Goal: Task Accomplishment & Management: Manage account settings

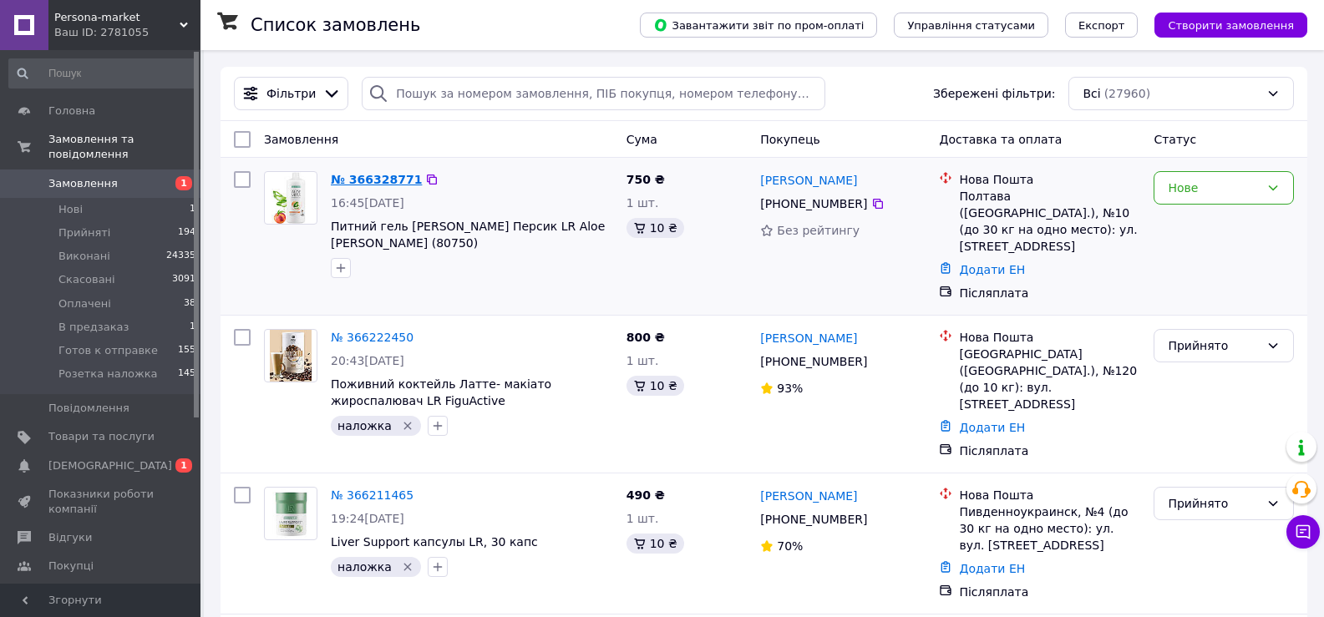
click at [391, 178] on link "№ 366328771" at bounding box center [376, 179] width 91 height 13
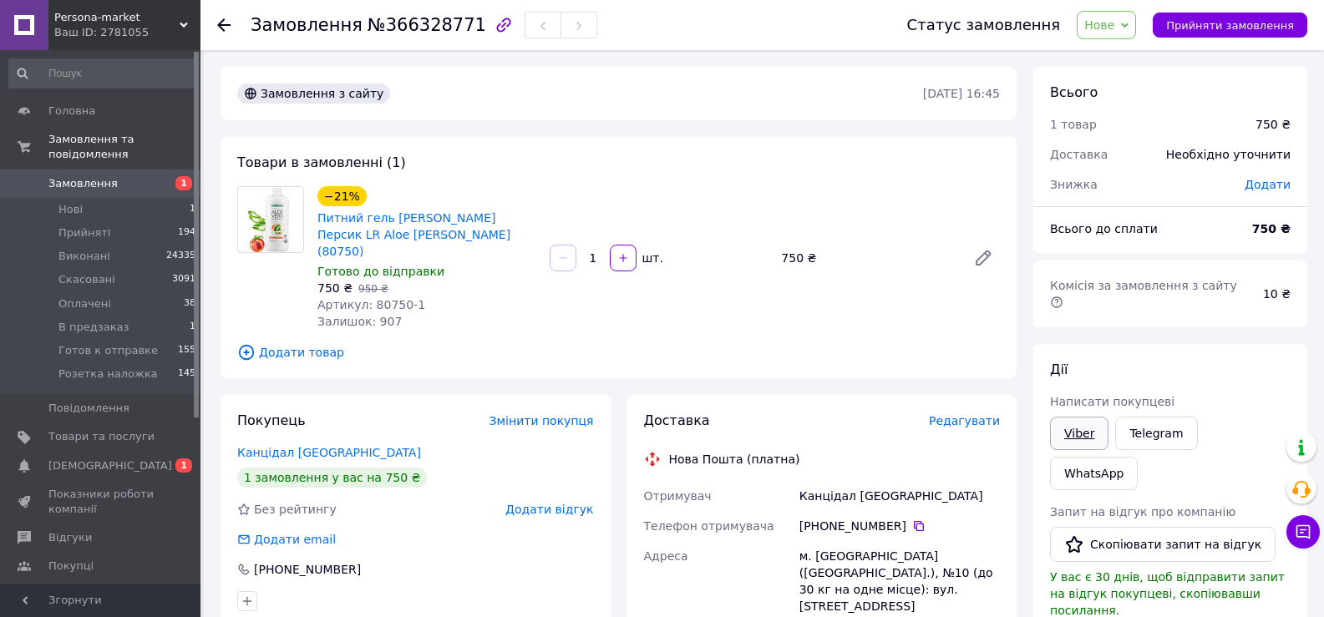
click at [1078, 419] on link "Viber" at bounding box center [1079, 433] width 58 height 33
click at [1281, 364] on div "[PERSON_NAME] покупцеві Viber Telegram WhatsApp Запит на відгук про компанію   …" at bounding box center [1170, 583] width 241 height 445
click at [220, 26] on use at bounding box center [223, 24] width 13 height 13
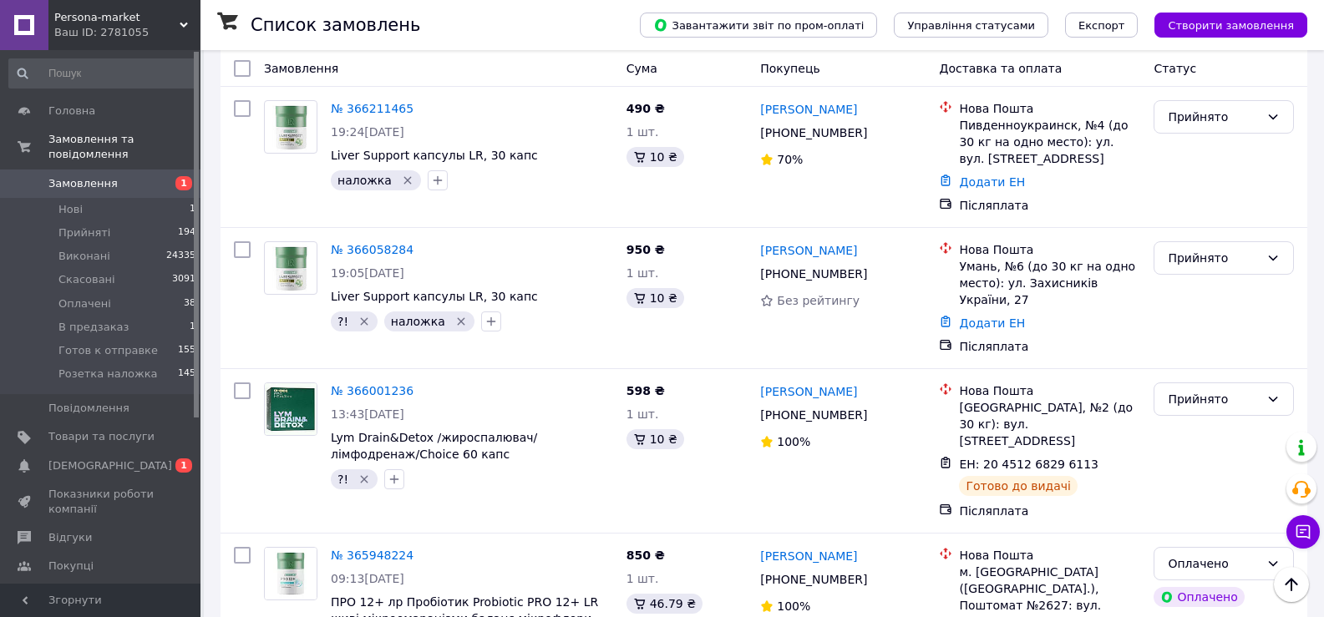
scroll to position [418, 0]
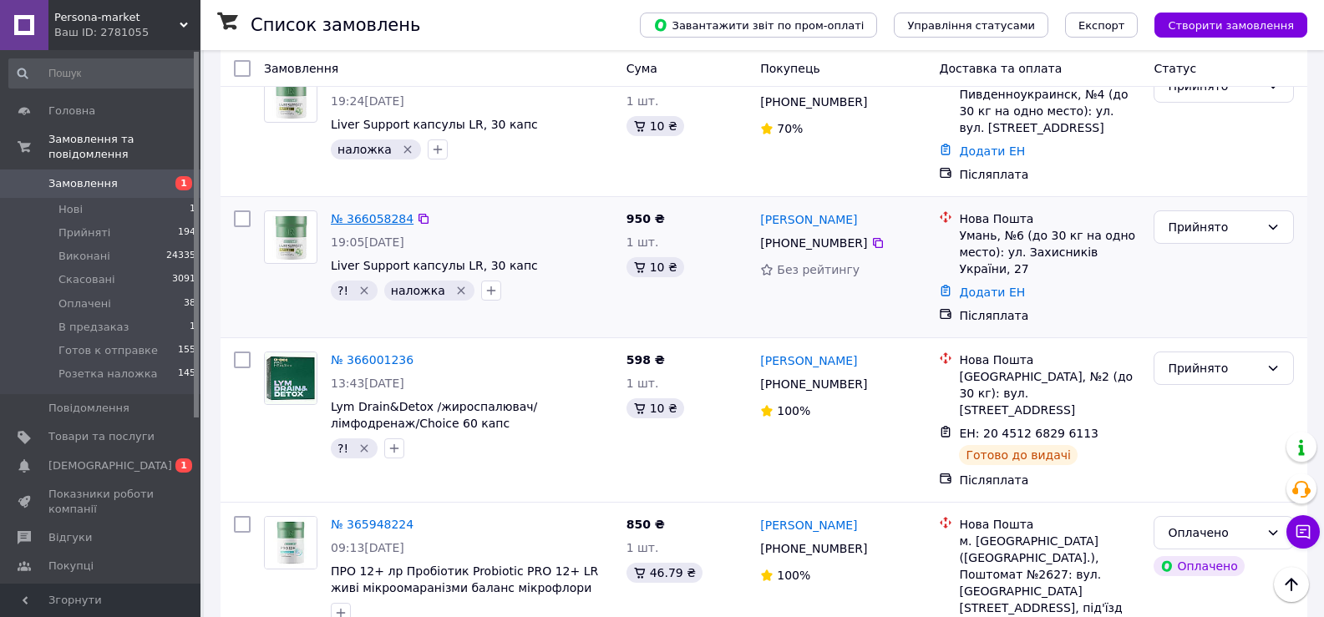
click at [373, 212] on link "№ 366058284" at bounding box center [372, 218] width 83 height 13
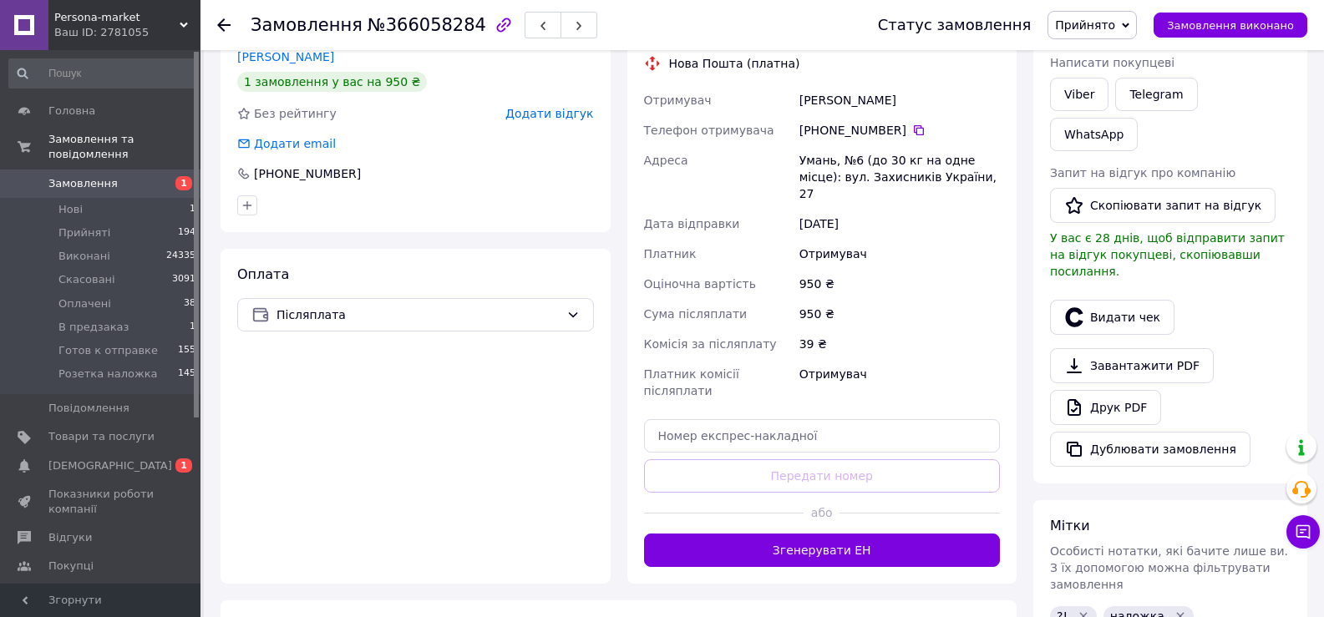
scroll to position [418, 0]
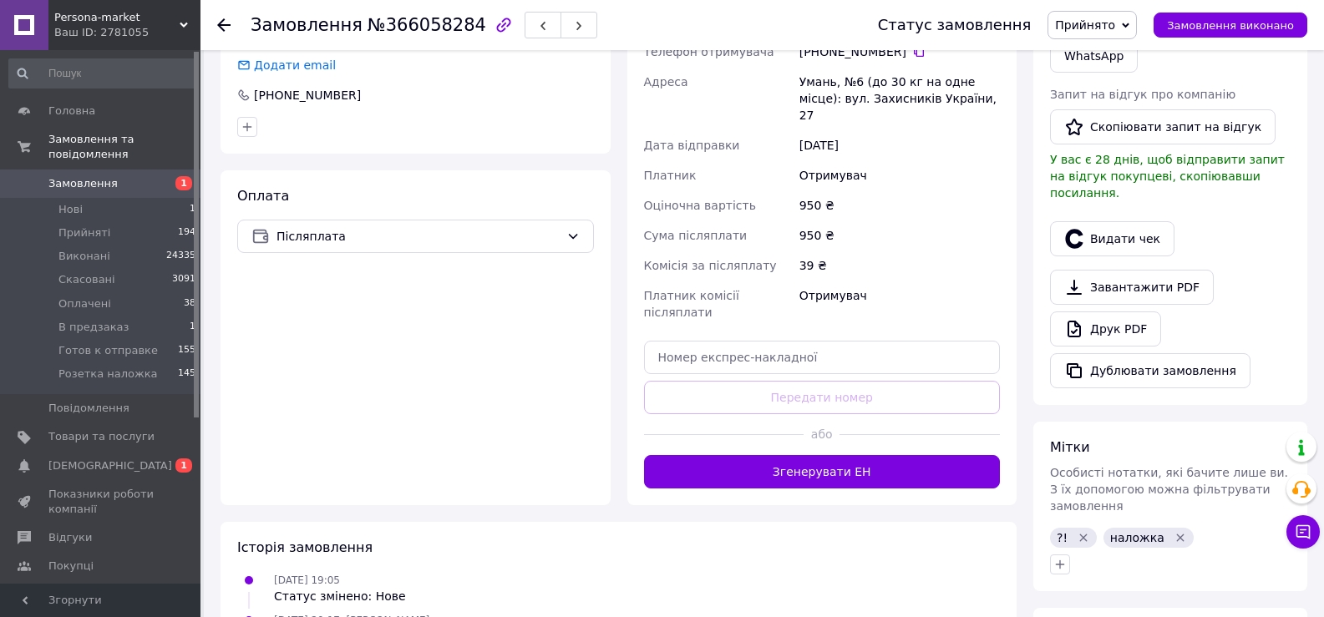
drag, startPoint x: 1237, startPoint y: 329, endPoint x: 1060, endPoint y: 337, distance: 177.3
click at [1237, 329] on div "[PERSON_NAME] покупцеві Viber Telegram WhatsApp Запит на відгук про компанію   …" at bounding box center [1170, 165] width 274 height 479
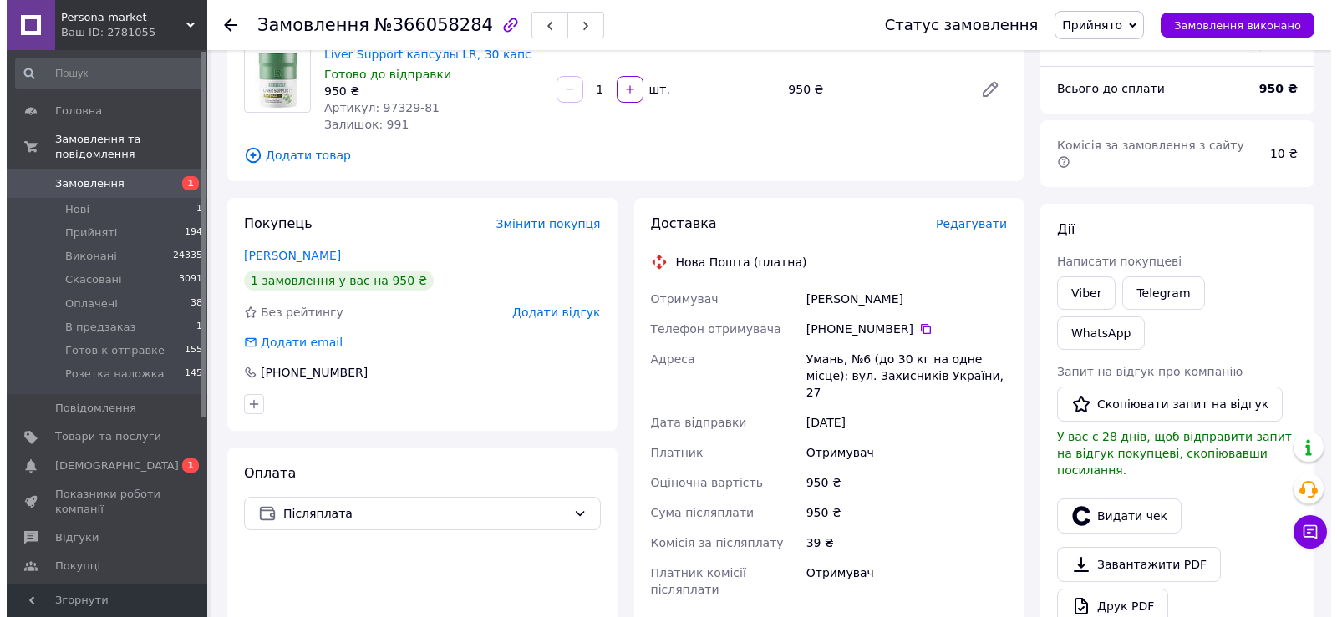
scroll to position [84, 0]
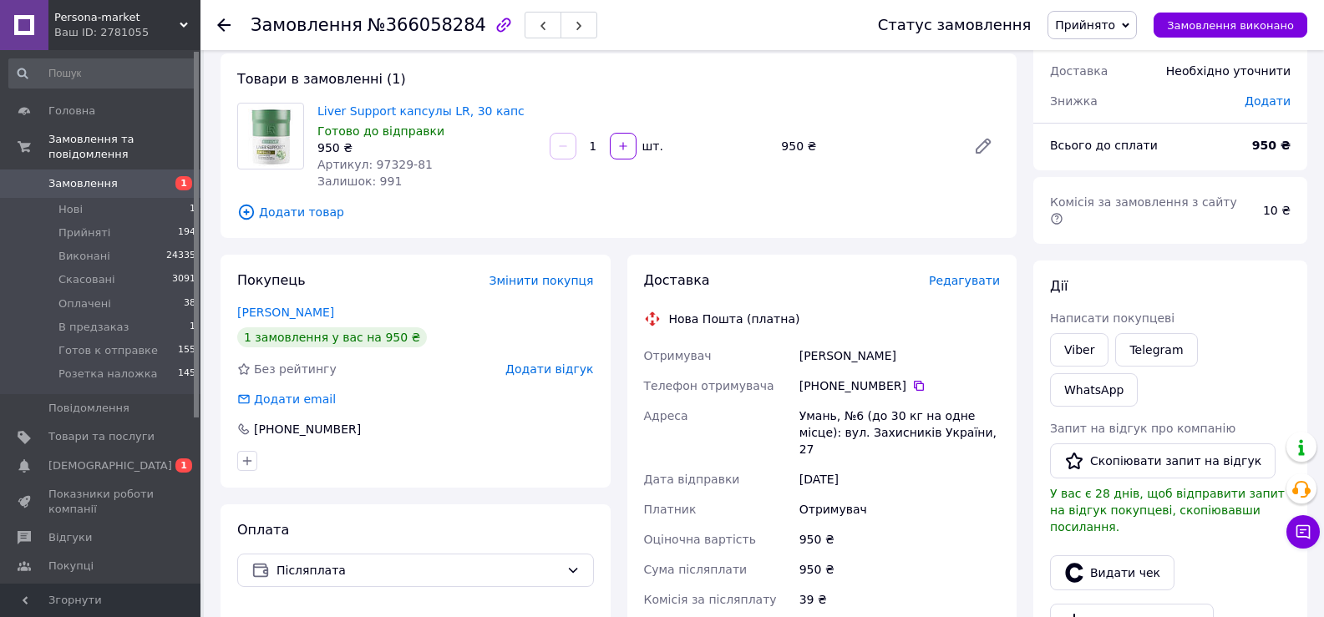
click at [956, 285] on span "Редагувати" at bounding box center [964, 280] width 71 height 13
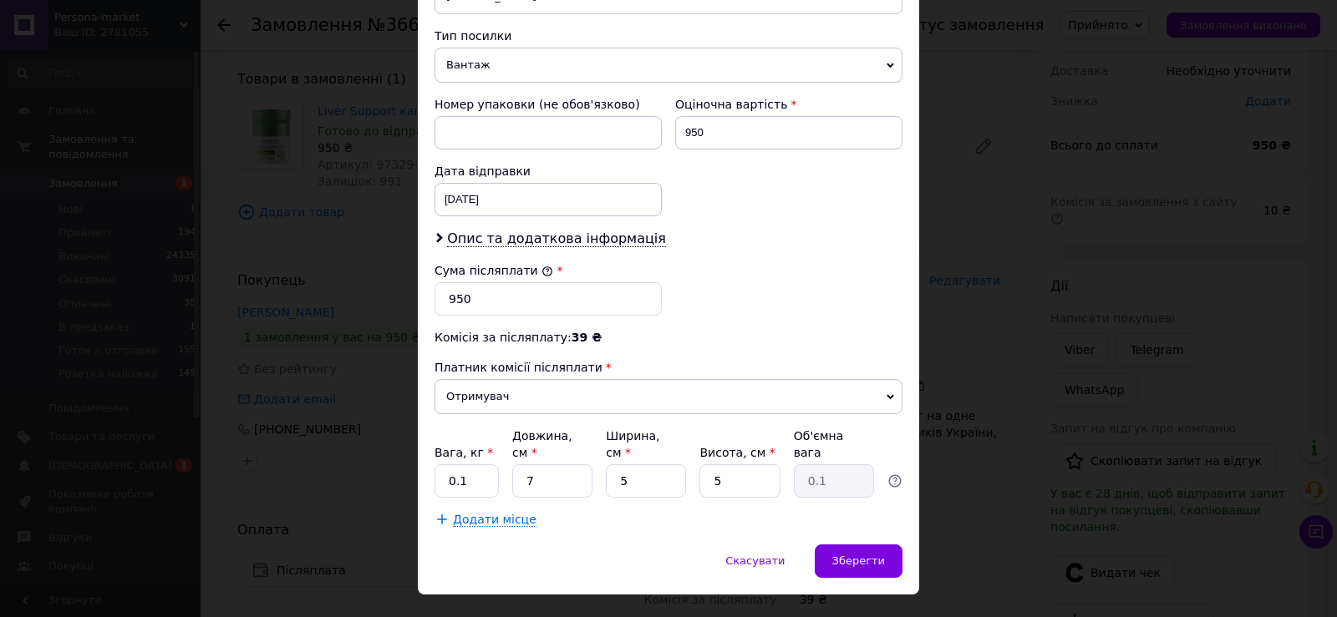
scroll to position [657, 0]
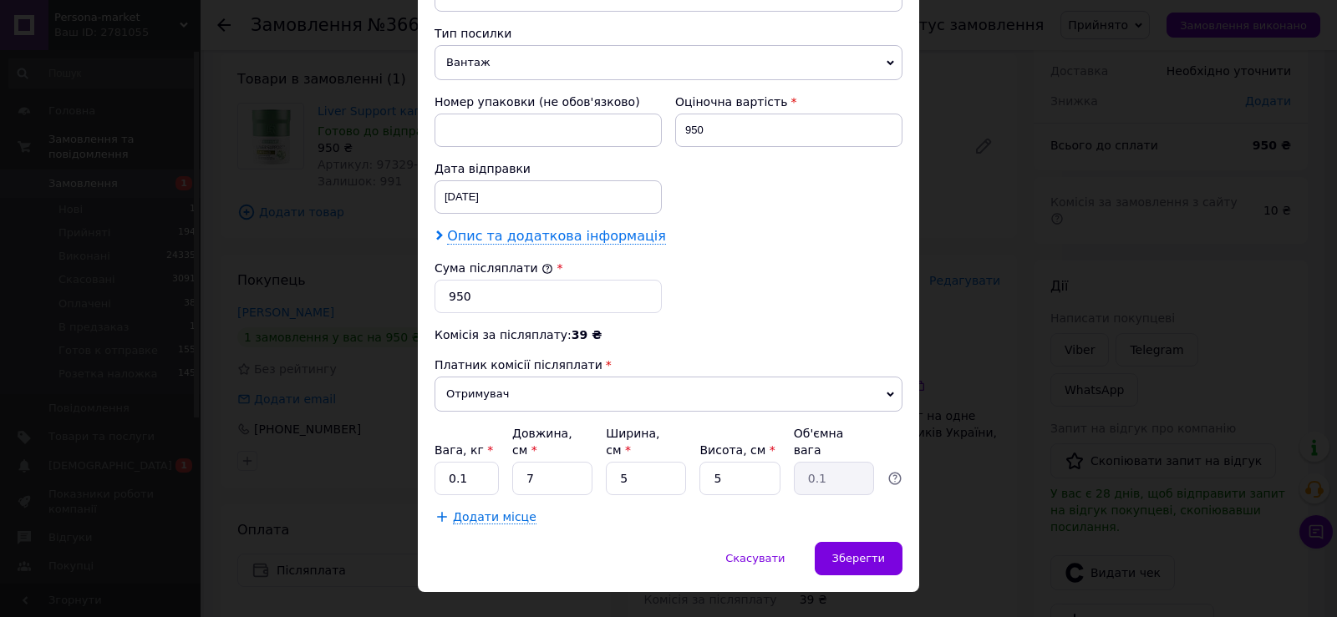
click at [509, 228] on span "Опис та додаткова інформація" at bounding box center [556, 236] width 219 height 17
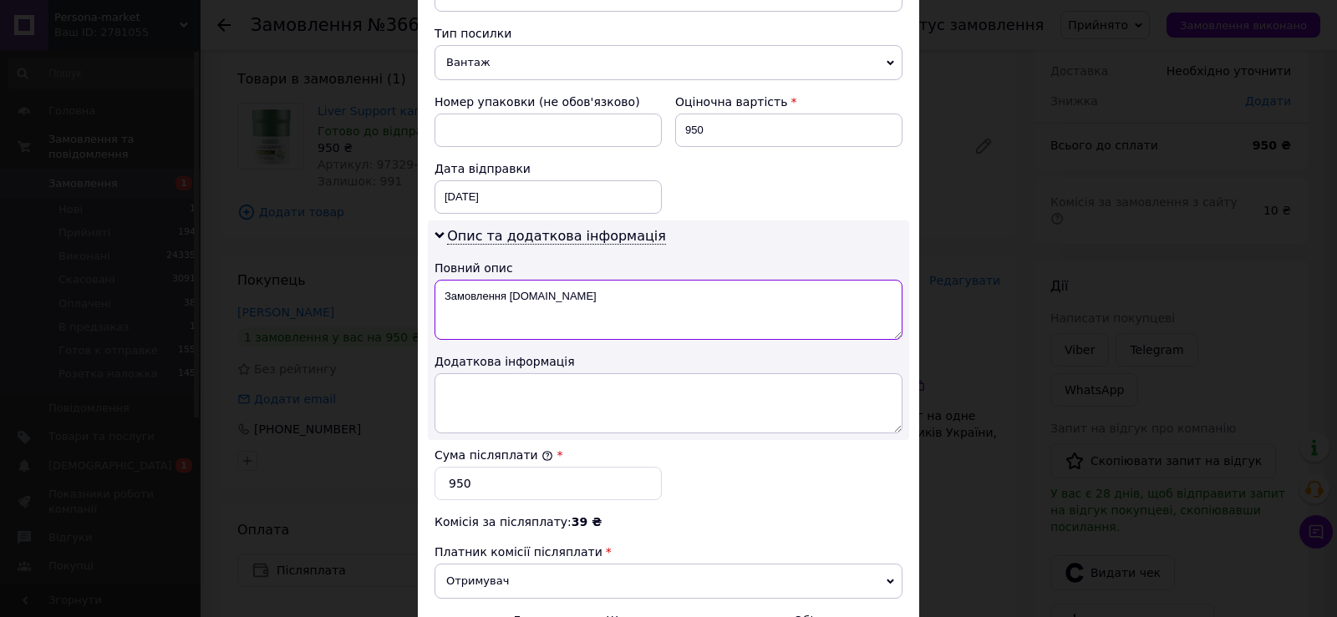
drag, startPoint x: 569, startPoint y: 289, endPoint x: 413, endPoint y: 292, distance: 156.2
click at [413, 292] on div "× Редагування доставки Спосіб доставки Нова Пошта (платна) Платник Отримувач Ві…" at bounding box center [668, 308] width 1337 height 617
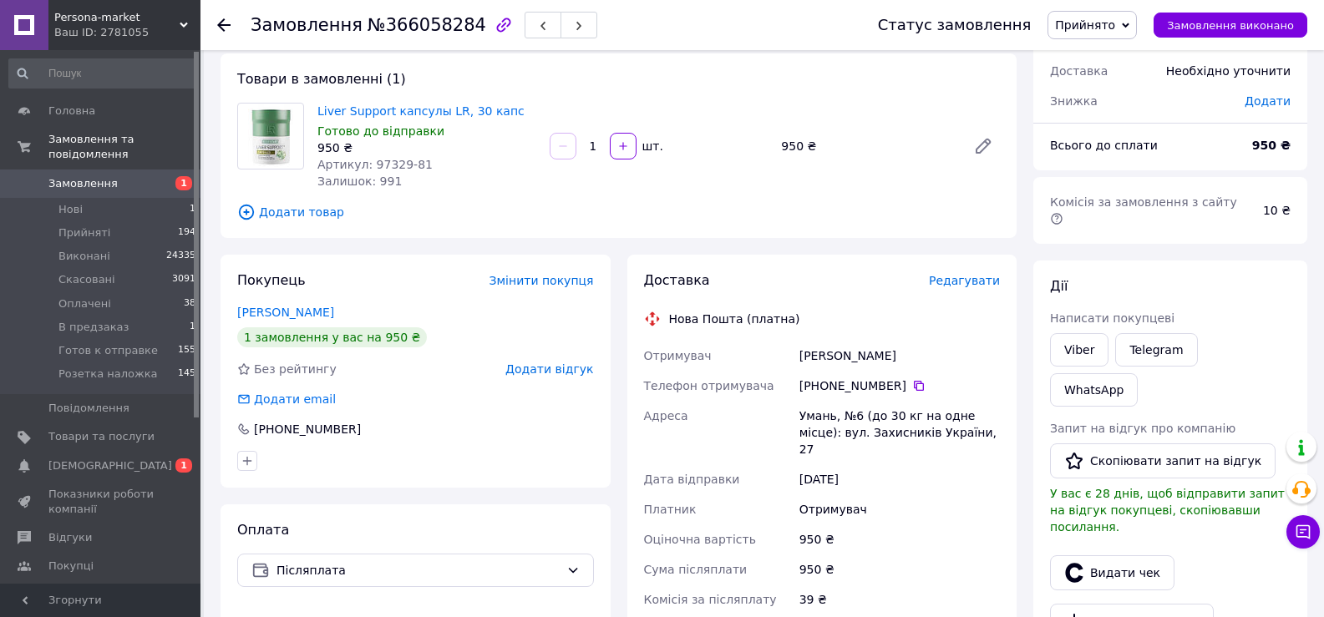
click at [972, 277] on span "Редагувати" at bounding box center [964, 280] width 71 height 13
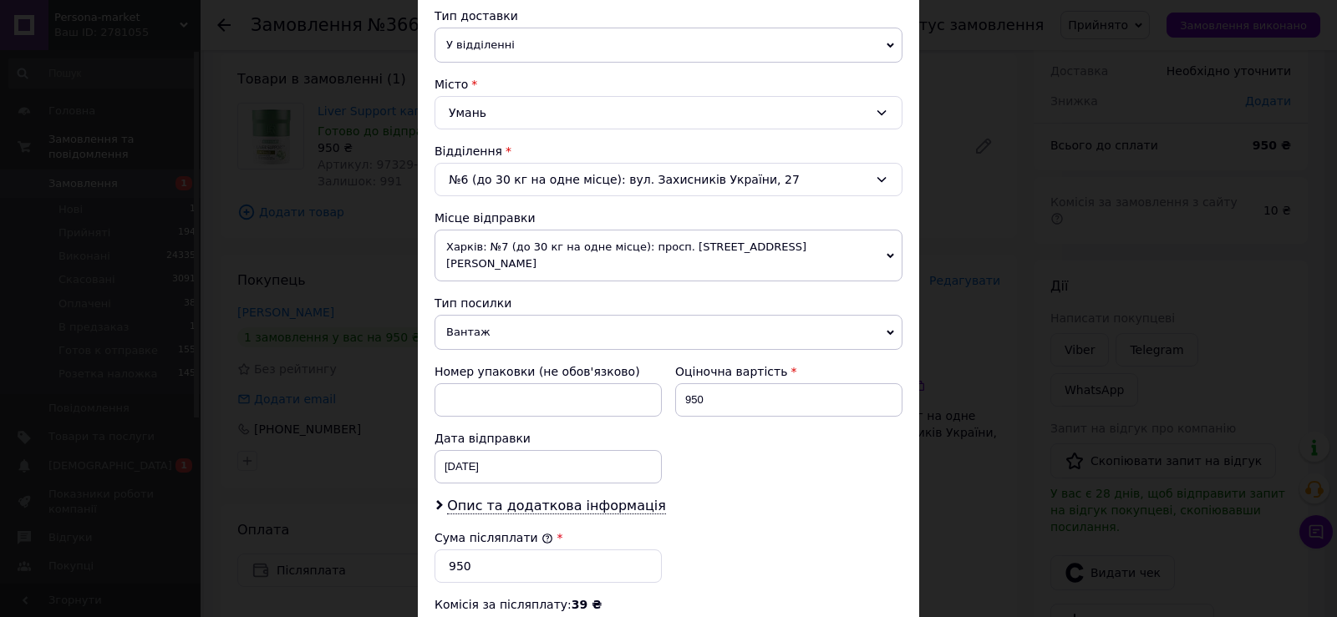
scroll to position [585, 0]
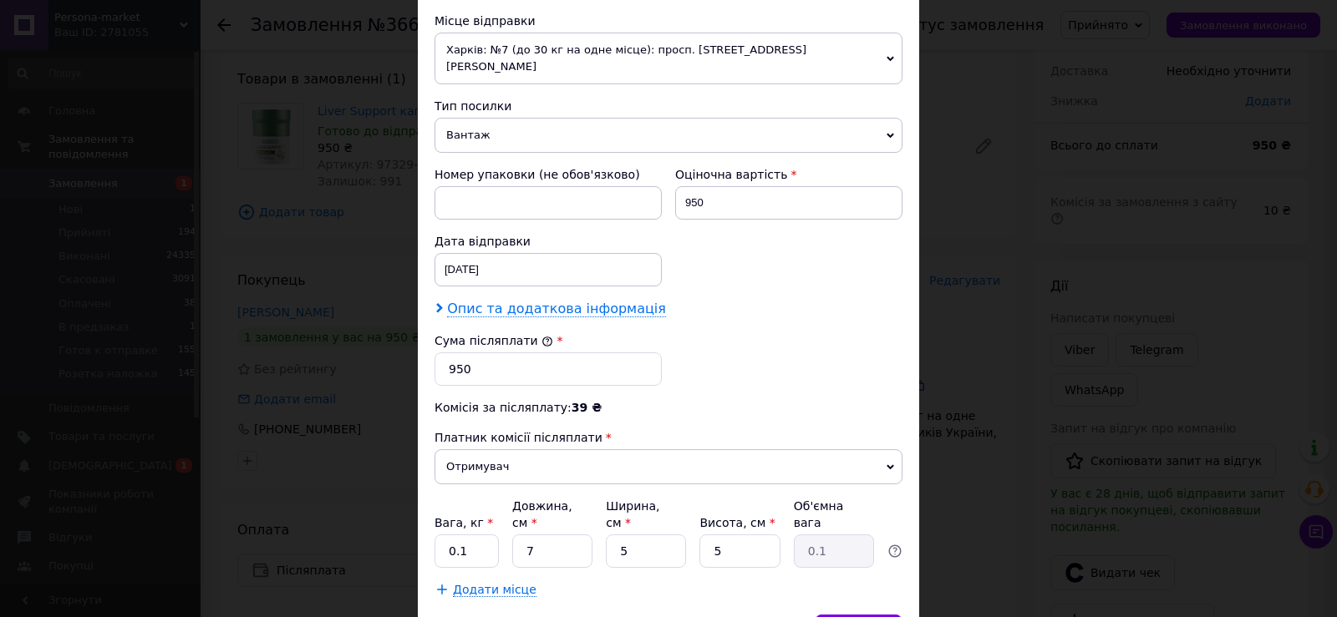
click at [505, 301] on span "Опис та додаткова інформація" at bounding box center [556, 309] width 219 height 17
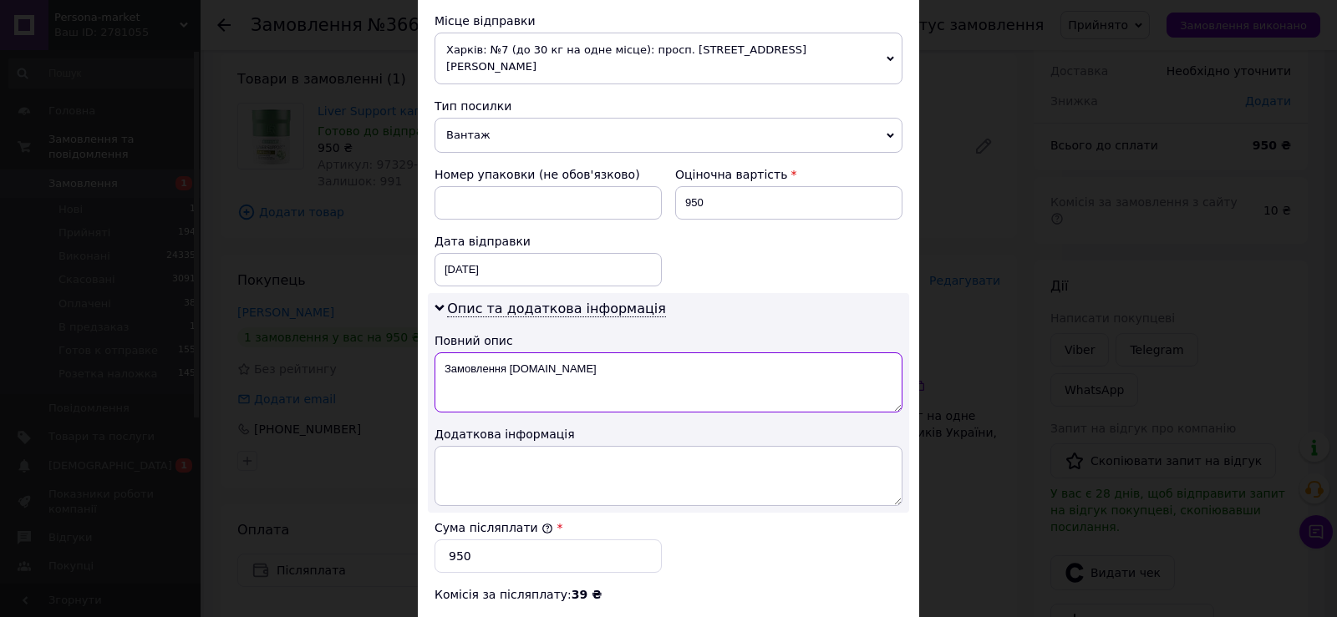
drag, startPoint x: 436, startPoint y: 356, endPoint x: 593, endPoint y: 351, distance: 157.1
click at [592, 355] on textarea "Замовлення [DOMAIN_NAME]" at bounding box center [668, 383] width 468 height 60
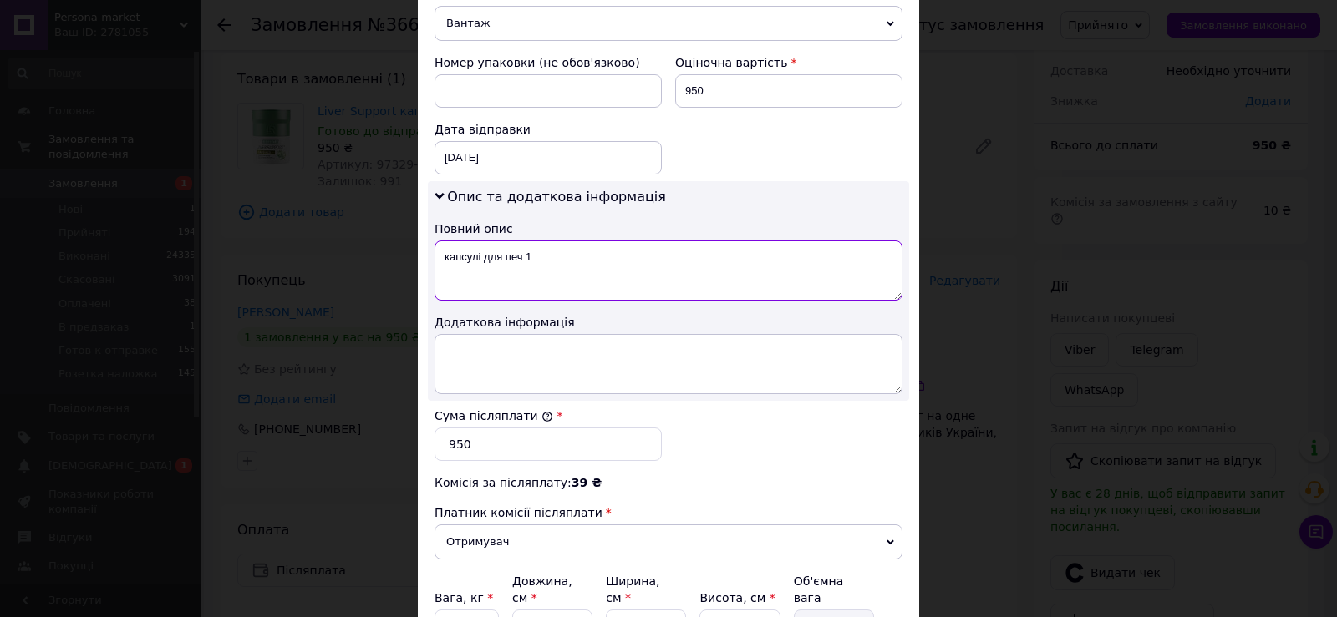
scroll to position [845, 0]
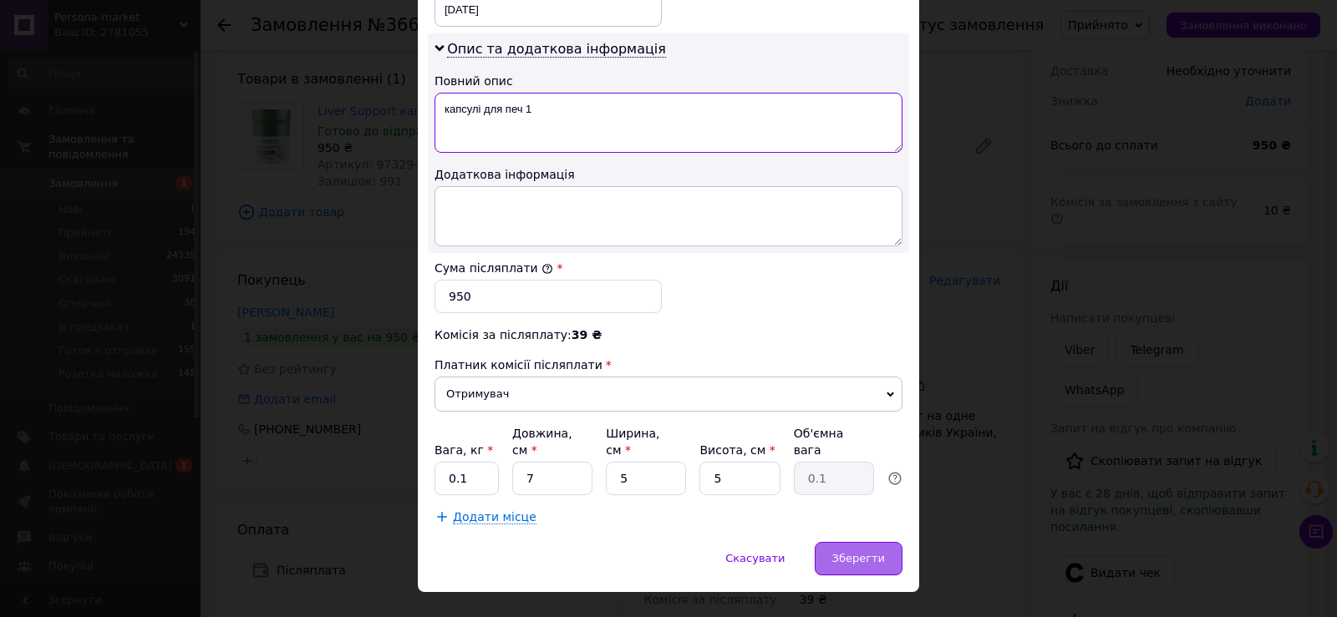
type textarea "капсулі для печ 1"
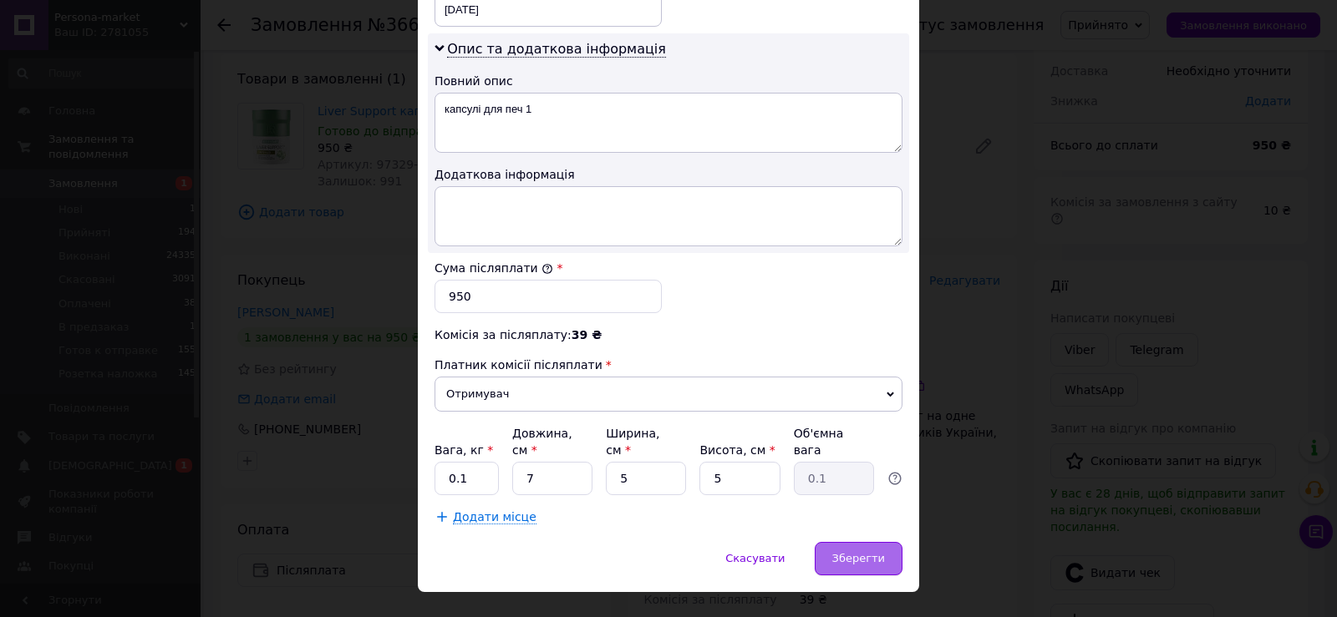
click at [862, 552] on span "Зберегти" at bounding box center [858, 558] width 53 height 13
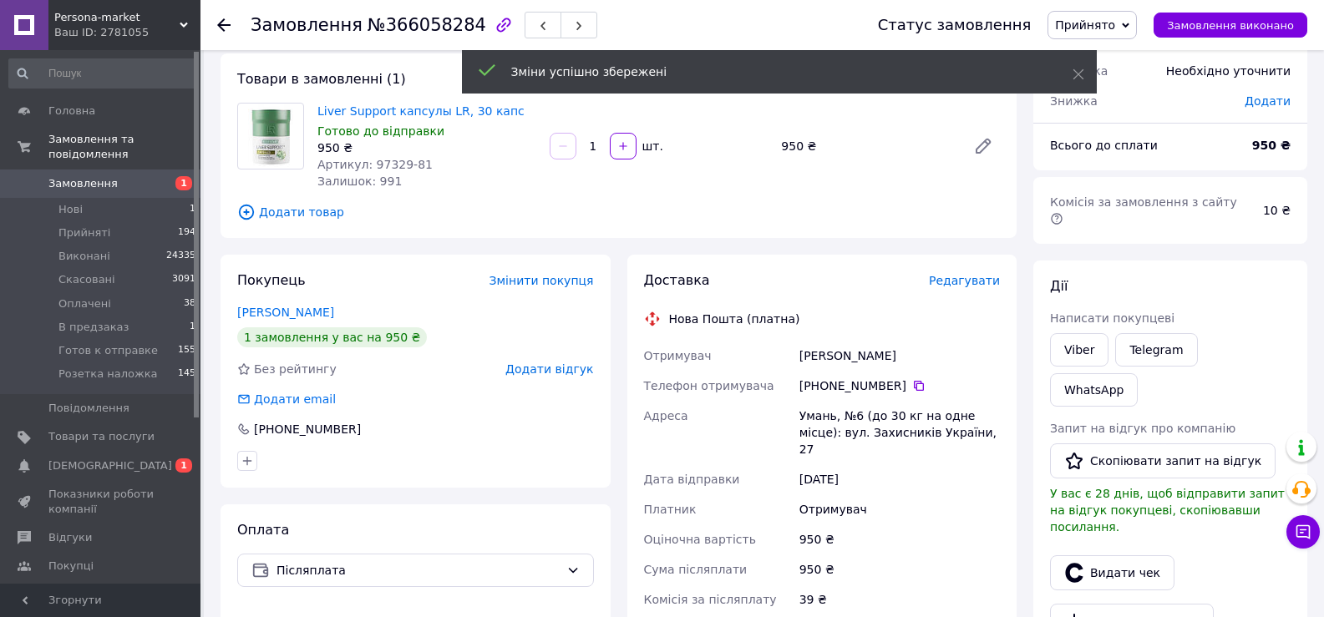
click at [953, 282] on span "Редагувати" at bounding box center [964, 280] width 71 height 13
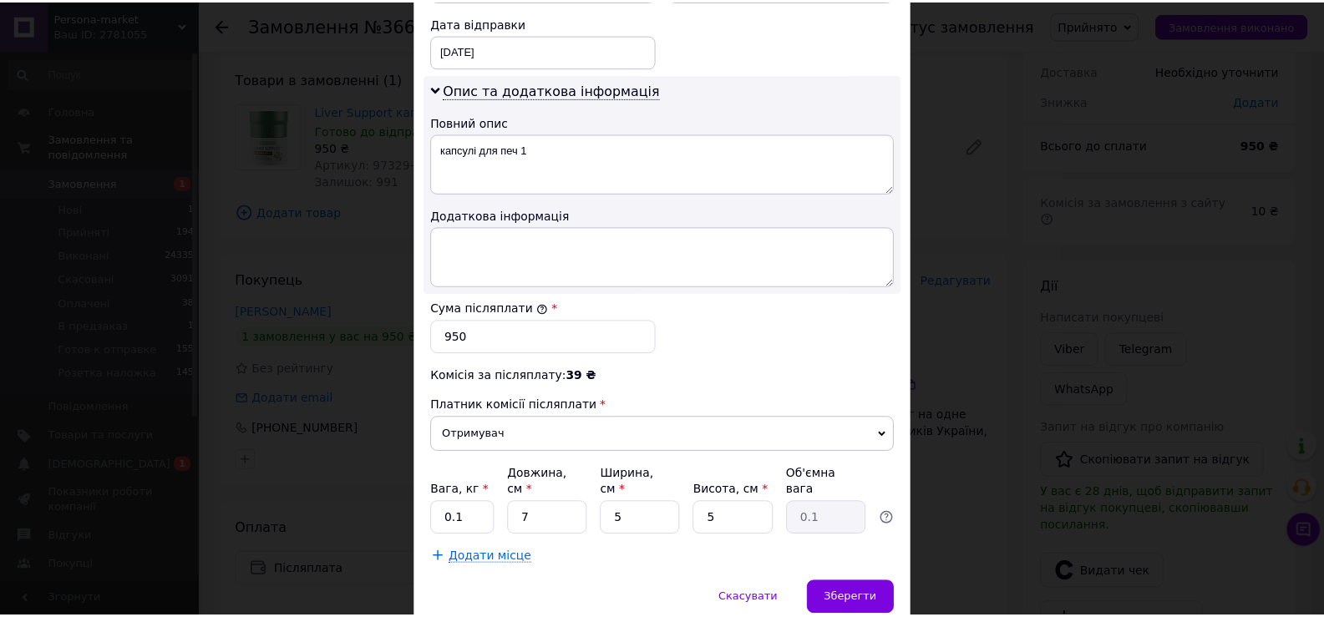
scroll to position [835, 0]
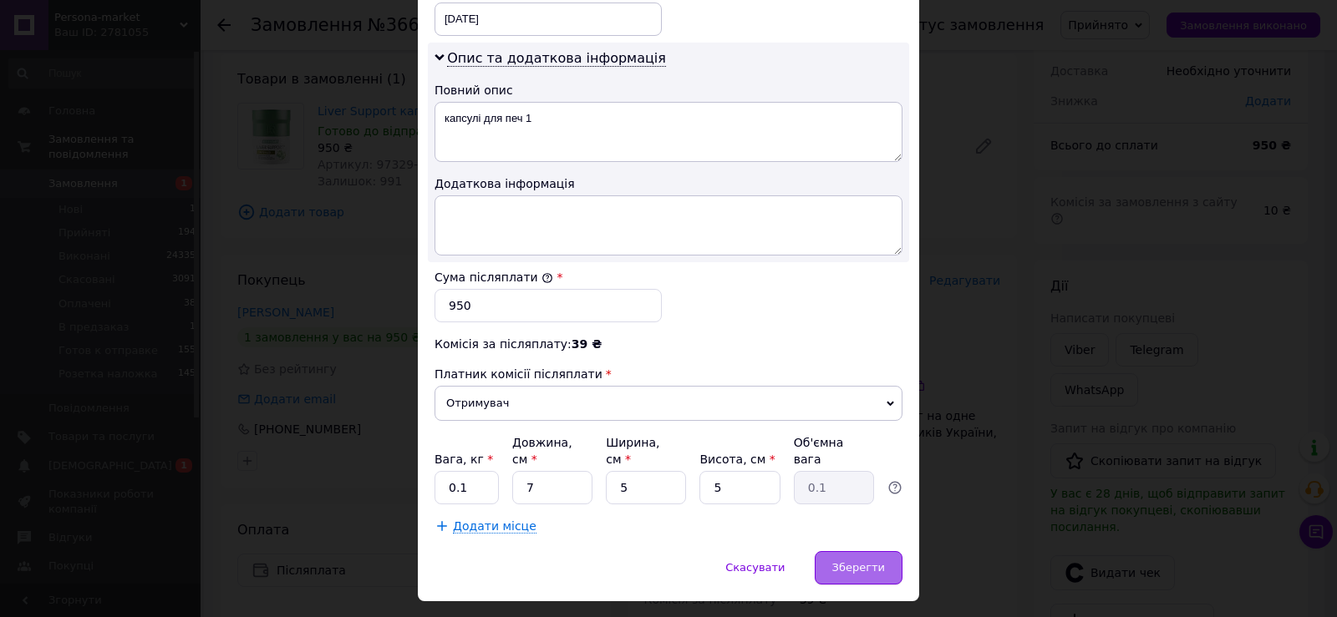
click at [868, 561] on span "Зберегти" at bounding box center [858, 567] width 53 height 13
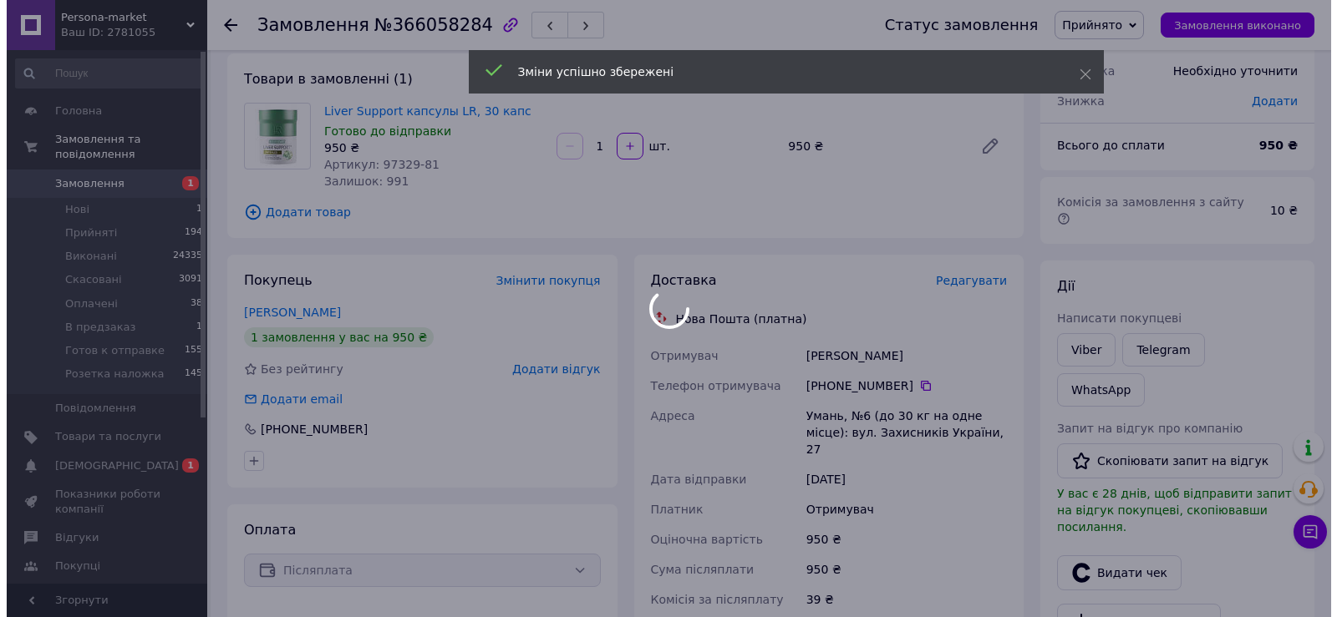
scroll to position [0, 0]
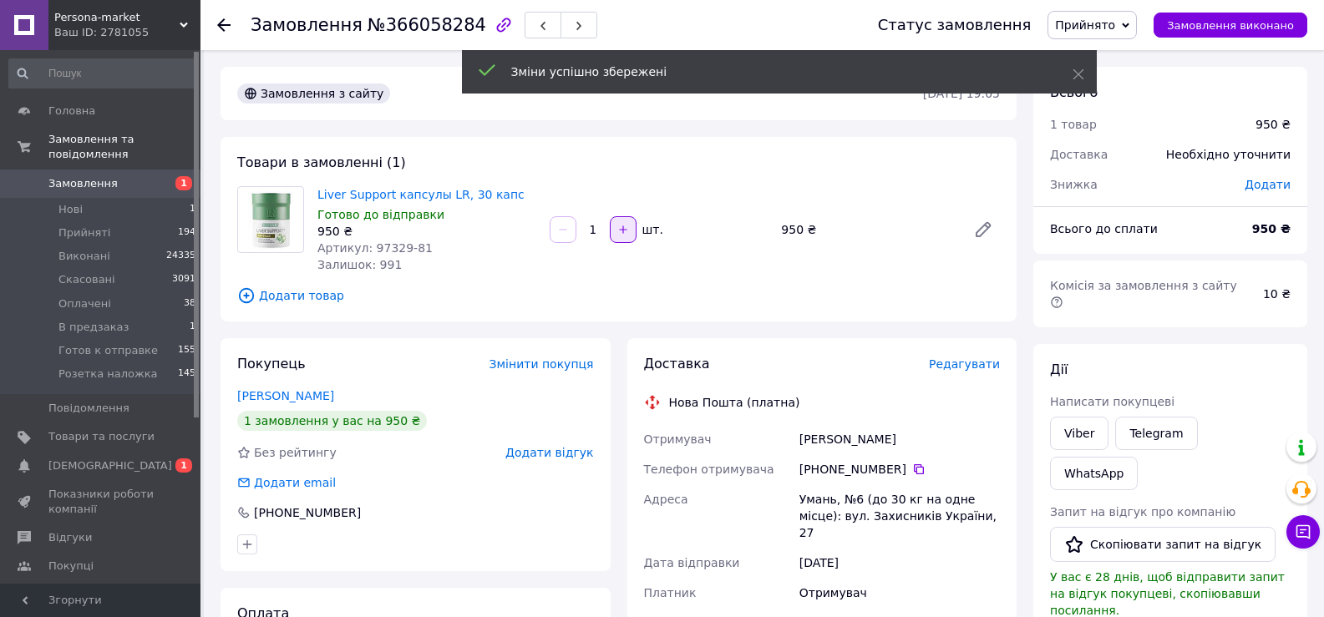
click at [621, 230] on icon "button" at bounding box center [623, 230] width 8 height 8
type input "2"
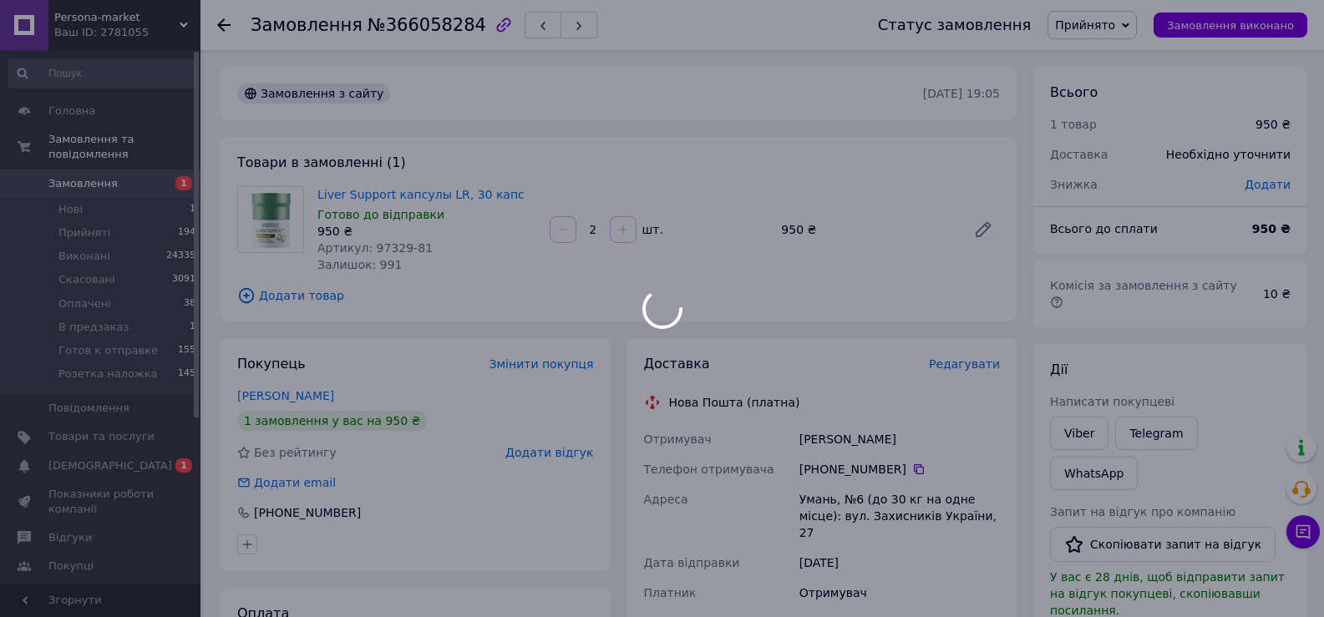
click at [563, 227] on div at bounding box center [662, 308] width 1324 height 617
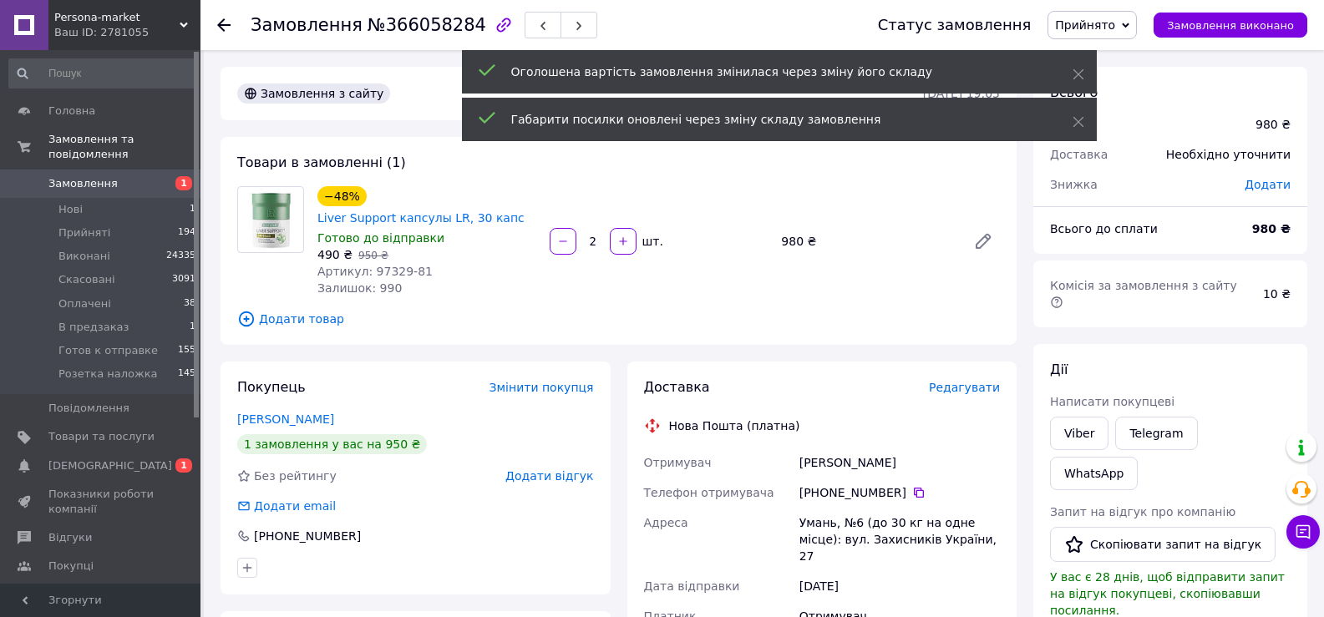
click at [988, 388] on span "Редагувати" at bounding box center [964, 387] width 71 height 13
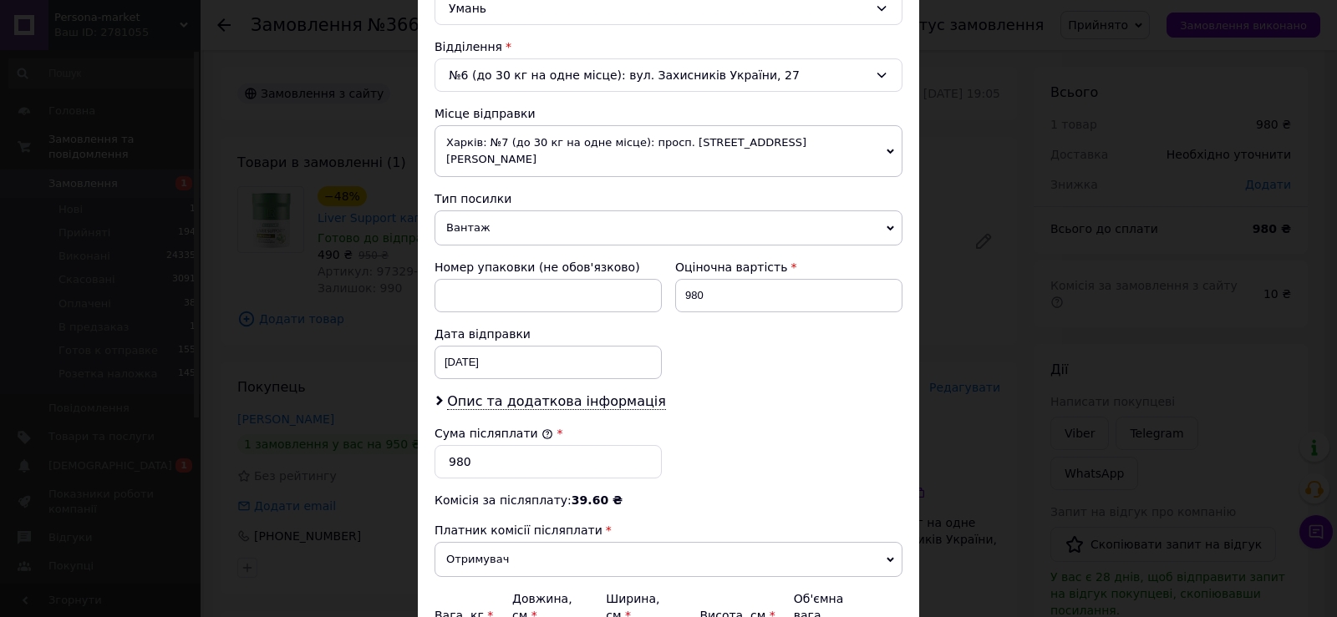
scroll to position [585, 0]
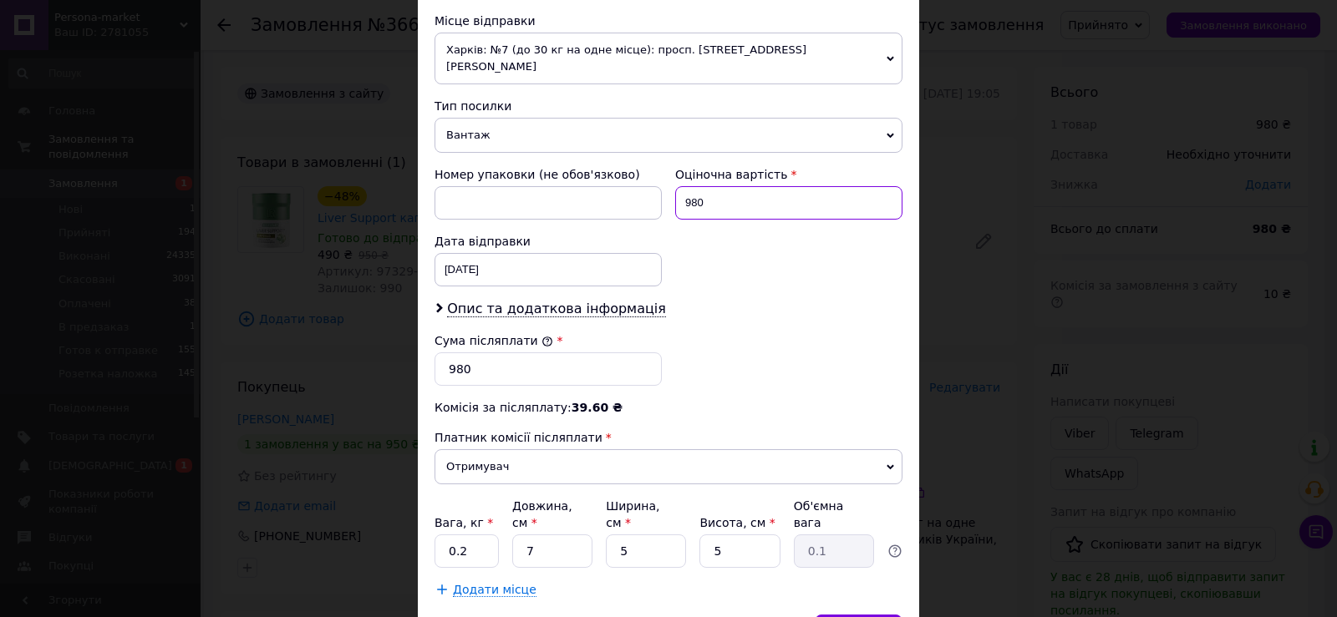
drag, startPoint x: 679, startPoint y: 180, endPoint x: 736, endPoint y: 190, distance: 57.5
click at [736, 190] on input "980" at bounding box center [788, 202] width 227 height 33
type input "490"
click at [570, 360] on input "980" at bounding box center [547, 369] width 227 height 33
drag, startPoint x: 444, startPoint y: 348, endPoint x: 520, endPoint y: 358, distance: 76.7
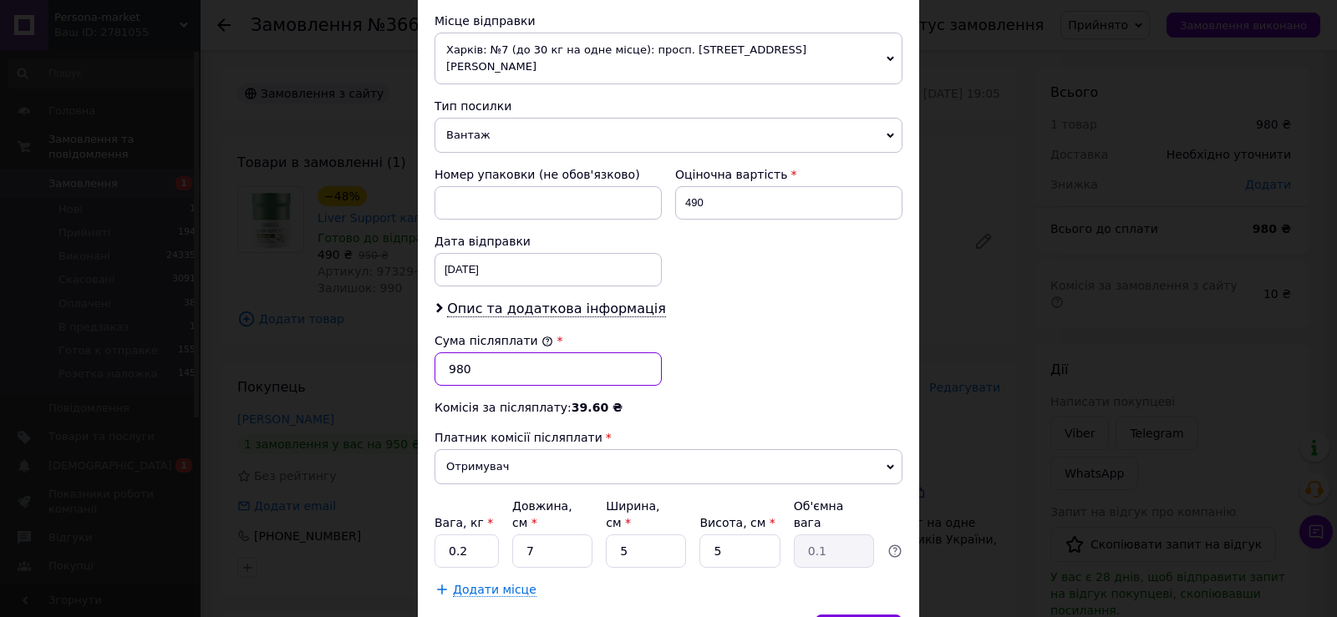
click at [520, 358] on input "980" at bounding box center [547, 369] width 227 height 33
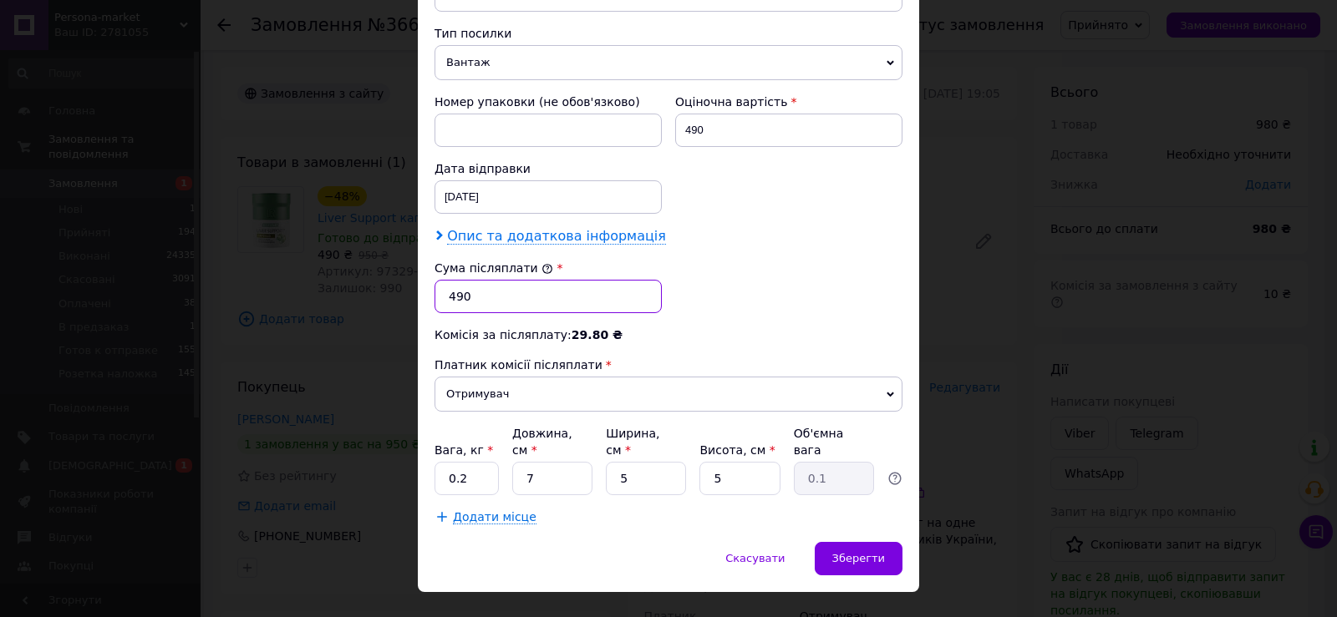
type input "490"
click at [519, 228] on span "Опис та додаткова інформація" at bounding box center [556, 236] width 219 height 17
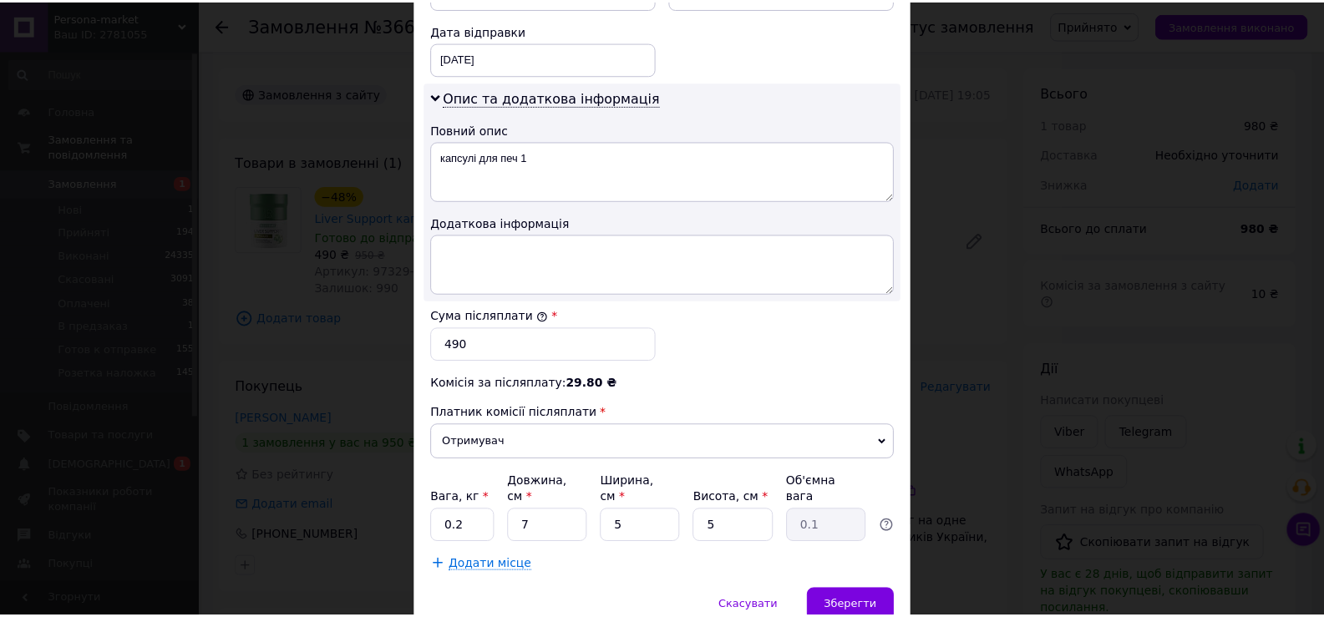
scroll to position [845, 0]
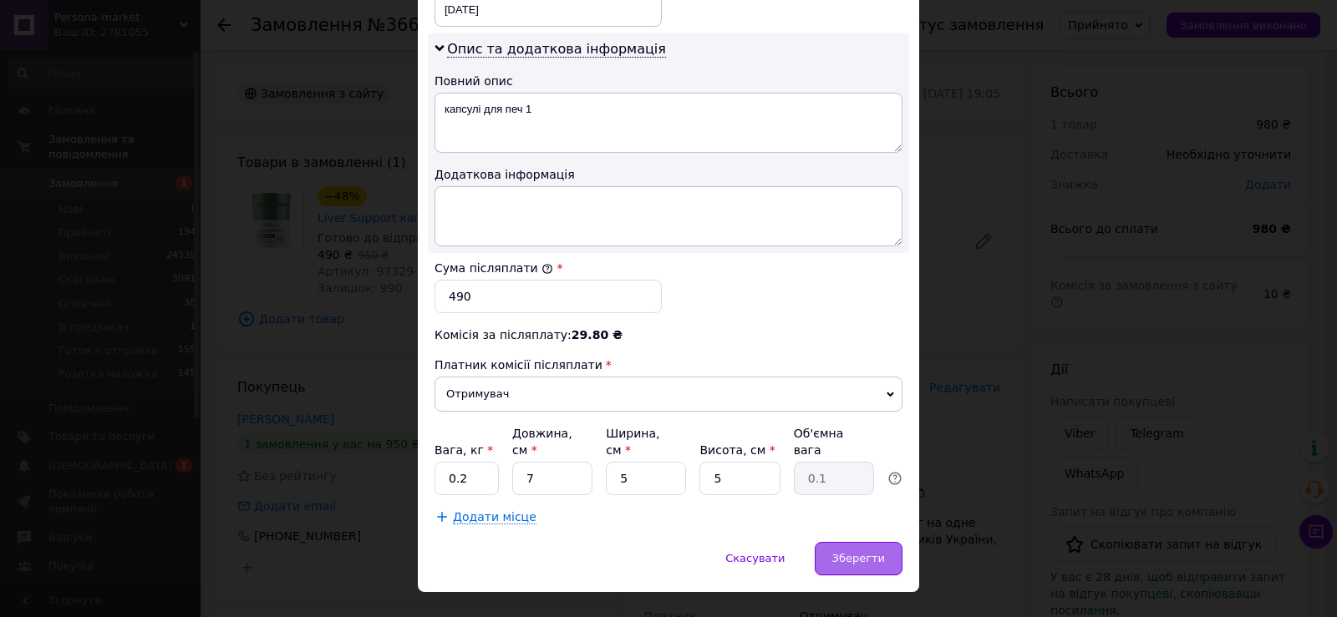
click at [855, 552] on span "Зберегти" at bounding box center [858, 558] width 53 height 13
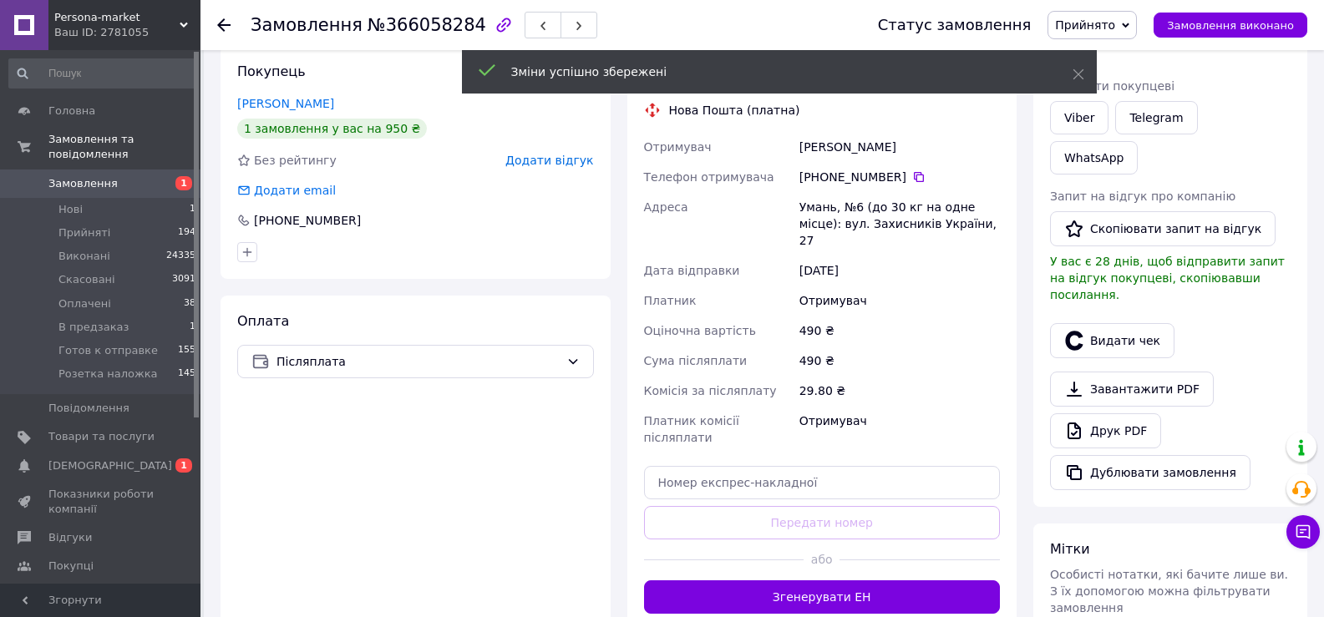
scroll to position [418, 0]
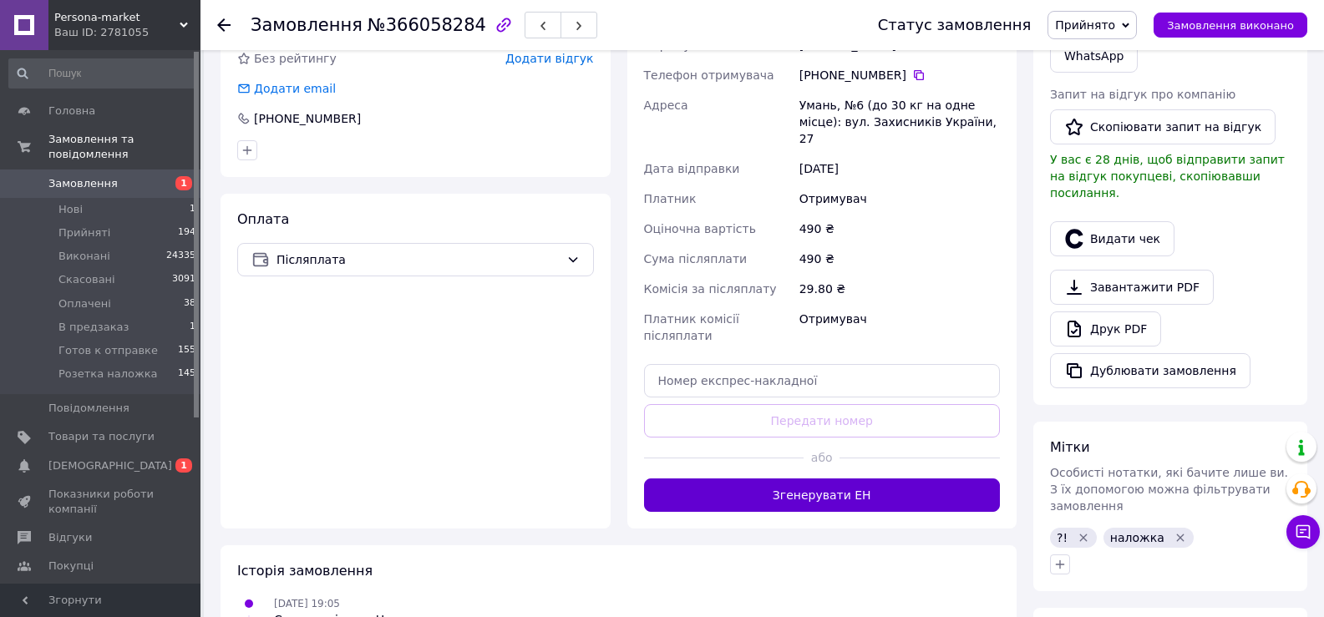
click at [850, 479] on button "Згенерувати ЕН" at bounding box center [822, 495] width 357 height 33
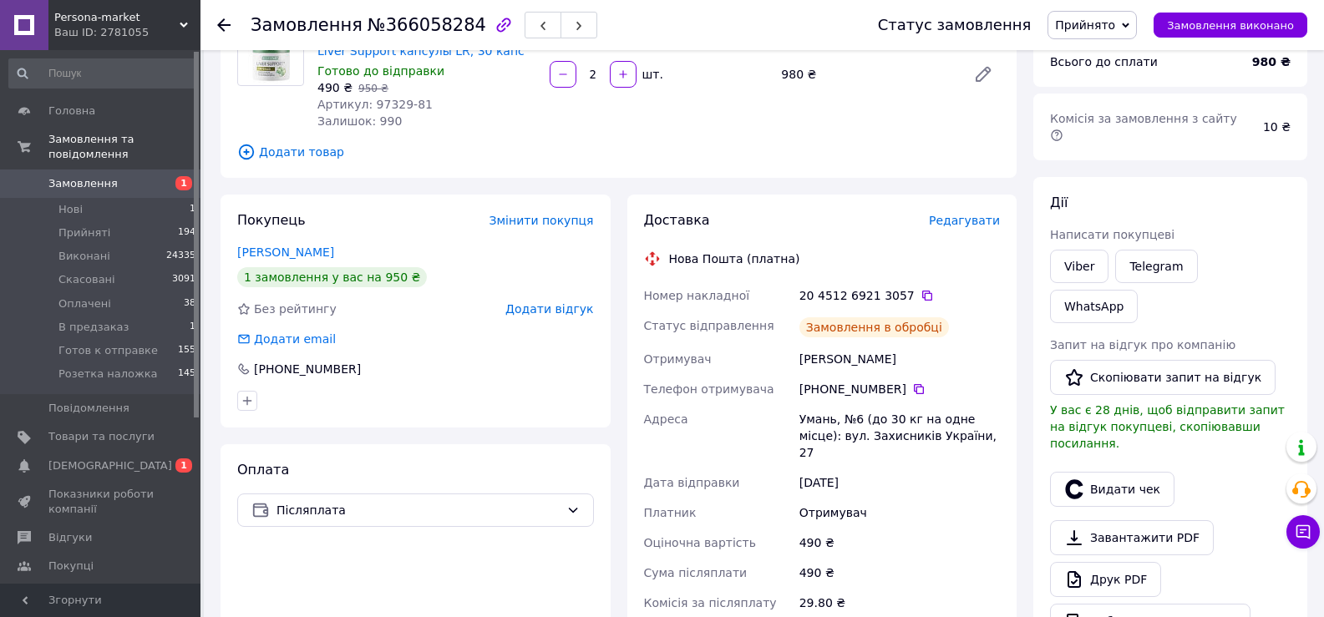
scroll to position [33, 0]
click at [538, 23] on icon "button" at bounding box center [543, 26] width 10 height 10
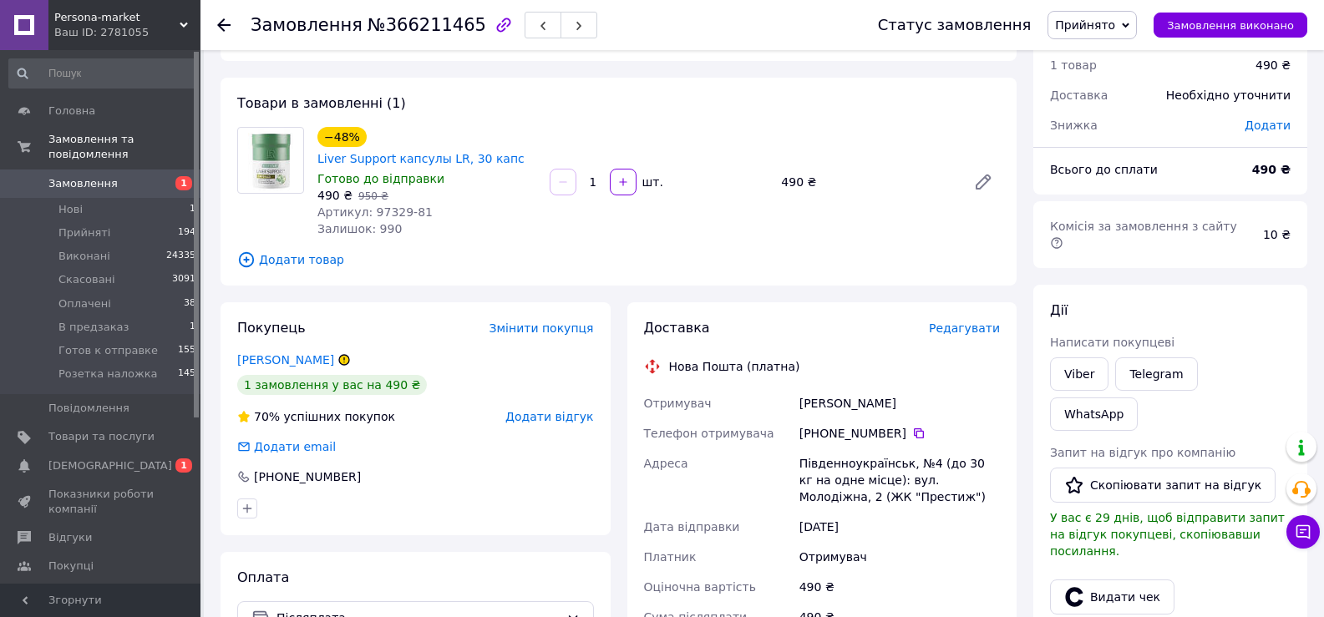
scroll to position [84, 0]
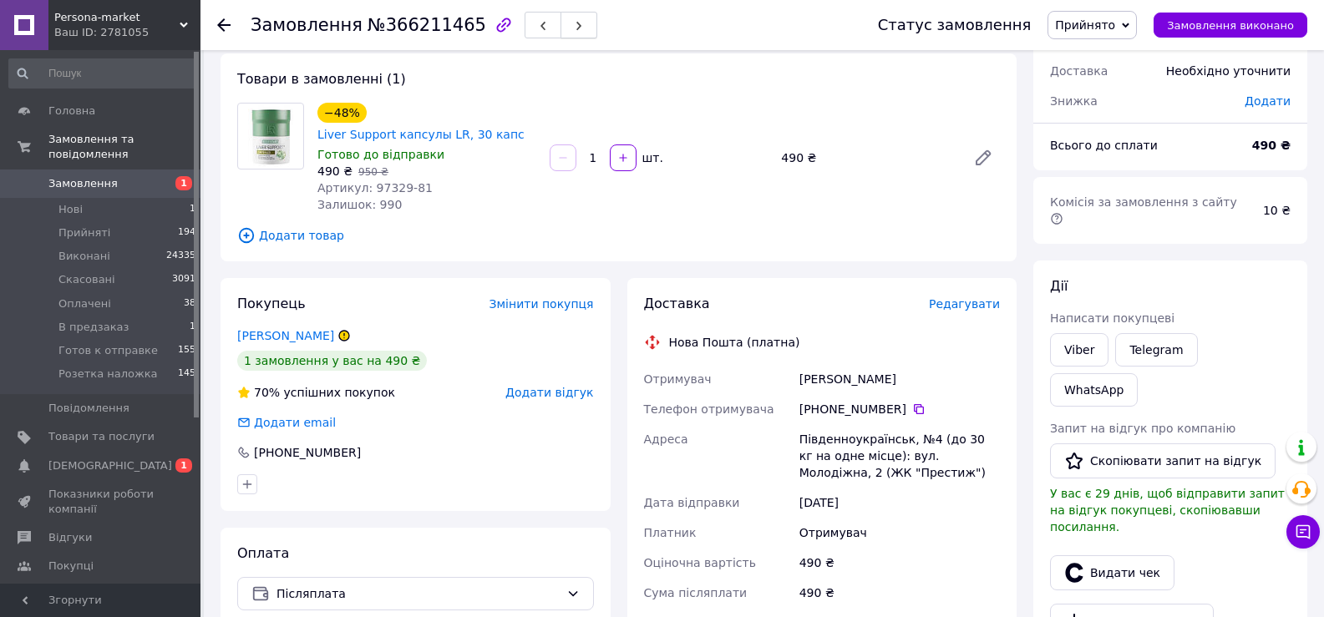
click at [561, 29] on button "button" at bounding box center [579, 25] width 37 height 27
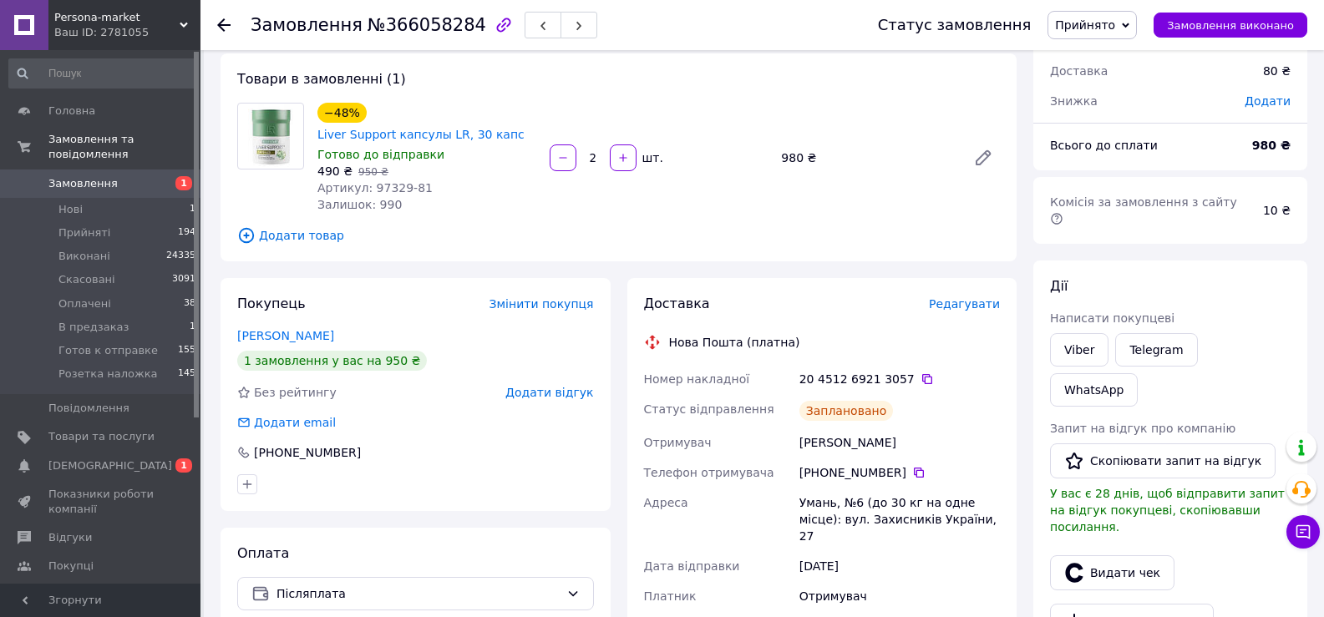
scroll to position [33, 0]
click at [99, 176] on span "Замовлення" at bounding box center [82, 183] width 69 height 15
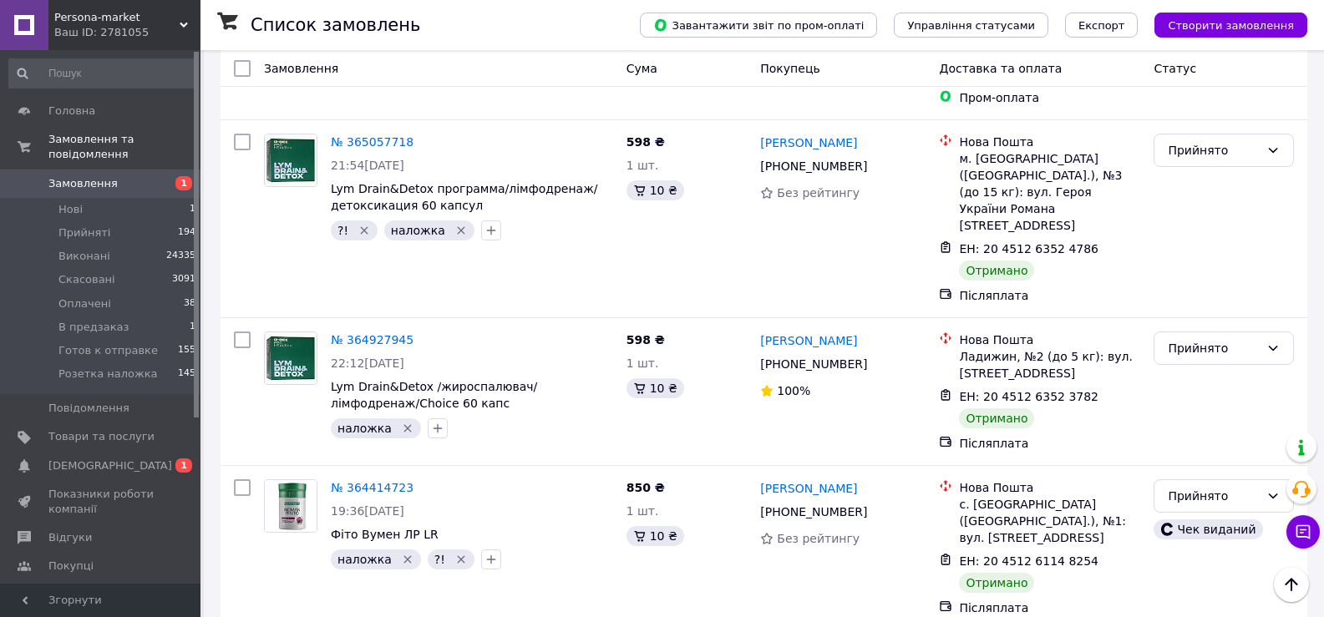
scroll to position [1002, 0]
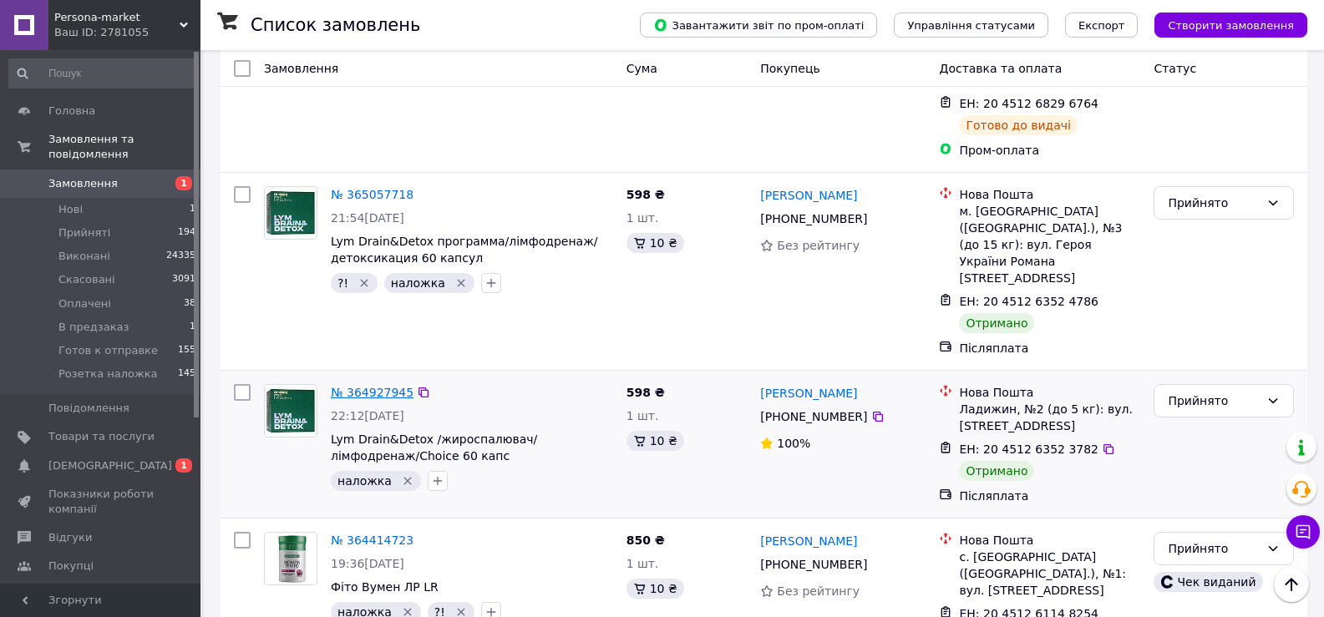
click at [383, 386] on link "№ 364927945" at bounding box center [372, 392] width 83 height 13
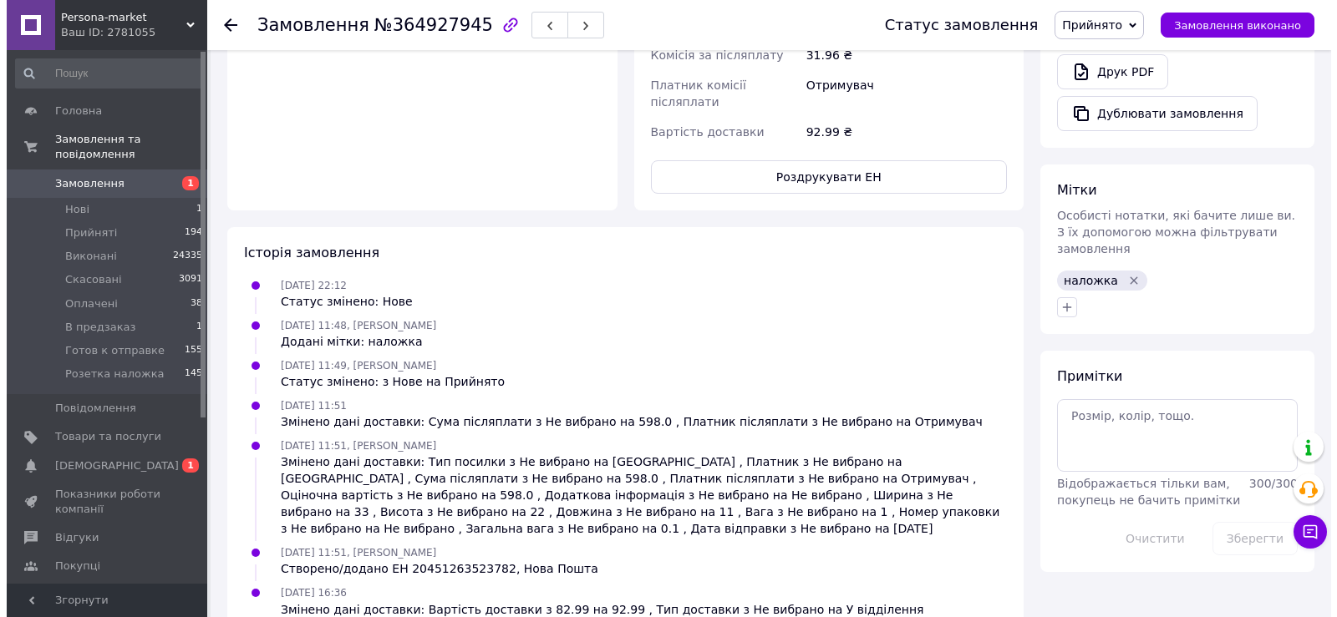
scroll to position [341, 0]
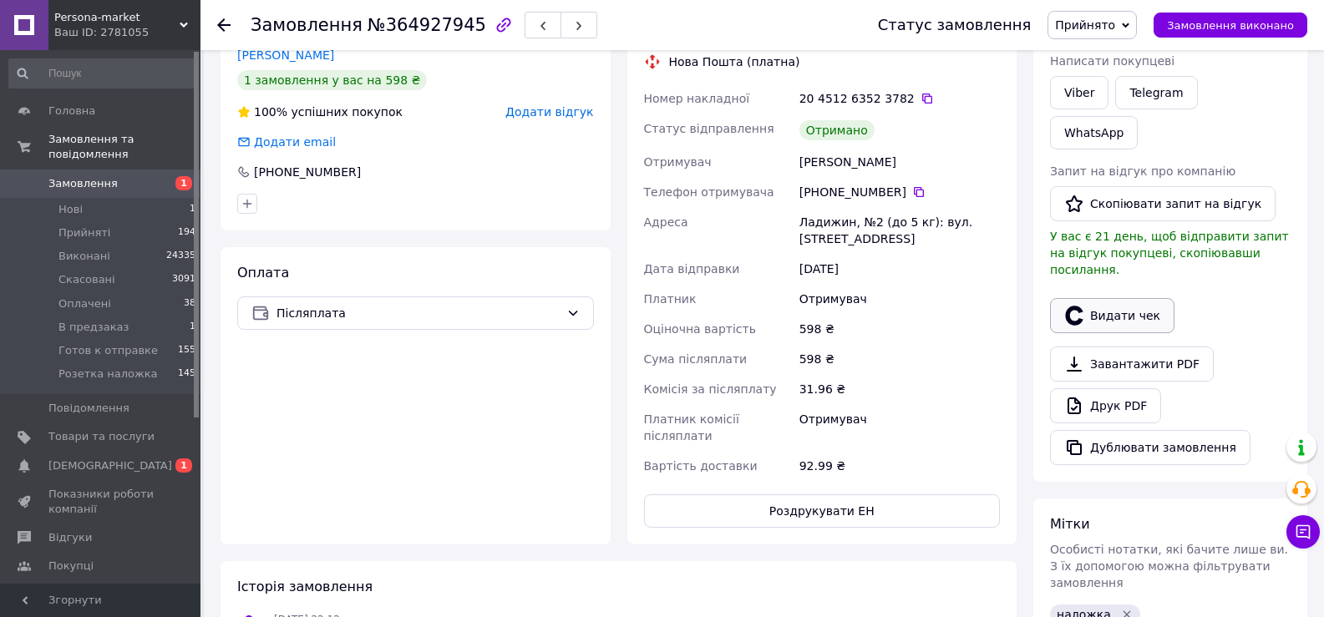
click at [1109, 298] on button "Видати чек" at bounding box center [1112, 315] width 124 height 35
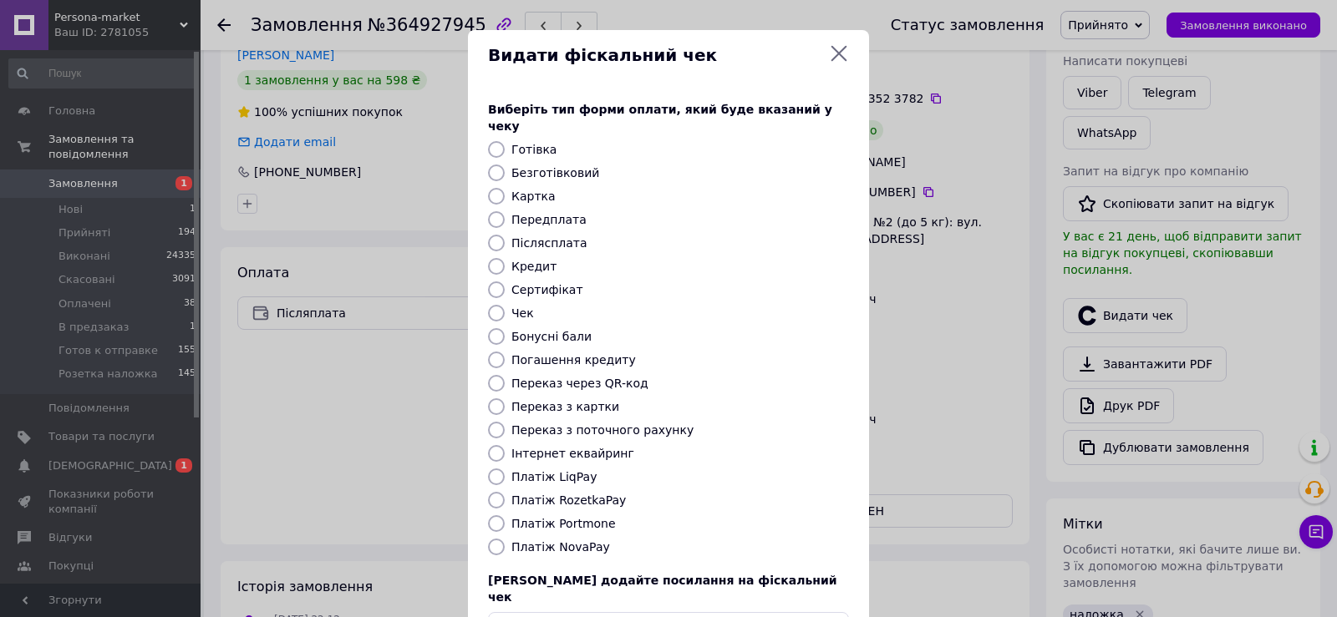
click at [495, 165] on input "Безготівковий" at bounding box center [496, 173] width 17 height 17
radio input "true"
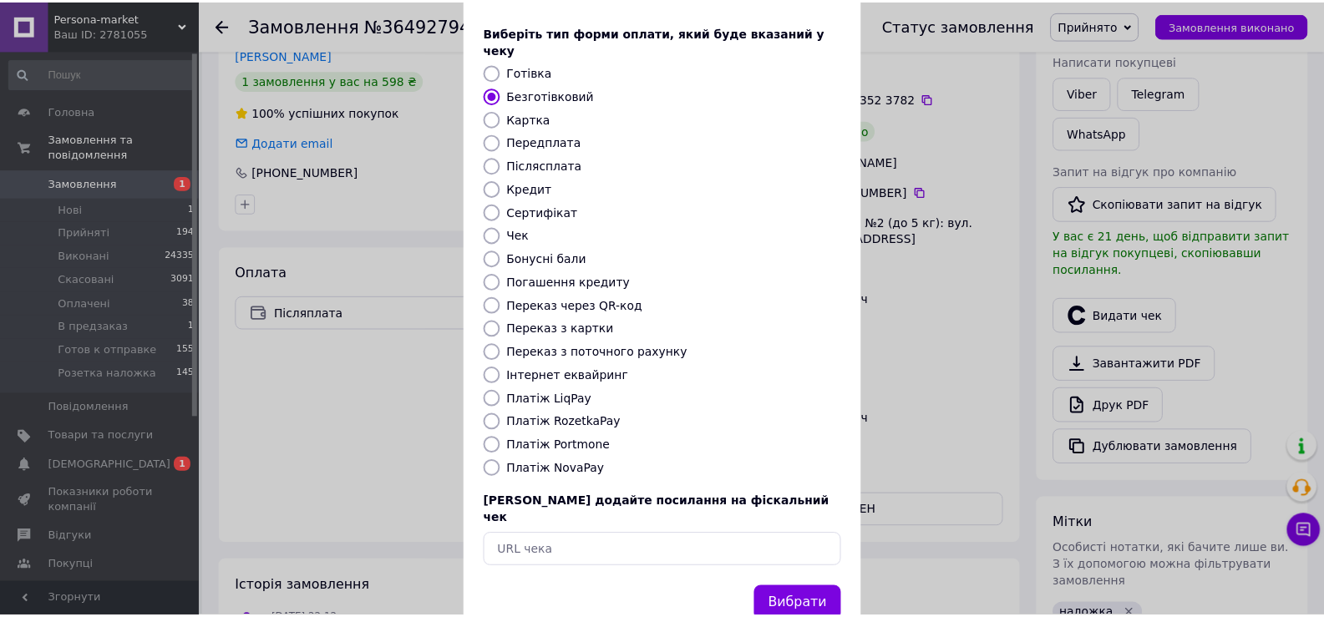
scroll to position [100, 0]
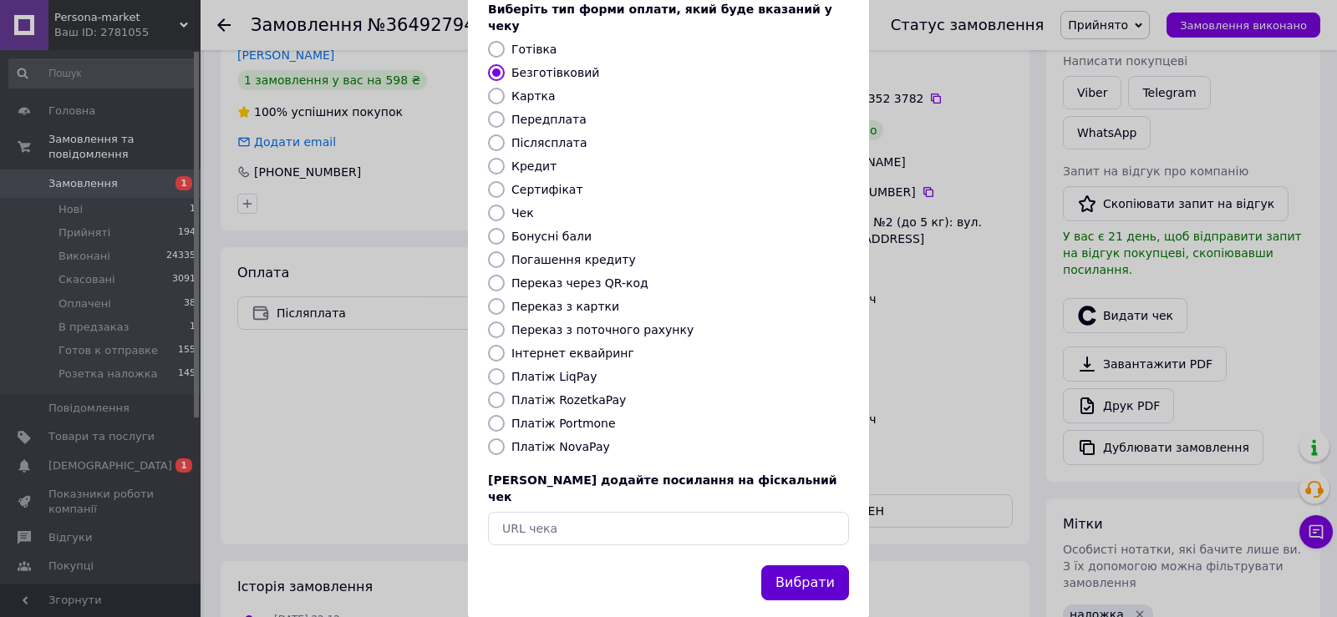
click at [813, 566] on button "Вибрати" at bounding box center [805, 584] width 88 height 36
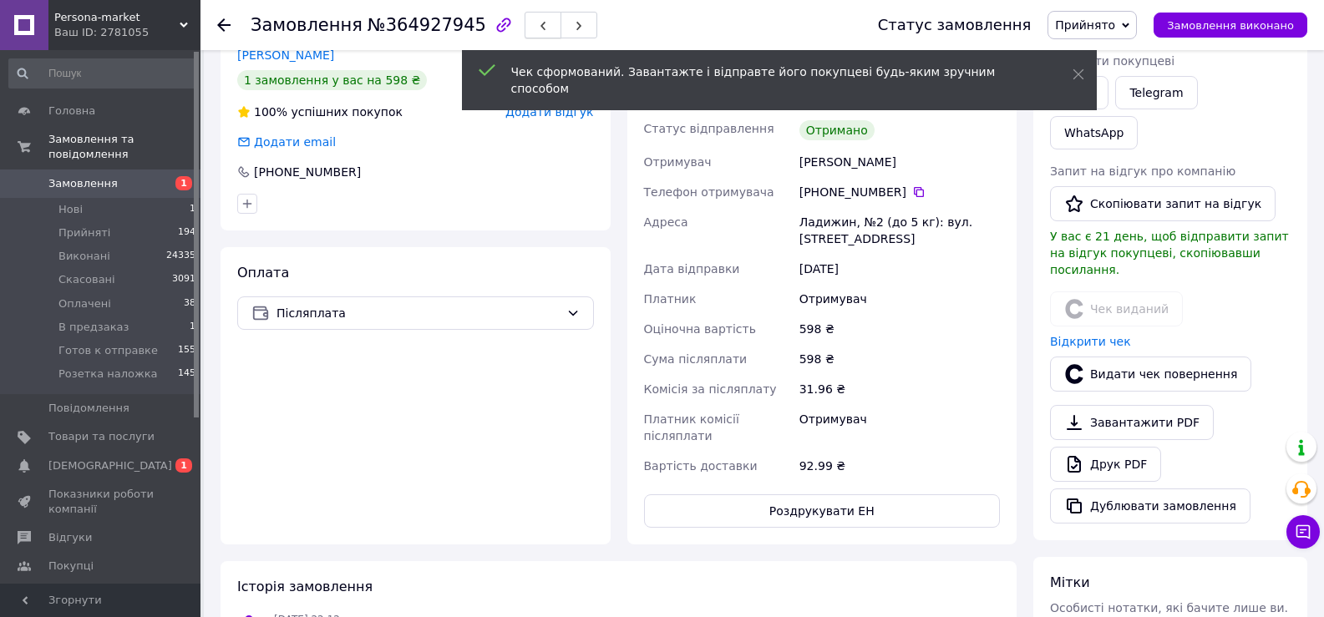
click at [538, 27] on icon "button" at bounding box center [543, 26] width 10 height 10
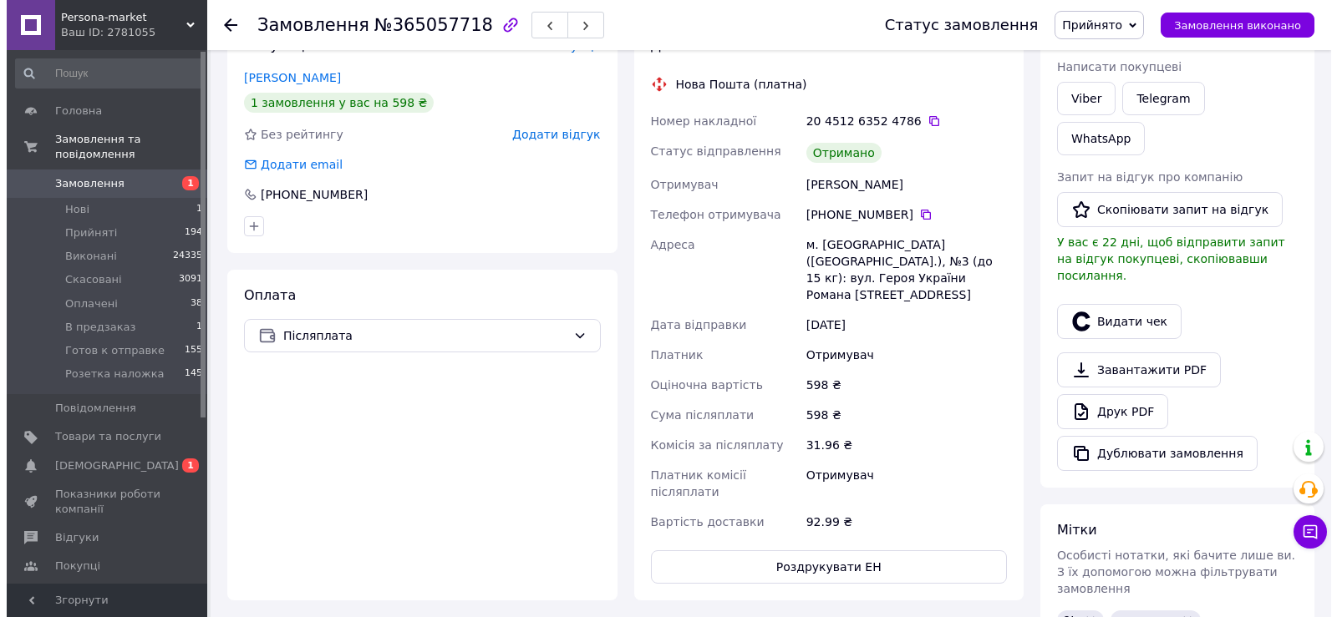
scroll to position [341, 0]
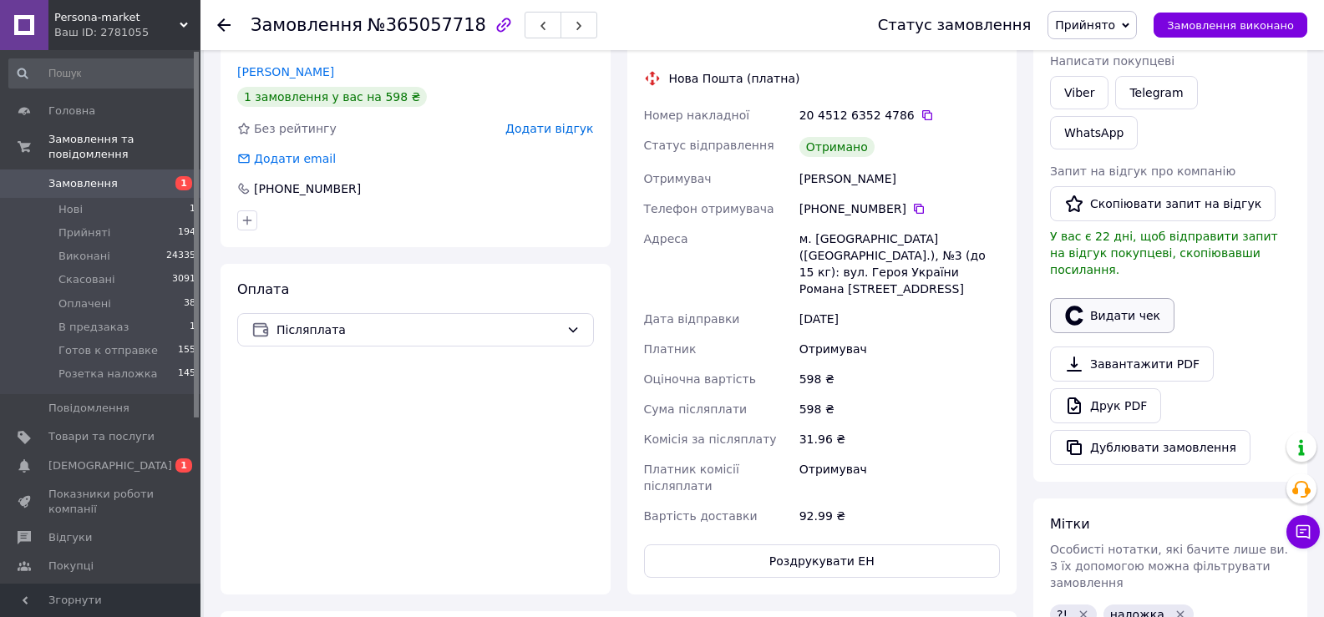
click at [1116, 298] on button "Видати чек" at bounding box center [1112, 315] width 124 height 35
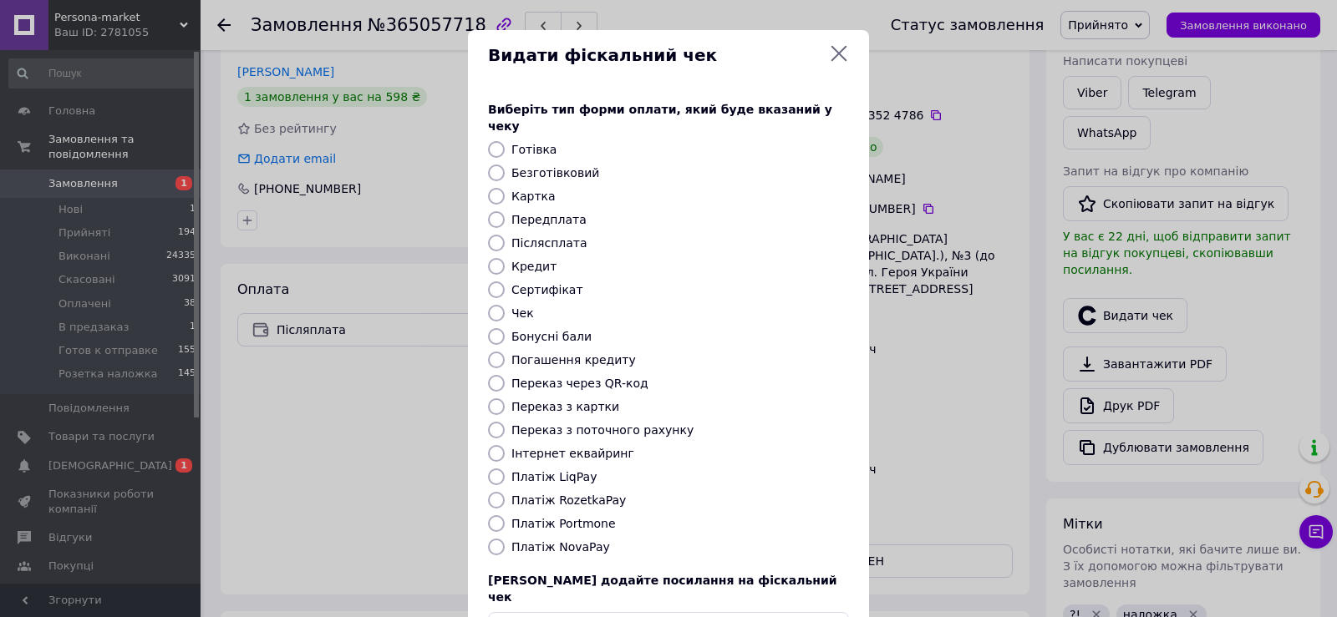
click at [496, 165] on input "Безготівковий" at bounding box center [496, 173] width 17 height 17
radio input "true"
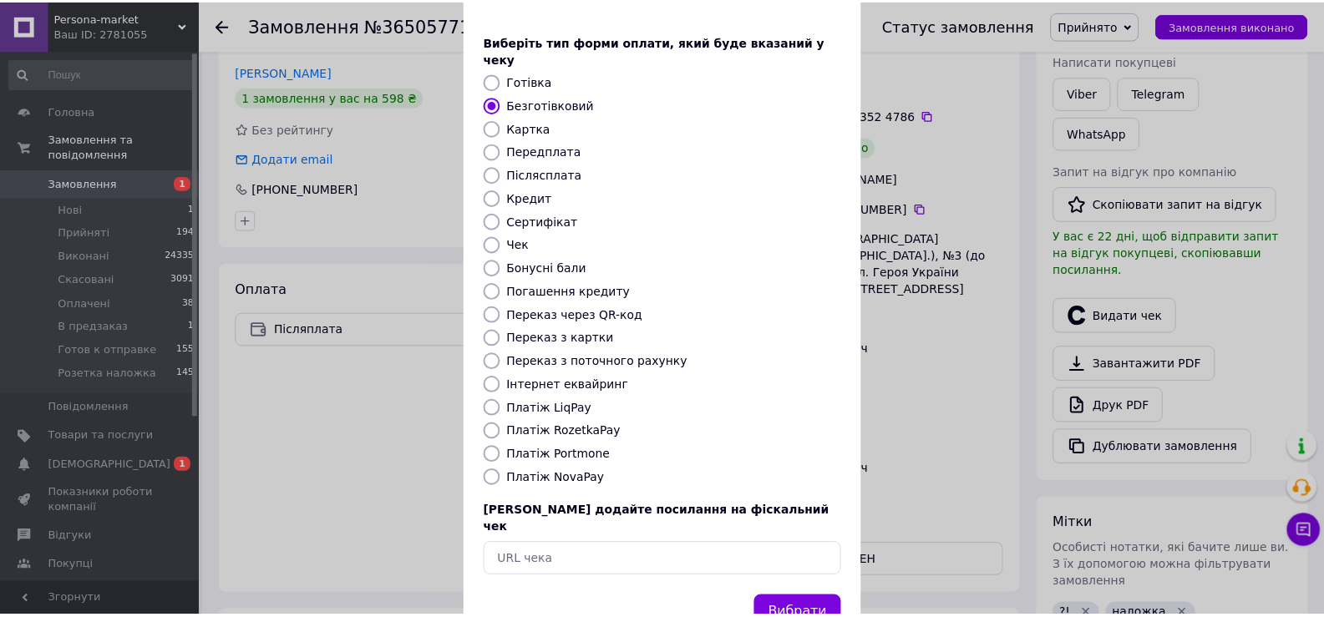
scroll to position [100, 0]
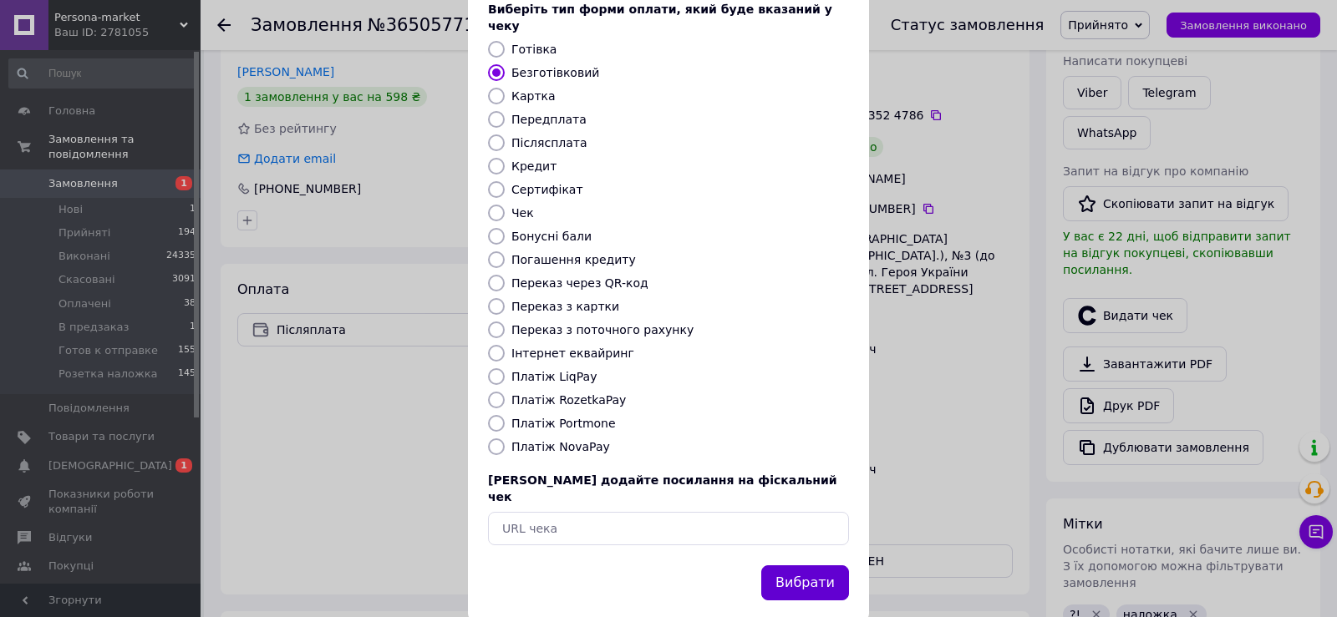
click at [784, 566] on button "Вибрати" at bounding box center [805, 584] width 88 height 36
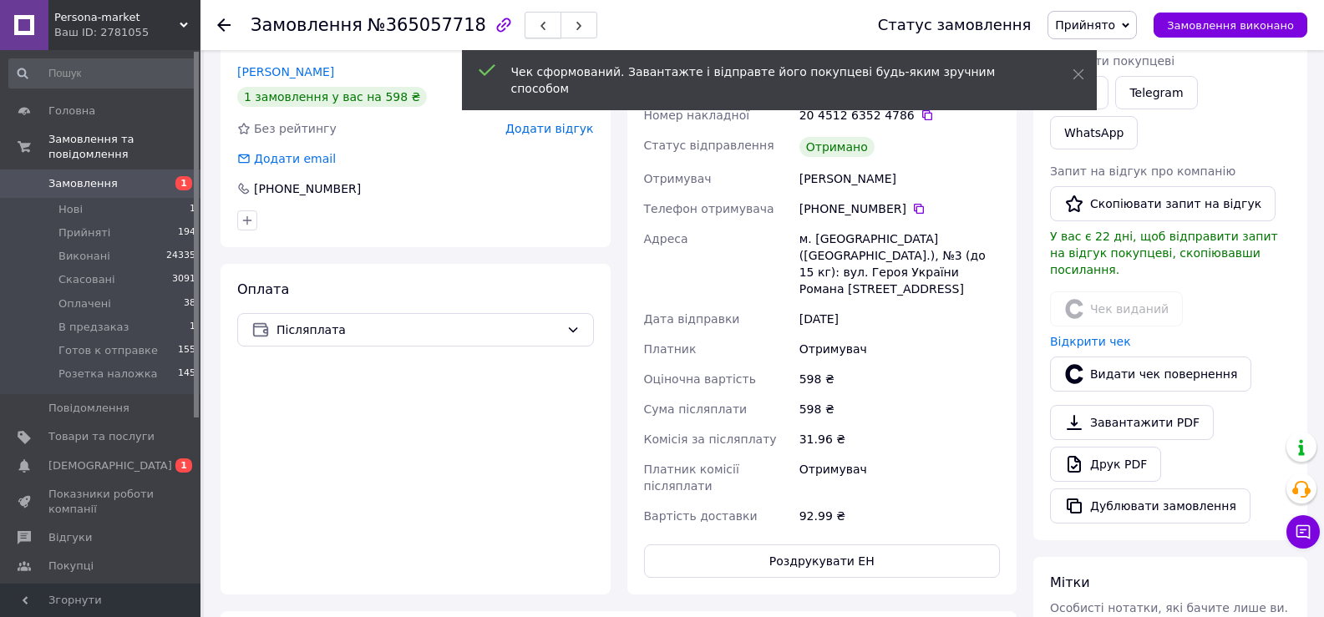
click at [538, 28] on icon "button" at bounding box center [543, 26] width 10 height 10
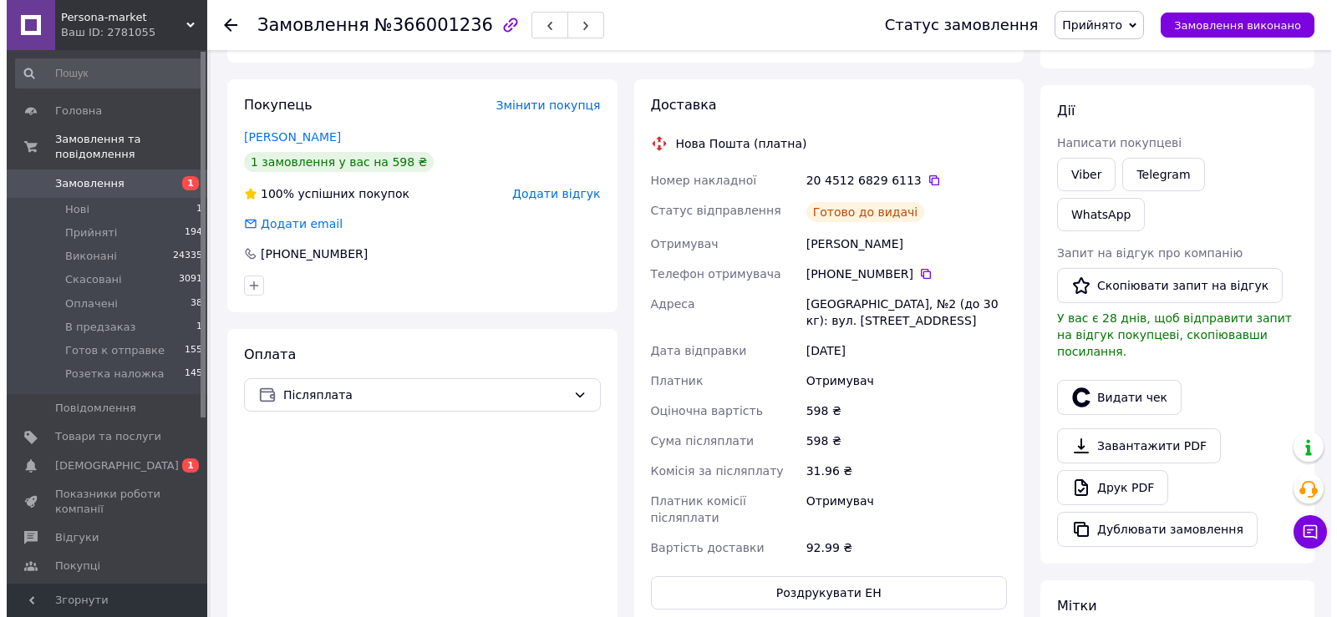
scroll to position [174, 0]
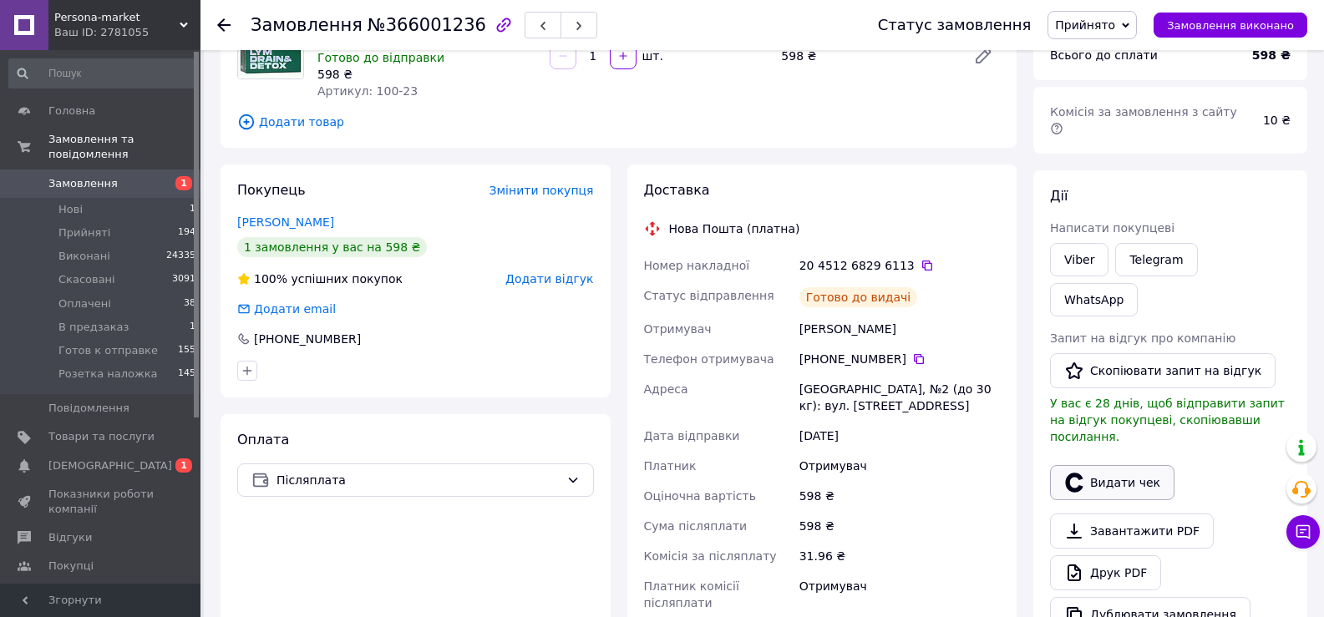
click at [1121, 465] on button "Видати чек" at bounding box center [1112, 482] width 124 height 35
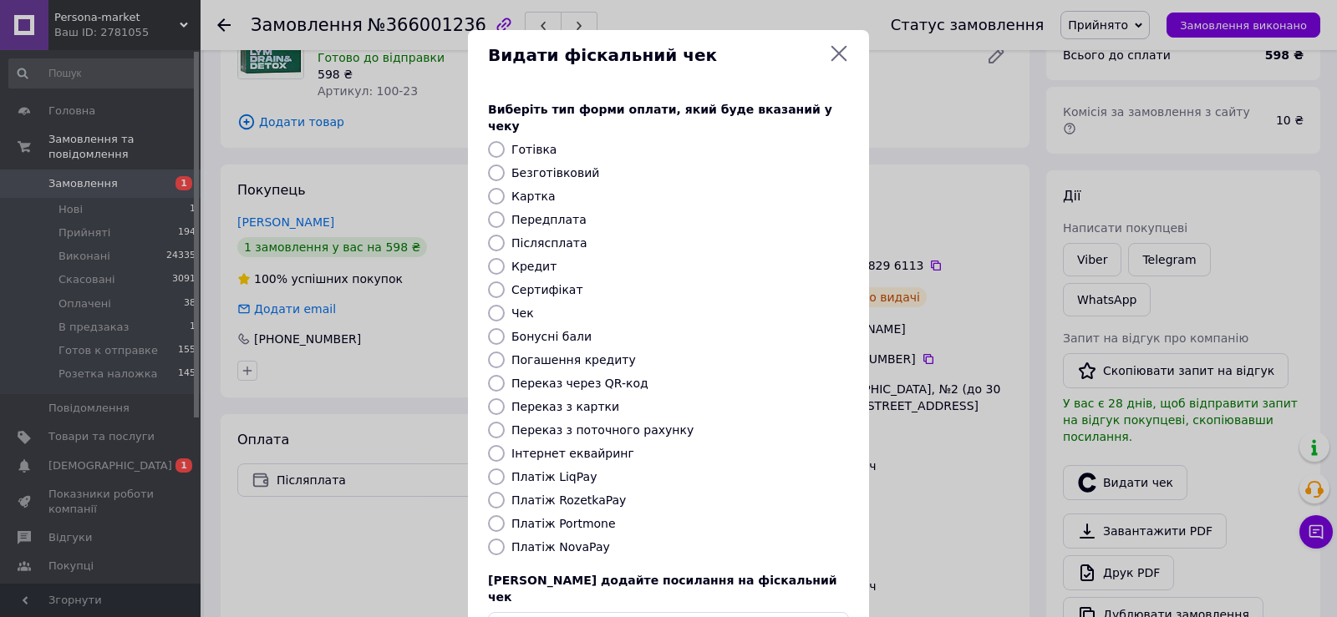
click at [504, 165] on div at bounding box center [495, 173] width 23 height 17
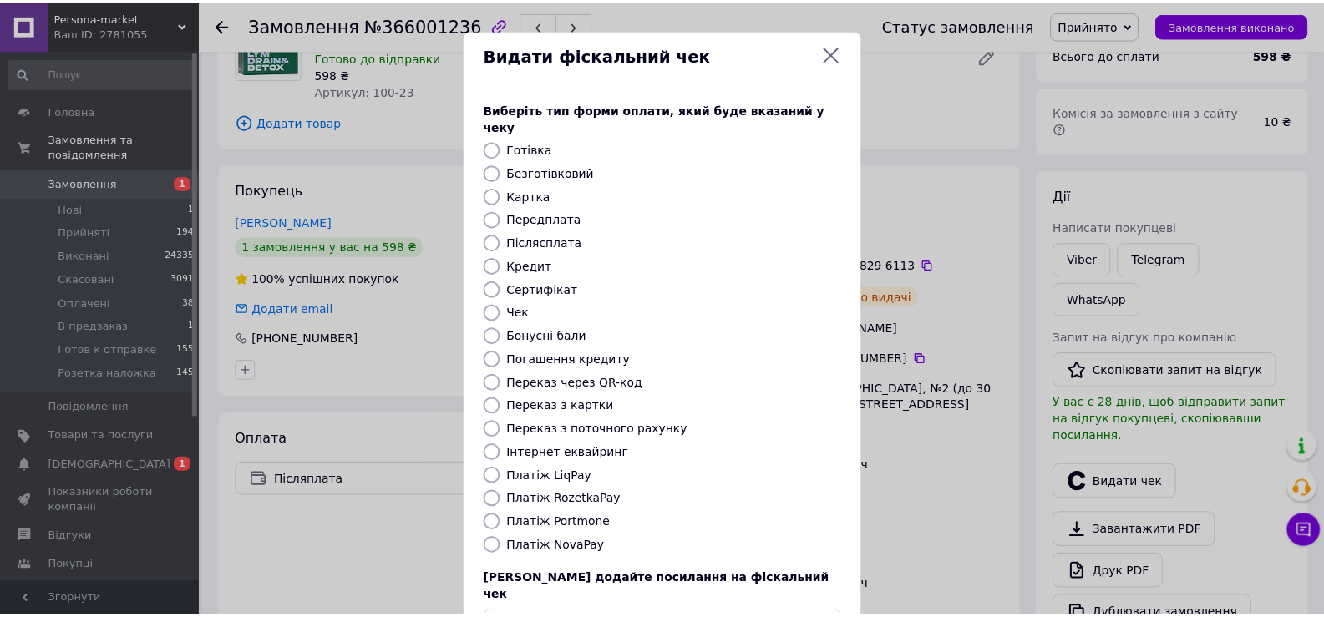
scroll to position [84, 0]
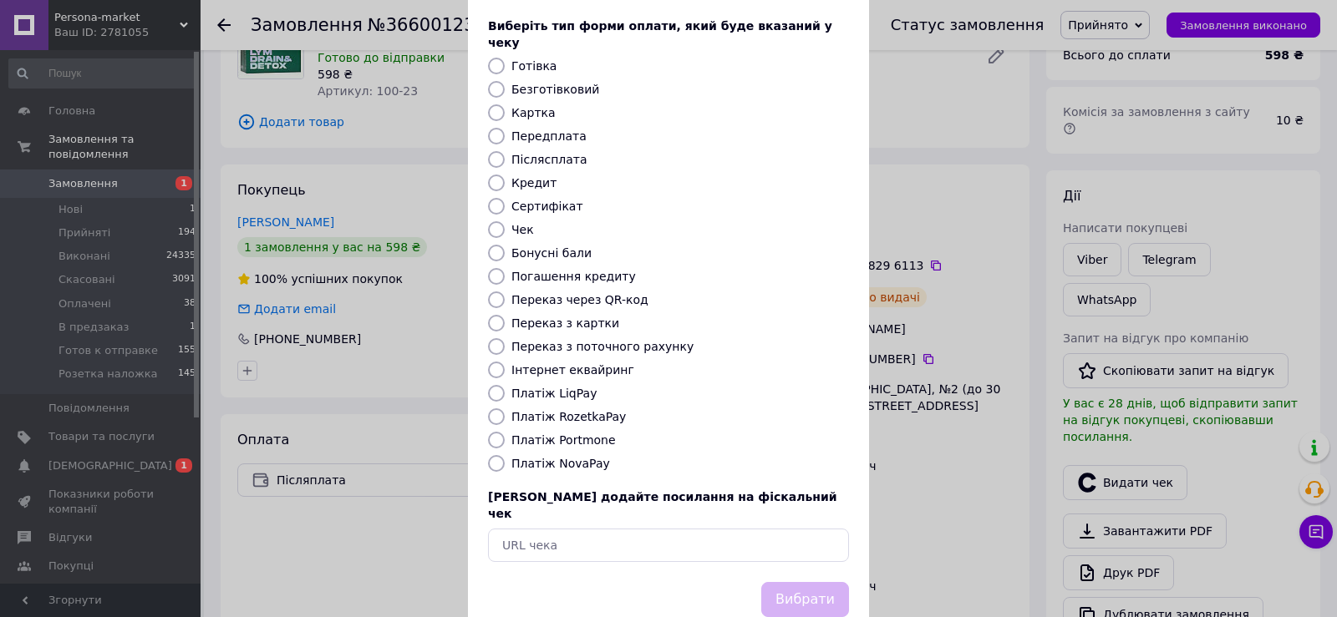
click at [490, 81] on input "Безготівковий" at bounding box center [496, 89] width 17 height 17
radio input "true"
click at [828, 582] on button "Вибрати" at bounding box center [805, 600] width 88 height 36
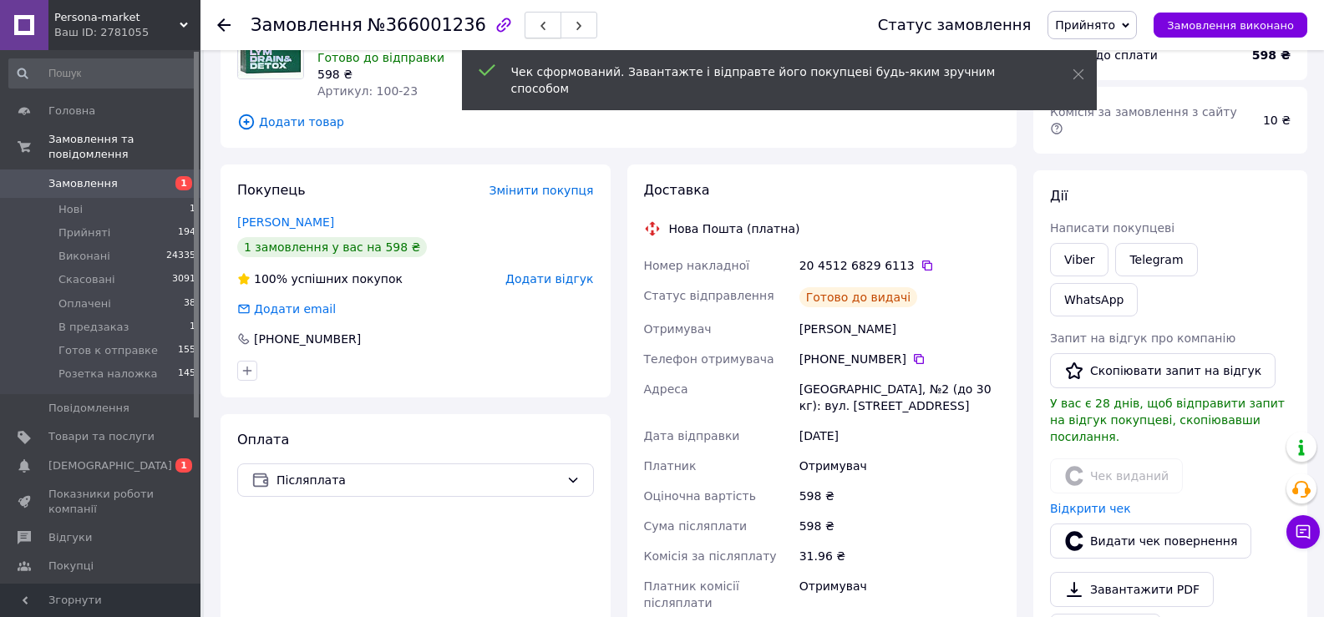
click at [538, 21] on span "button" at bounding box center [543, 25] width 10 height 13
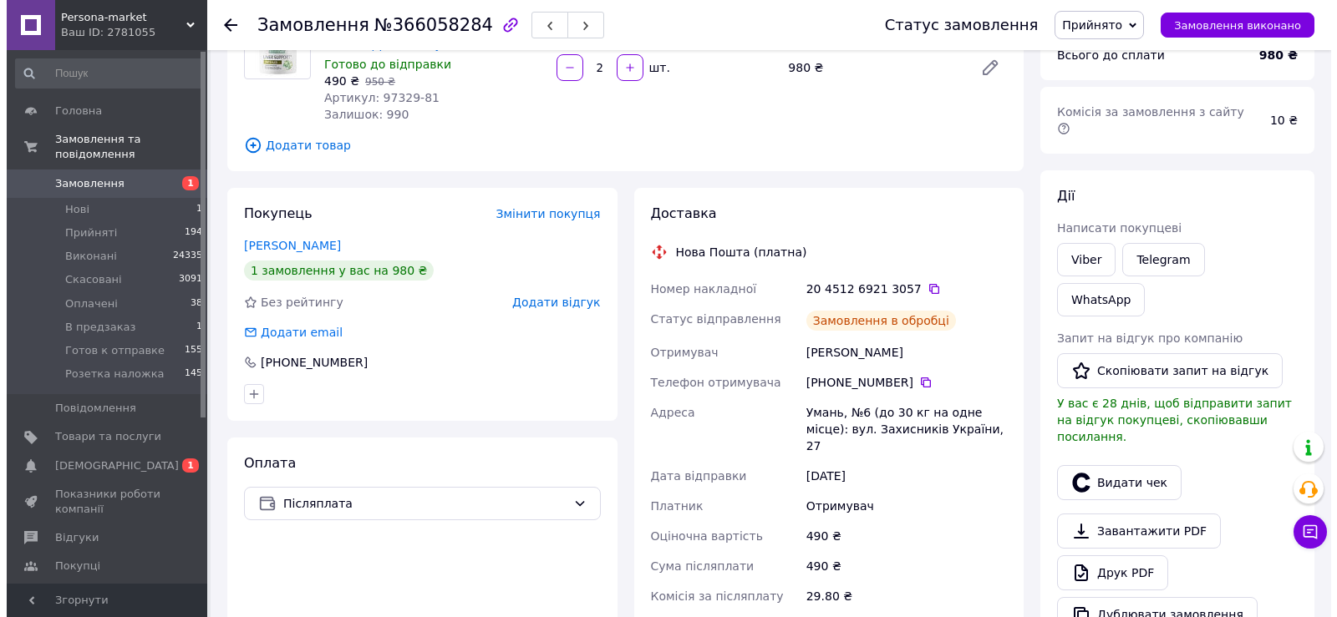
scroll to position [33, 0]
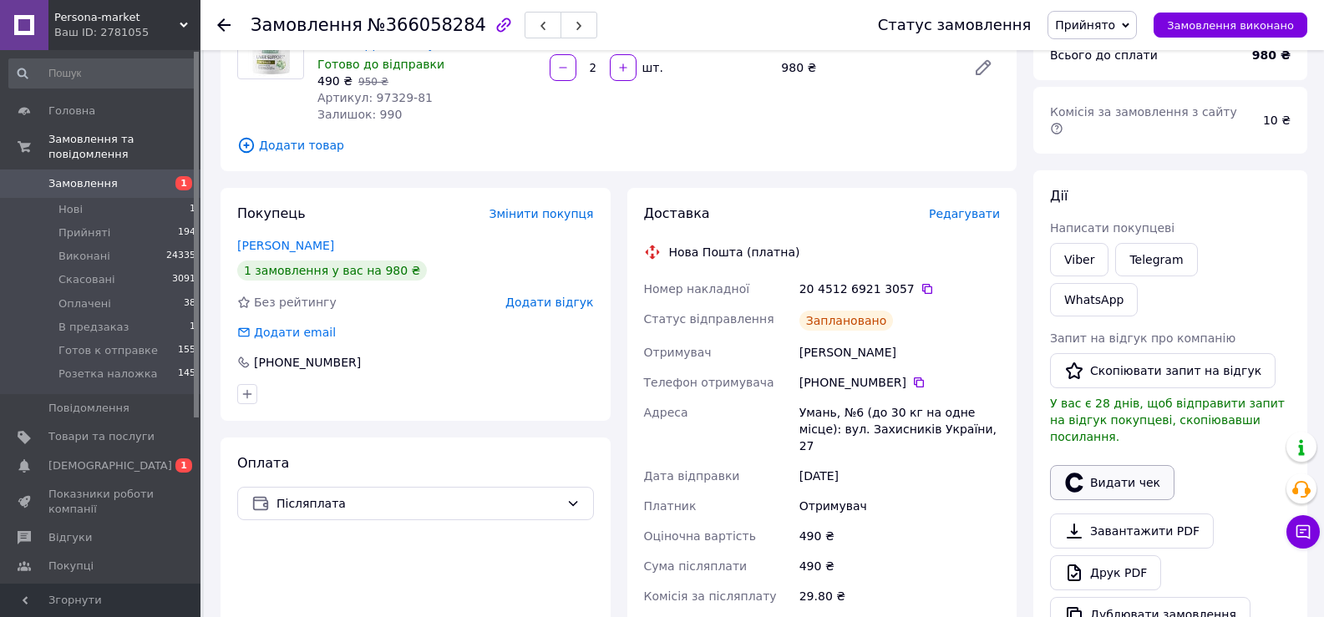
click at [1116, 465] on button "Видати чек" at bounding box center [1112, 482] width 124 height 35
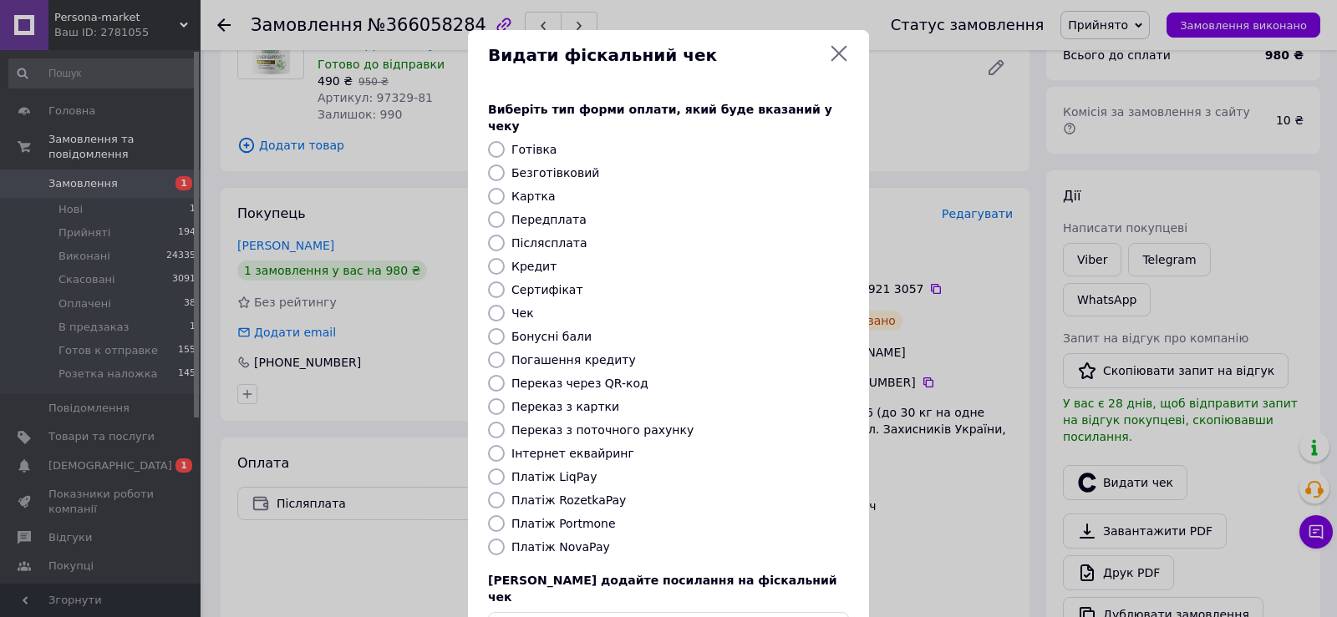
click at [540, 166] on label "Безготівковий" at bounding box center [555, 172] width 88 height 13
click at [505, 165] on input "Безготівковий" at bounding box center [496, 173] width 17 height 17
radio input "true"
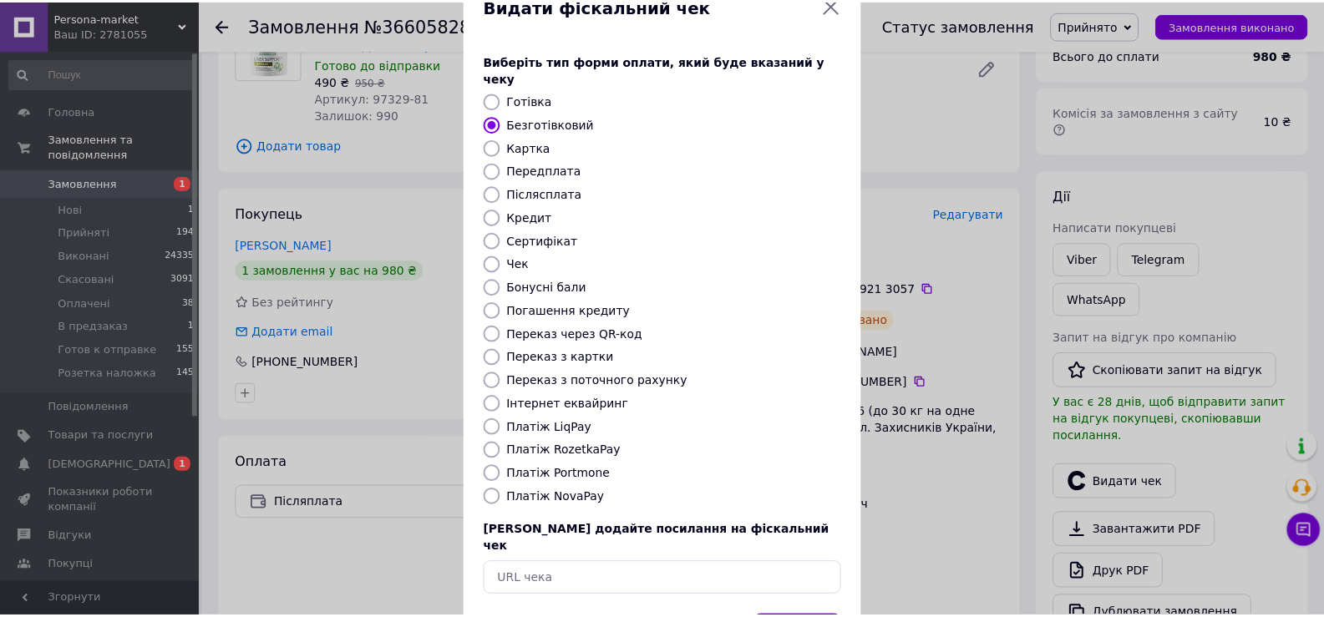
scroll to position [100, 0]
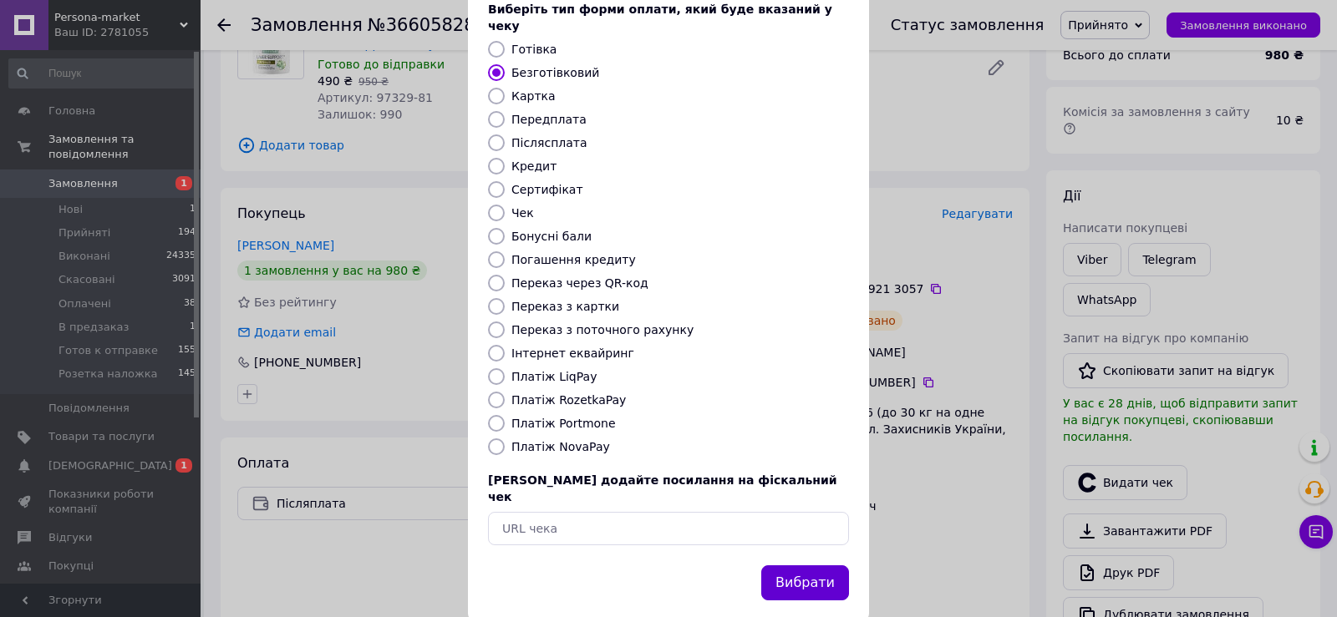
click at [811, 566] on button "Вибрати" at bounding box center [805, 584] width 88 height 36
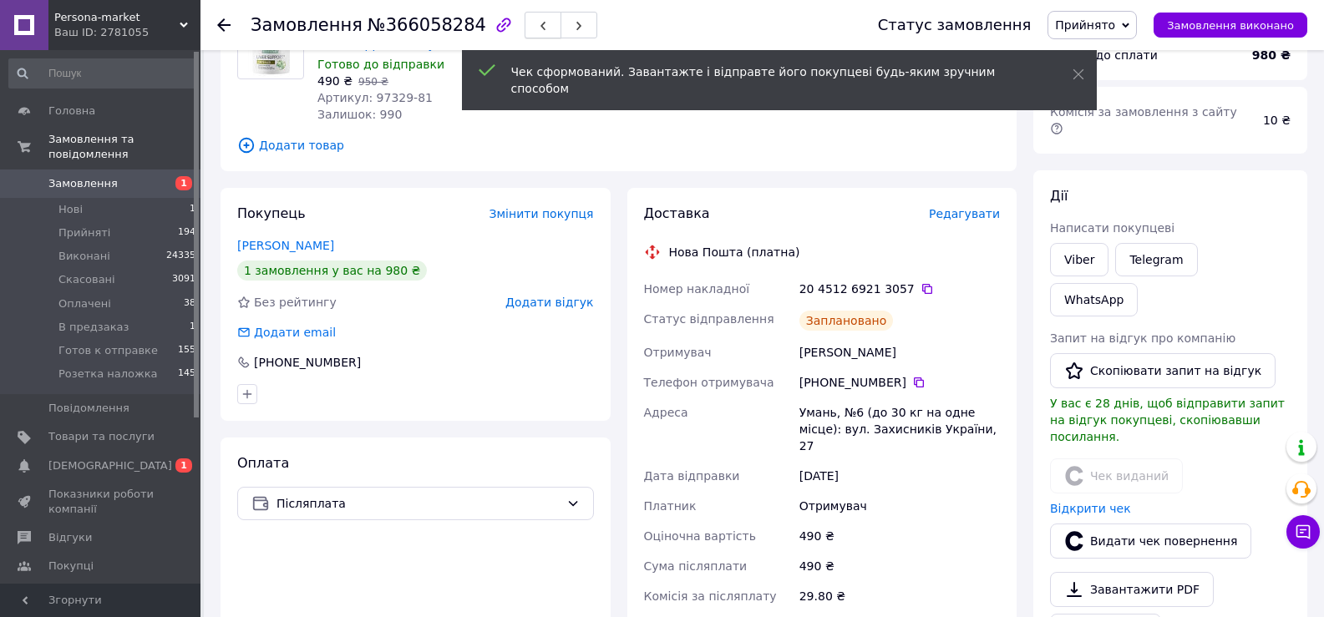
click at [538, 23] on icon "button" at bounding box center [543, 26] width 10 height 10
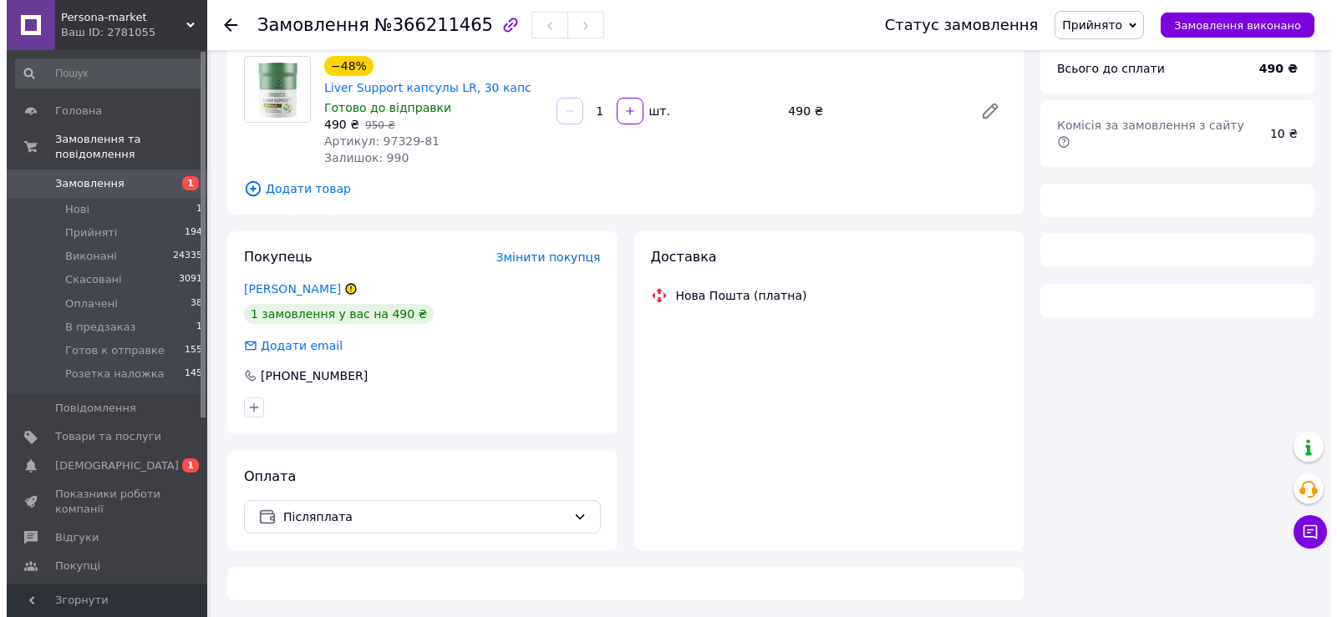
scroll to position [174, 0]
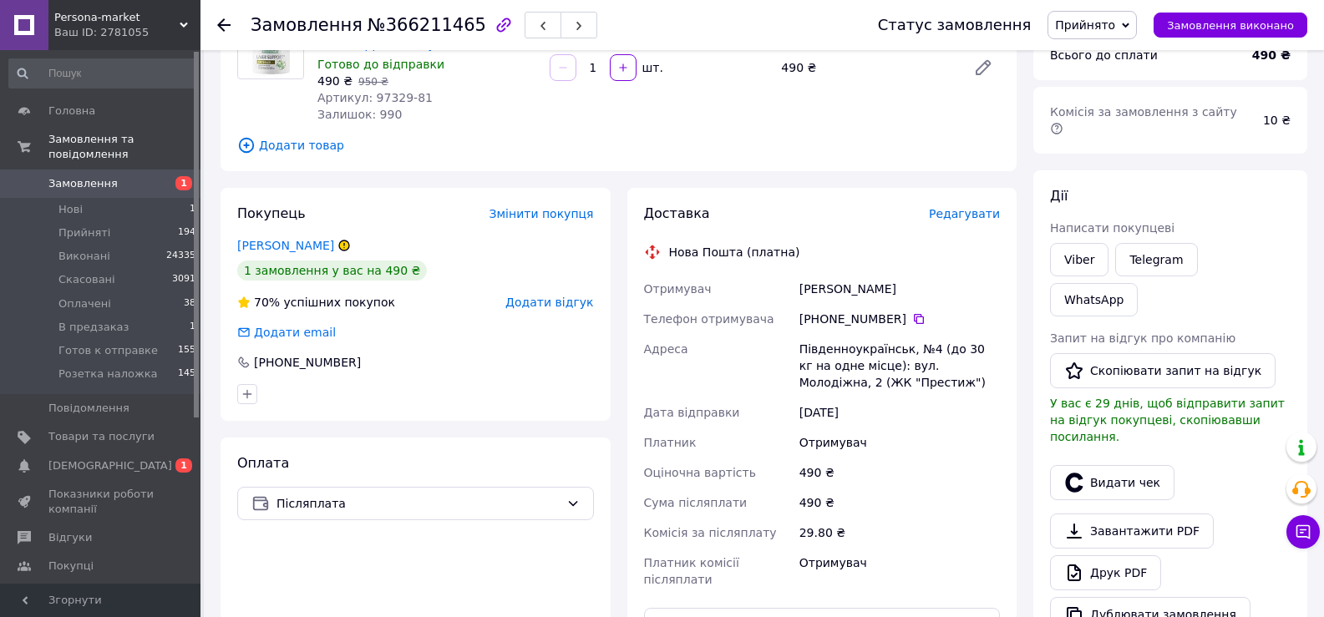
click at [964, 216] on span "Редагувати" at bounding box center [964, 213] width 71 height 13
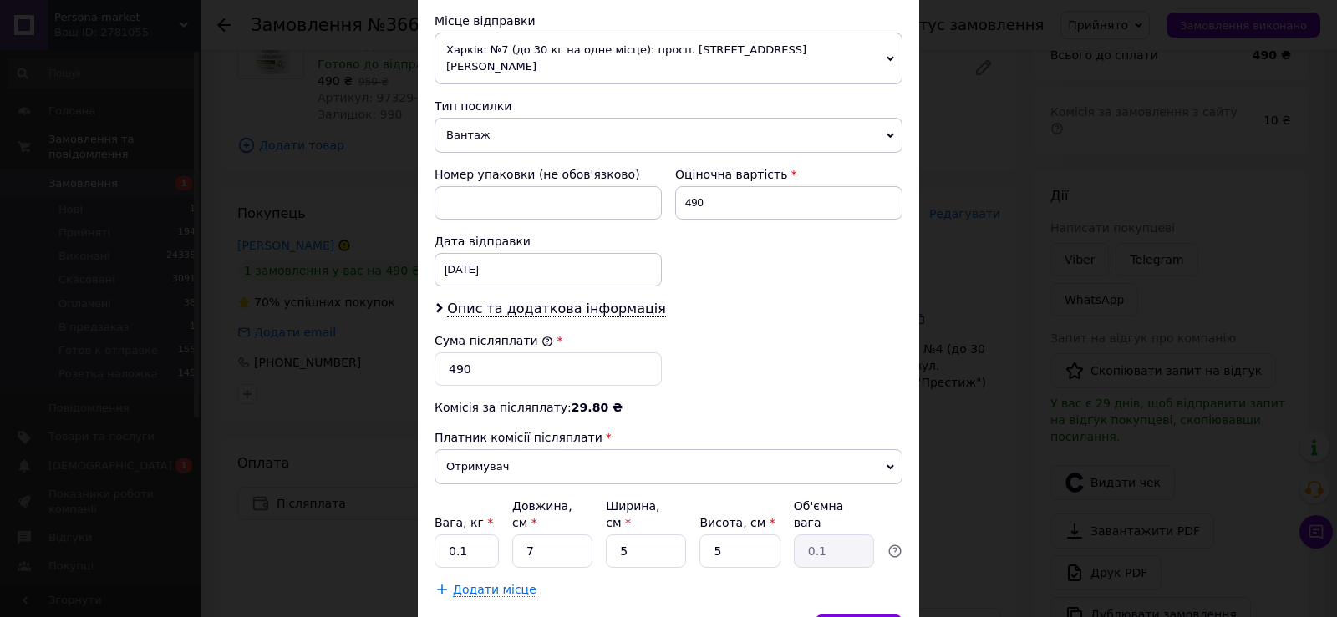
scroll to position [657, 0]
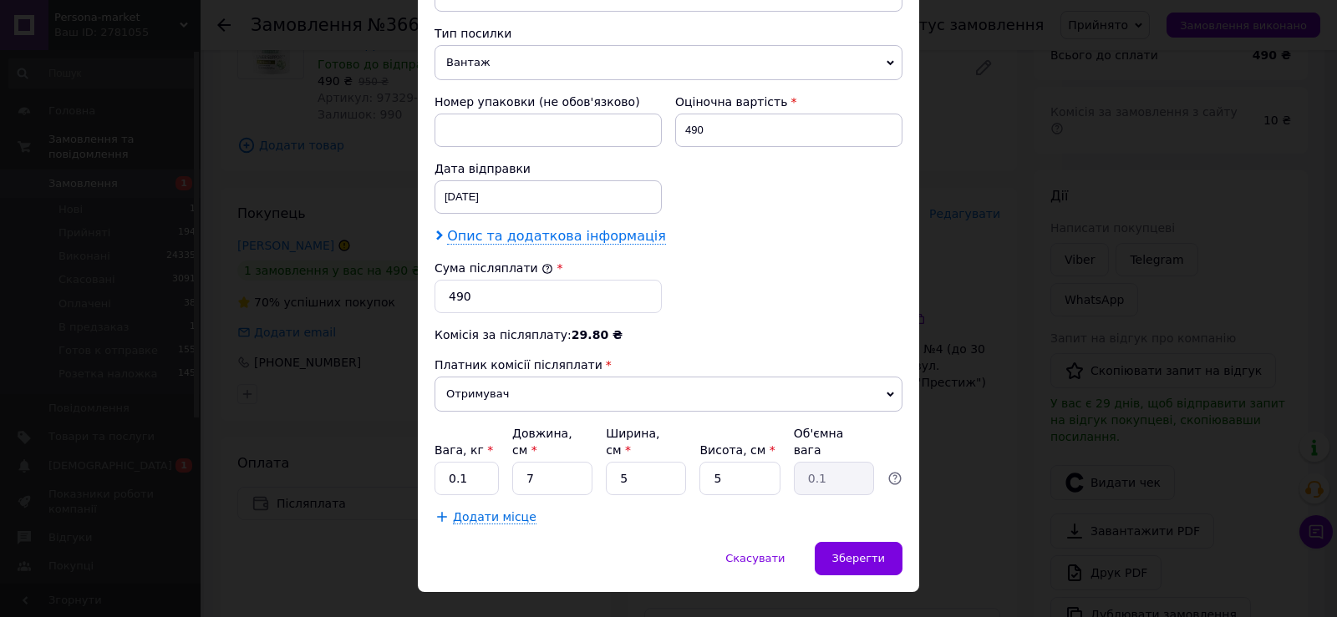
click at [529, 228] on span "Опис та додаткова інформація" at bounding box center [556, 236] width 219 height 17
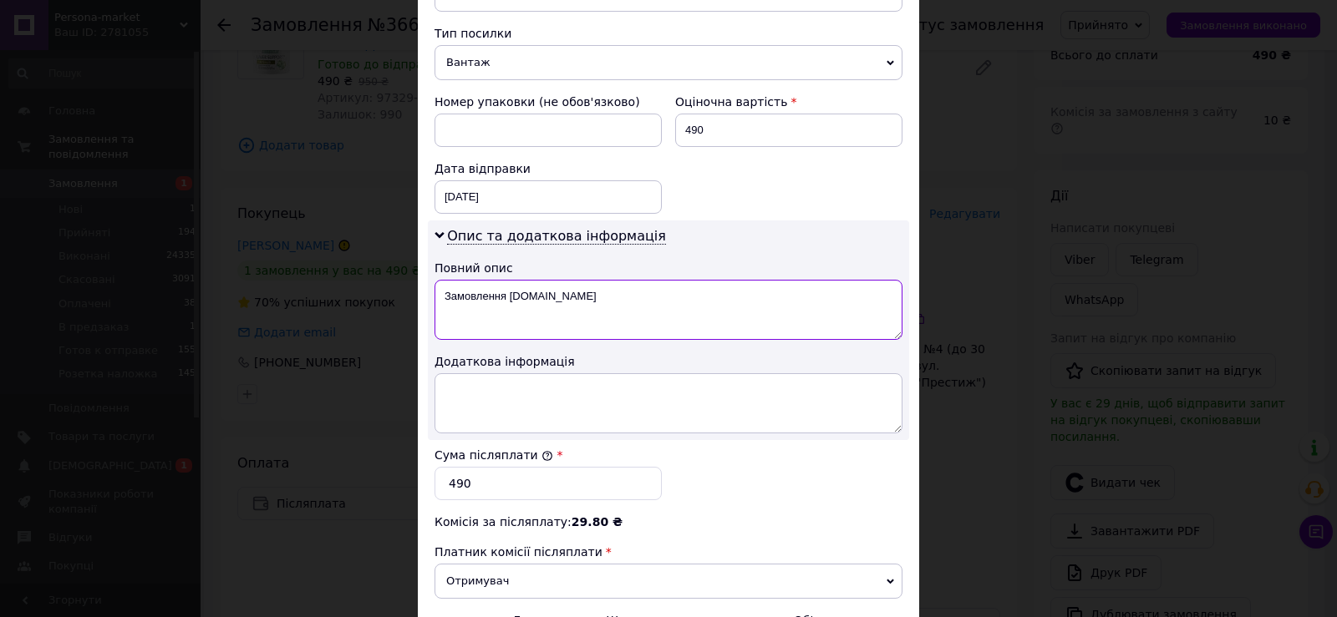
drag, startPoint x: 435, startPoint y: 283, endPoint x: 607, endPoint y: 276, distance: 172.2
click at [607, 280] on textarea "Замовлення [DOMAIN_NAME]" at bounding box center [668, 310] width 468 height 60
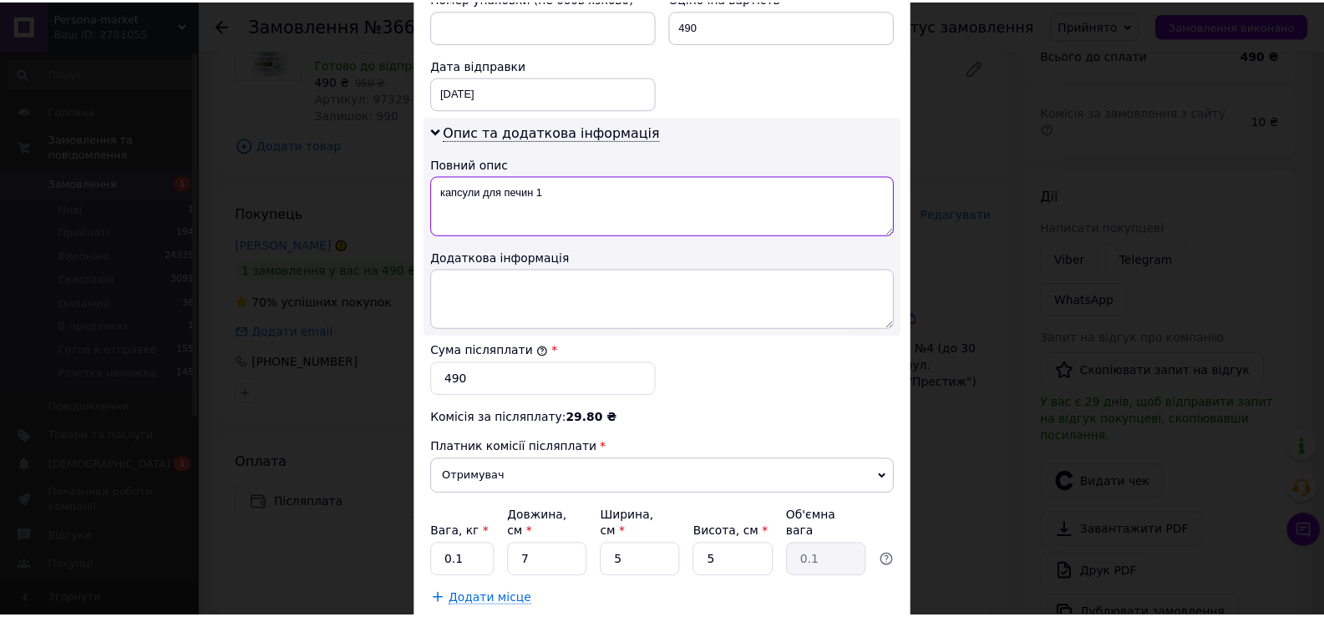
scroll to position [845, 0]
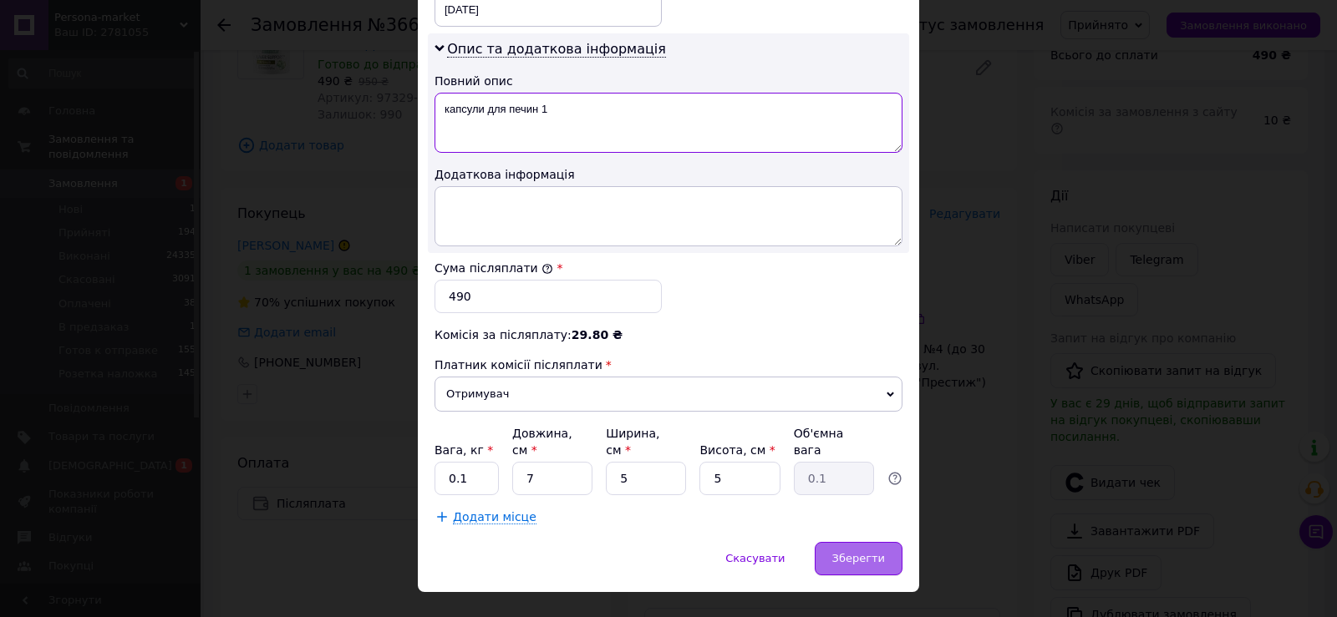
type textarea "капсули для печин 1"
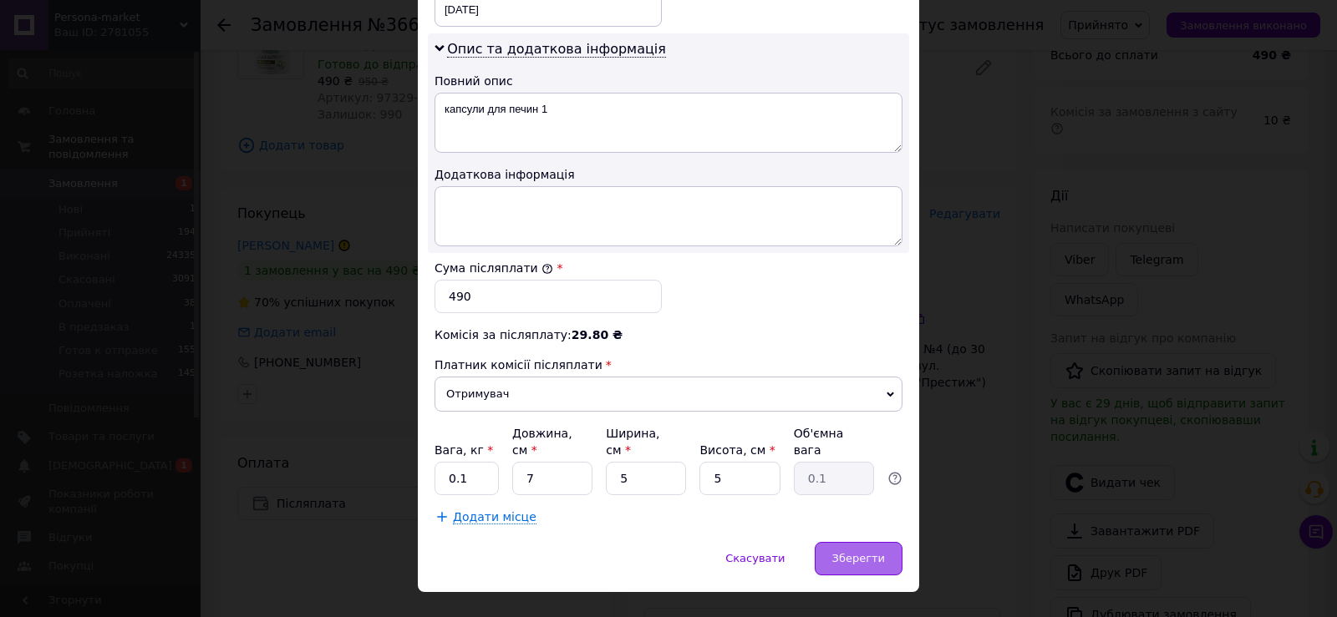
click at [847, 542] on div "Зберегти" at bounding box center [858, 558] width 88 height 33
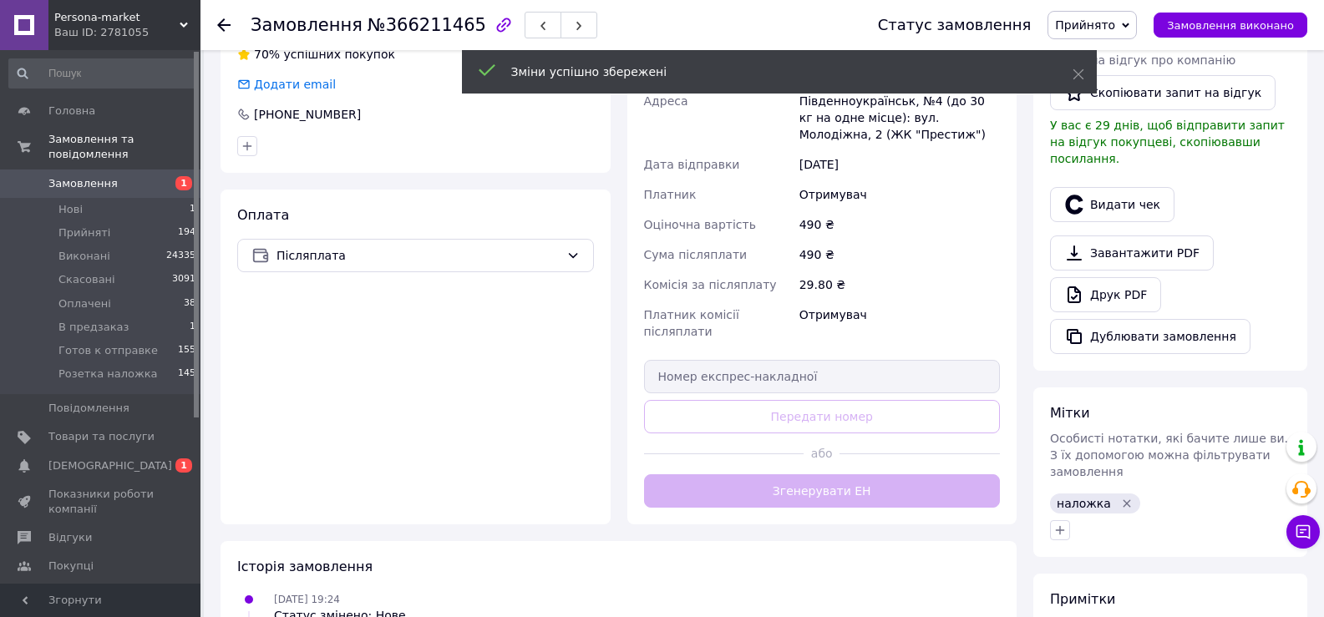
scroll to position [424, 0]
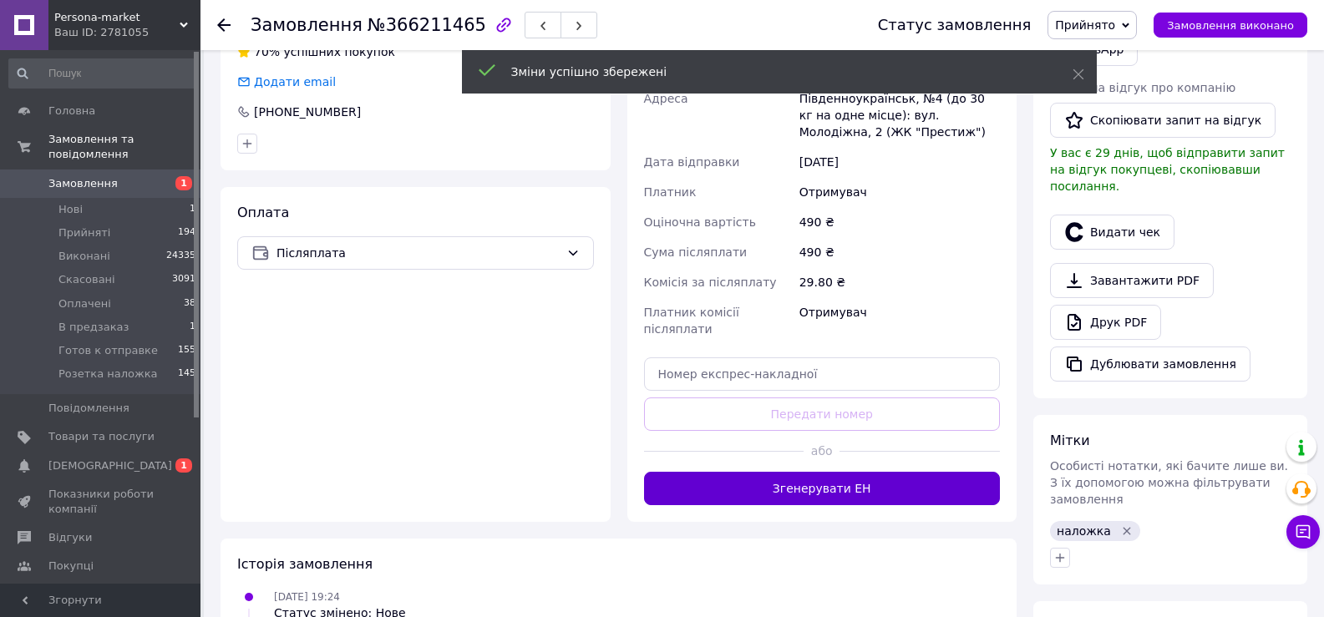
click at [844, 472] on button "Згенерувати ЕН" at bounding box center [822, 488] width 357 height 33
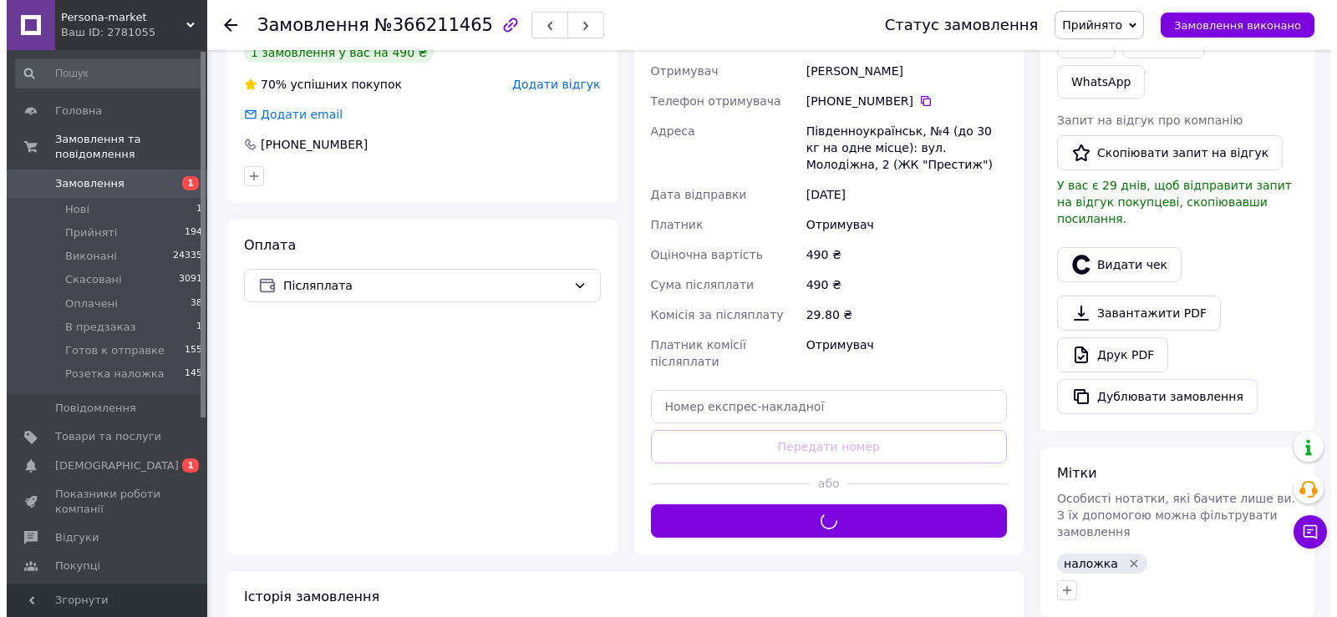
scroll to position [174, 0]
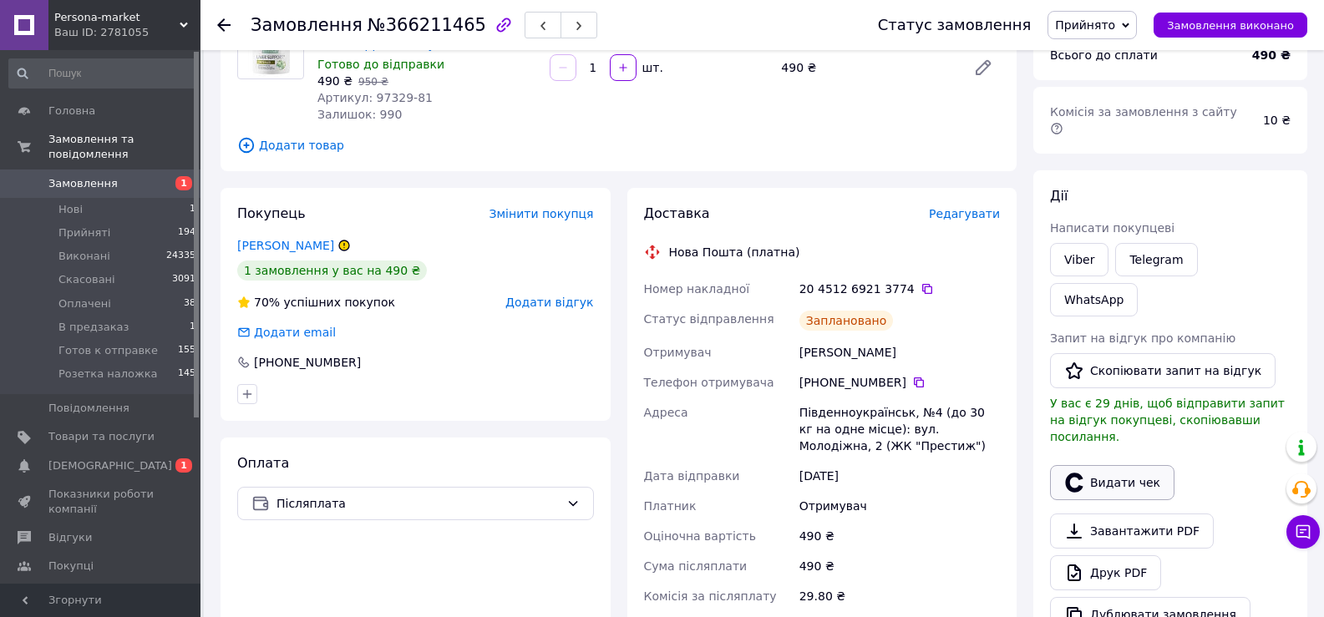
click at [1100, 465] on button "Видати чек" at bounding box center [1112, 482] width 124 height 35
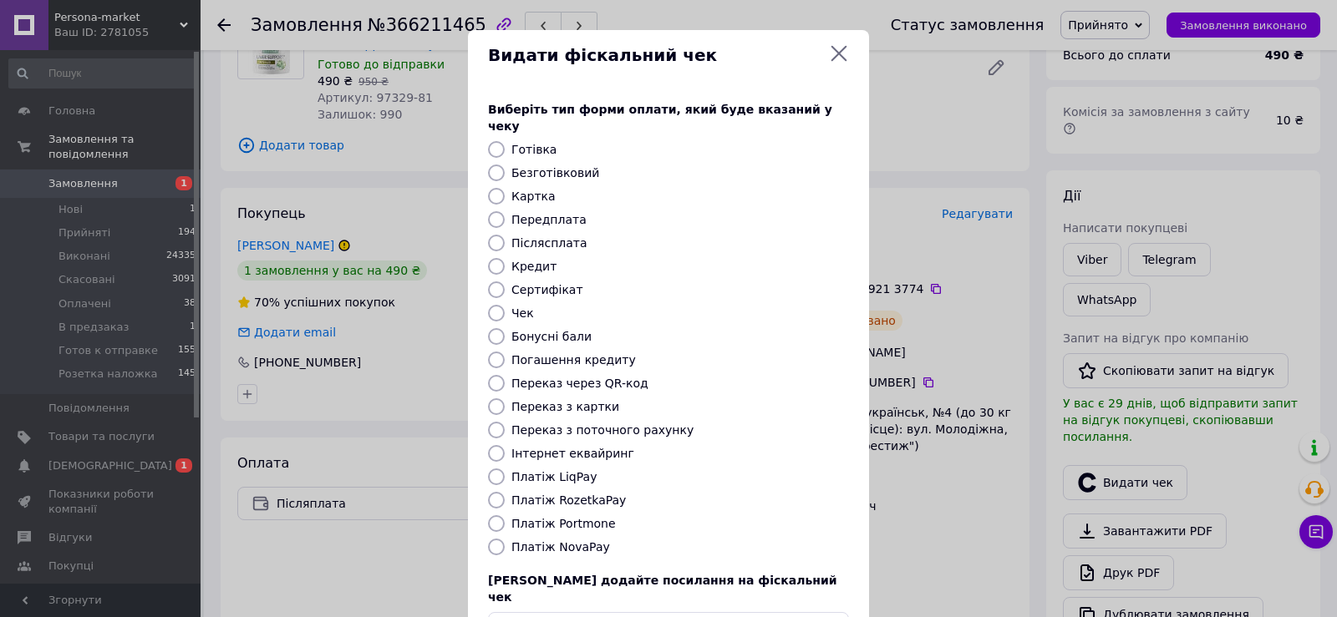
click at [500, 165] on input "Безготівковий" at bounding box center [496, 173] width 17 height 17
radio input "true"
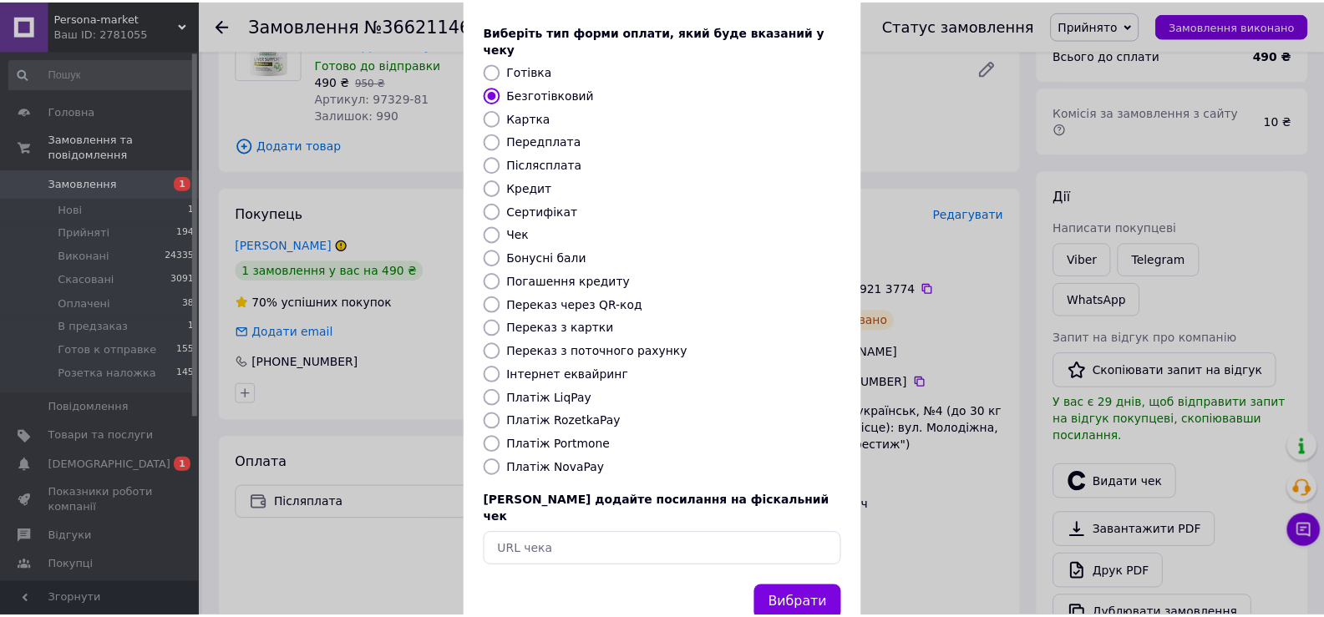
scroll to position [100, 0]
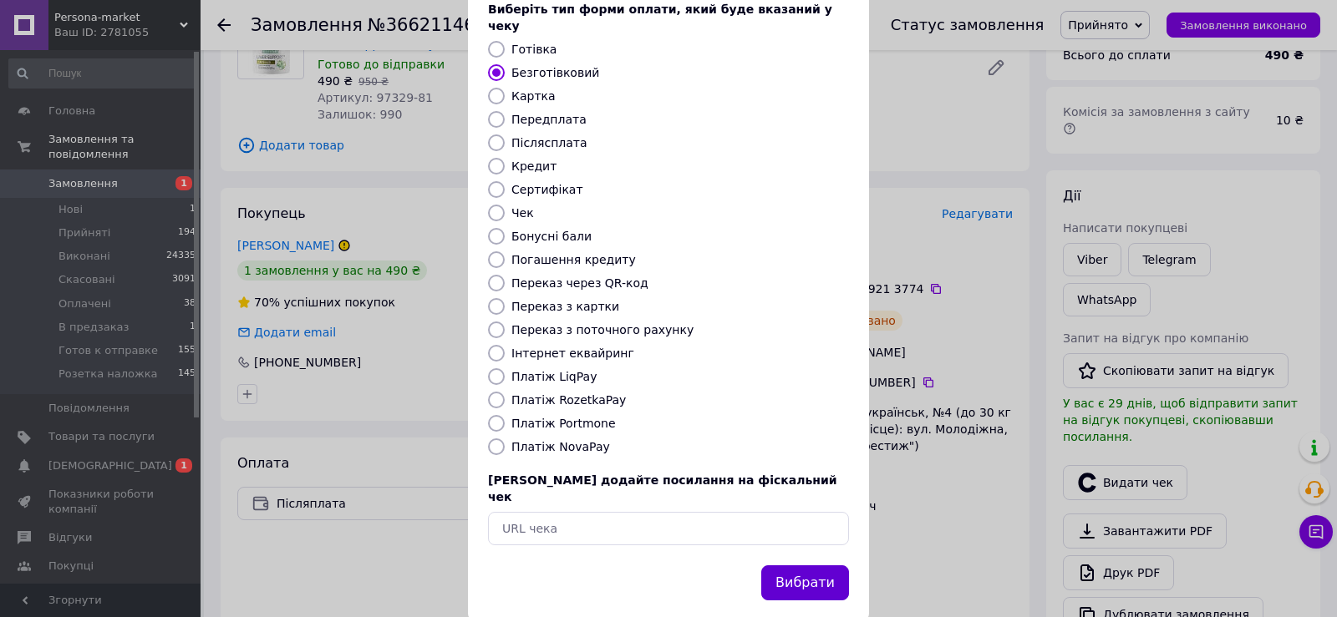
click at [790, 566] on button "Вибрати" at bounding box center [805, 584] width 88 height 36
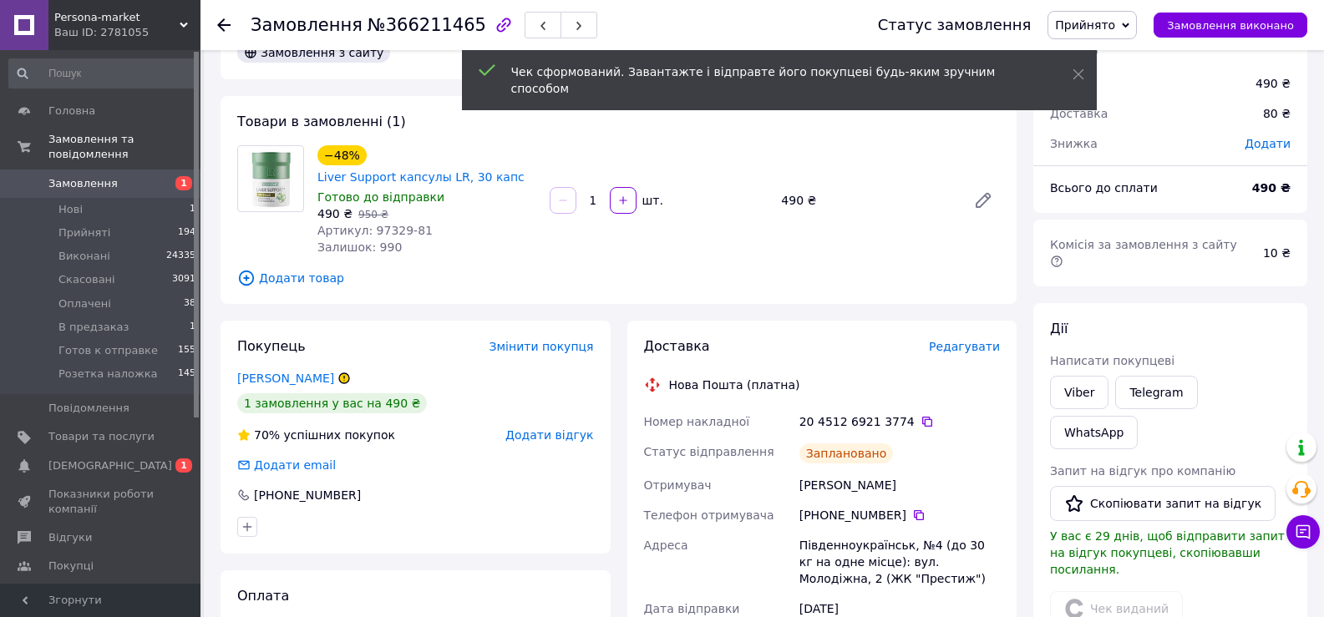
scroll to position [0, 0]
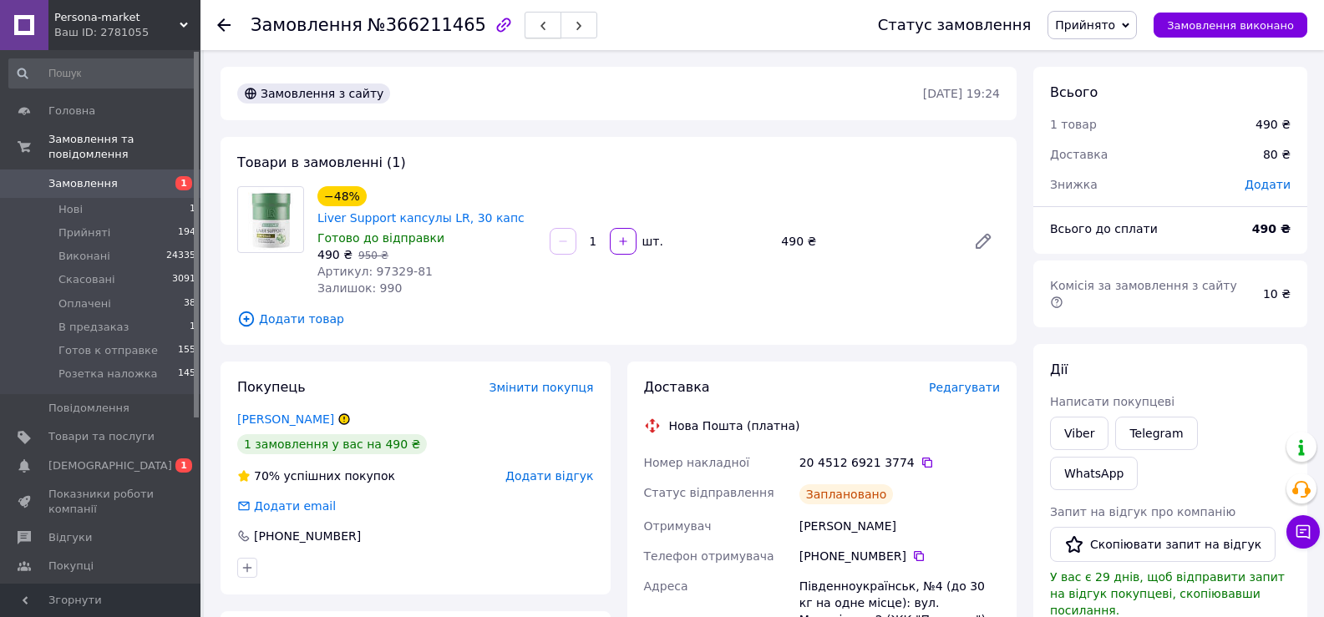
click at [538, 24] on icon "button" at bounding box center [543, 26] width 10 height 10
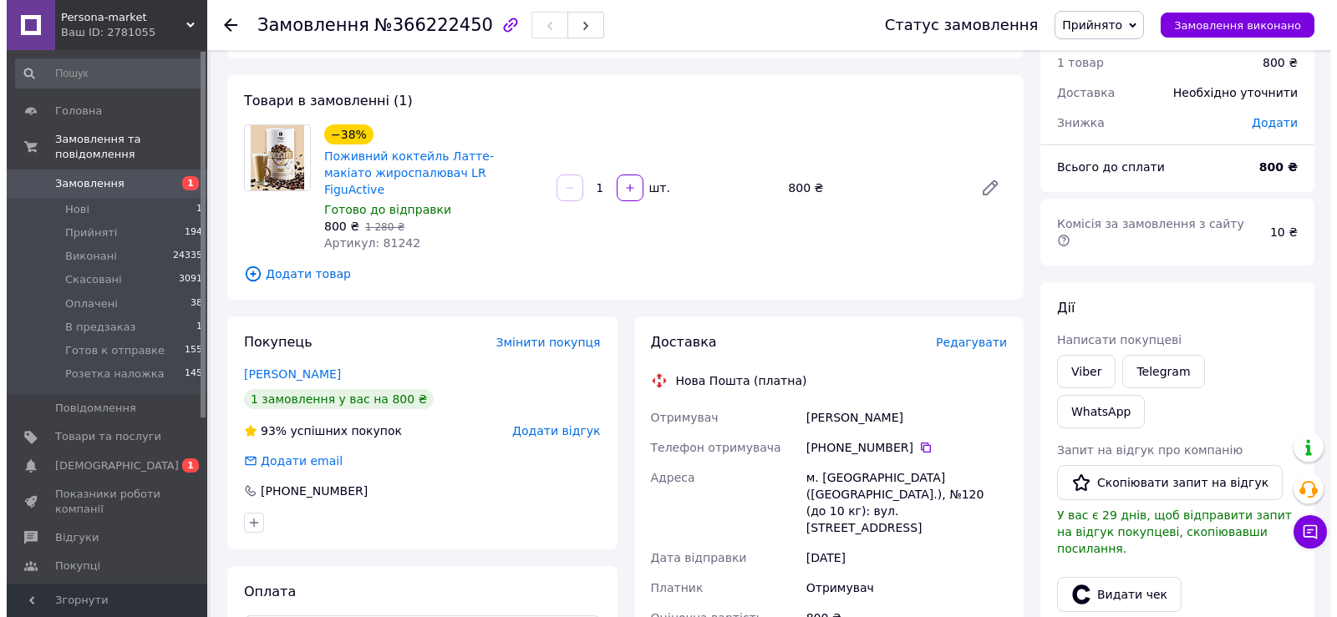
scroll to position [55, 0]
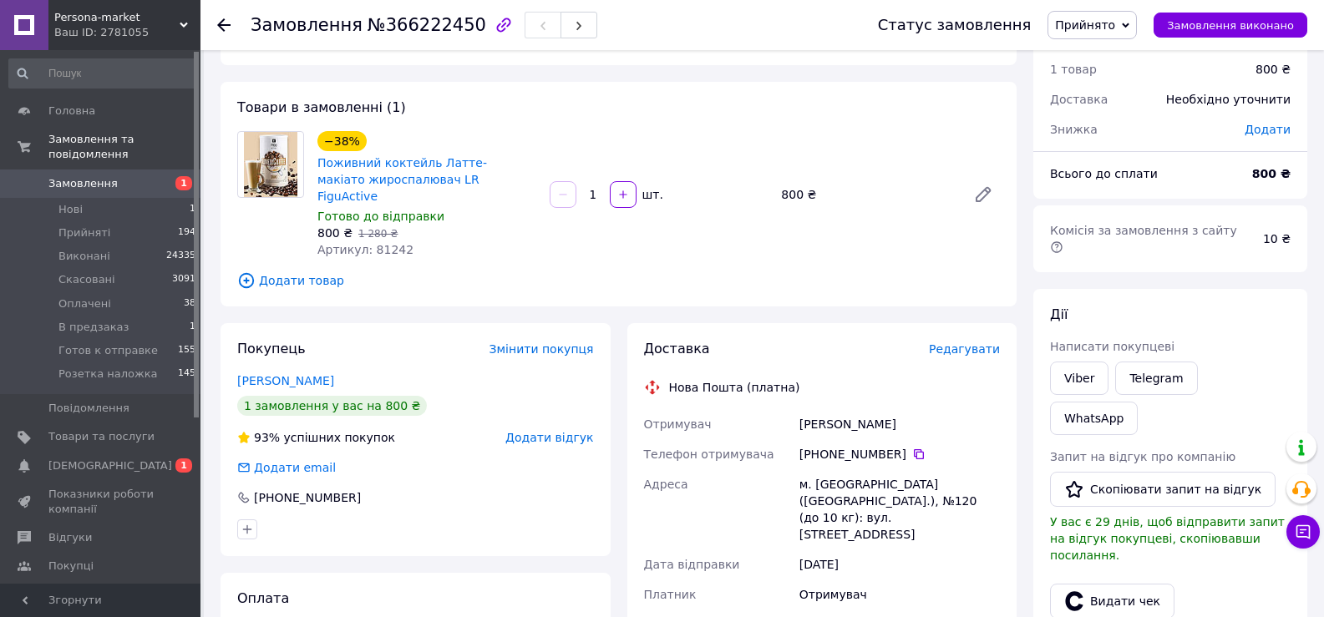
click at [962, 342] on span "Редагувати" at bounding box center [964, 348] width 71 height 13
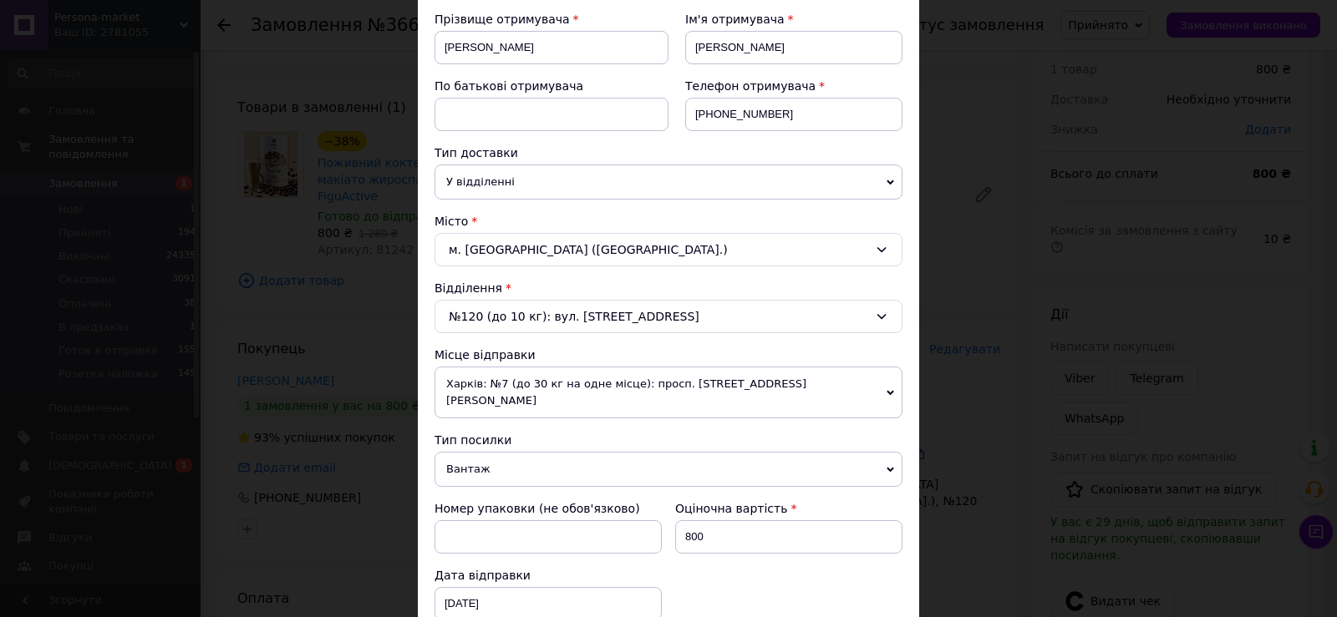
scroll to position [585, 0]
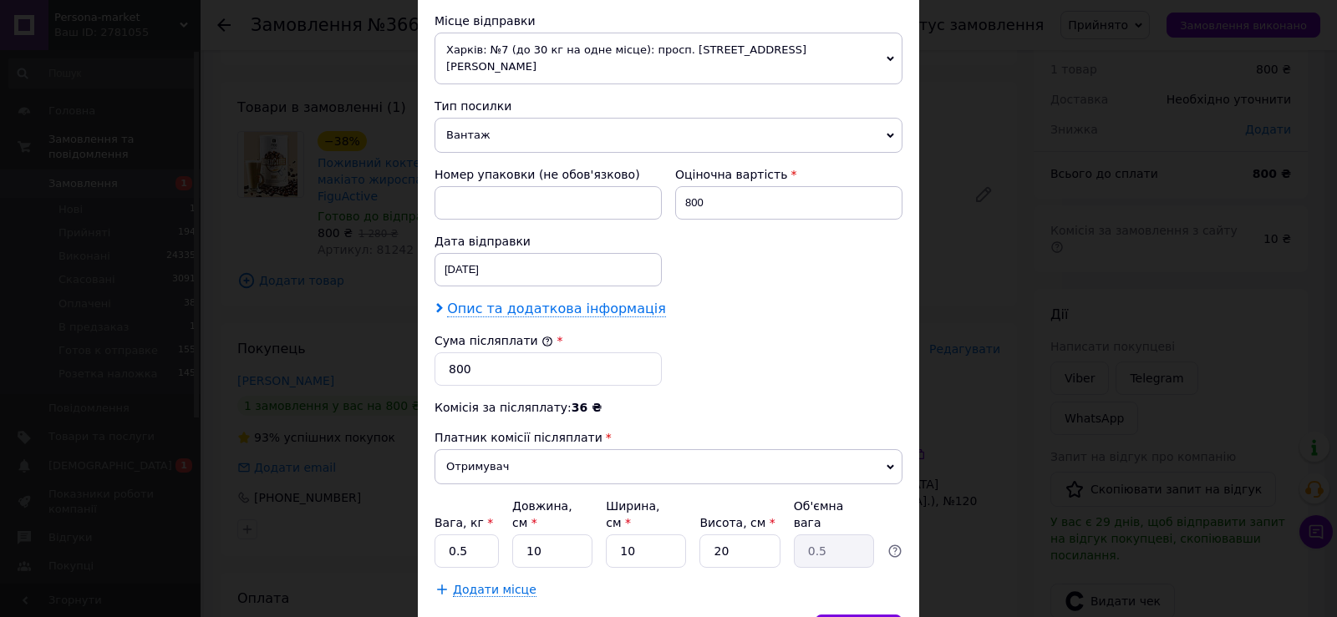
click at [540, 301] on span "Опис та додаткова інформація" at bounding box center [556, 309] width 219 height 17
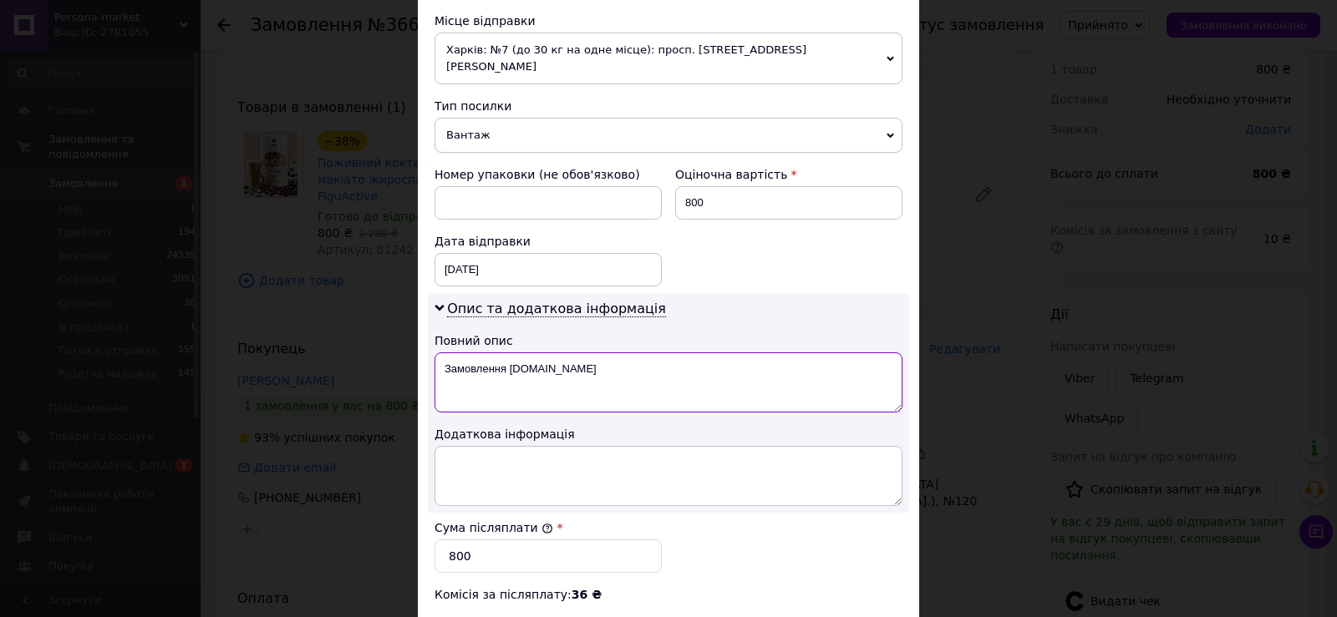
drag, startPoint x: 439, startPoint y: 349, endPoint x: 596, endPoint y: 353, distance: 157.1
click at [596, 353] on textarea "Замовлення [DOMAIN_NAME]" at bounding box center [668, 383] width 468 height 60
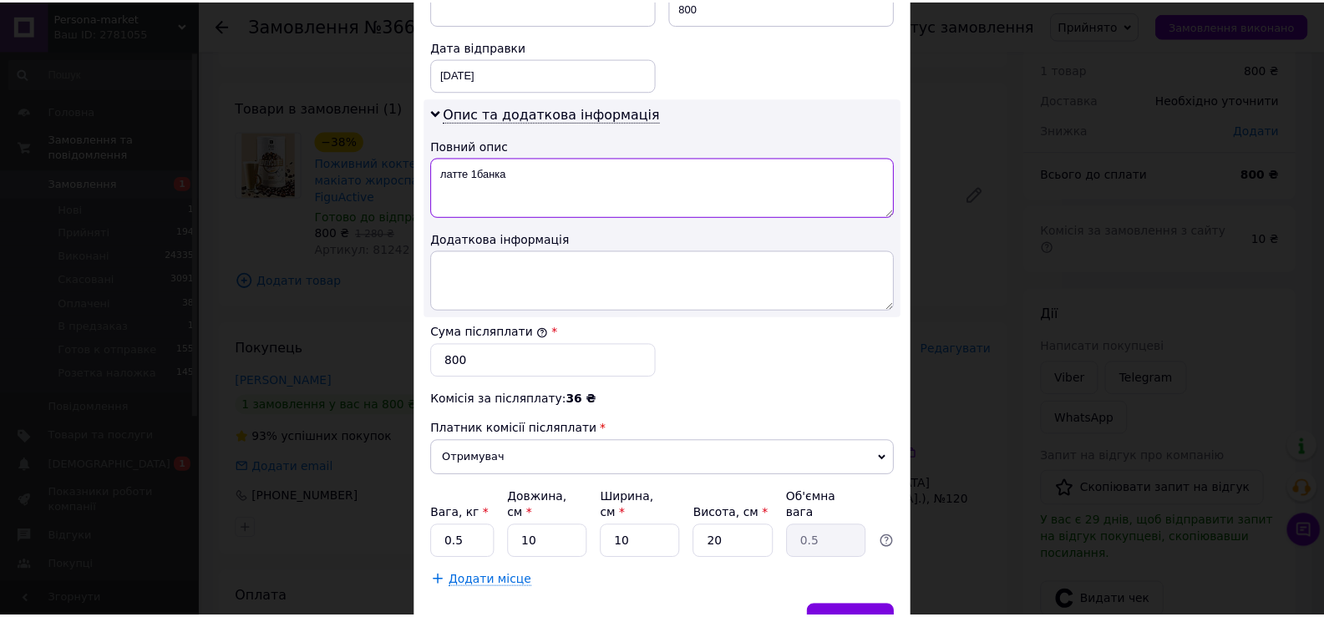
scroll to position [845, 0]
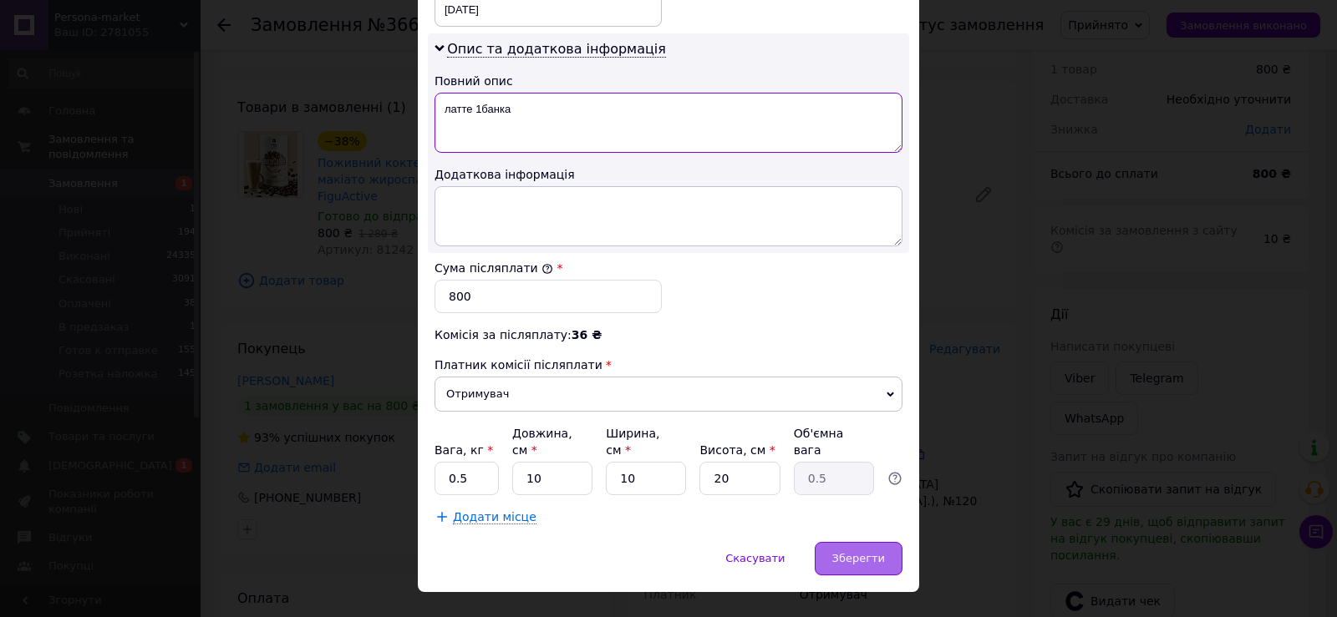
type textarea "латте 1банка"
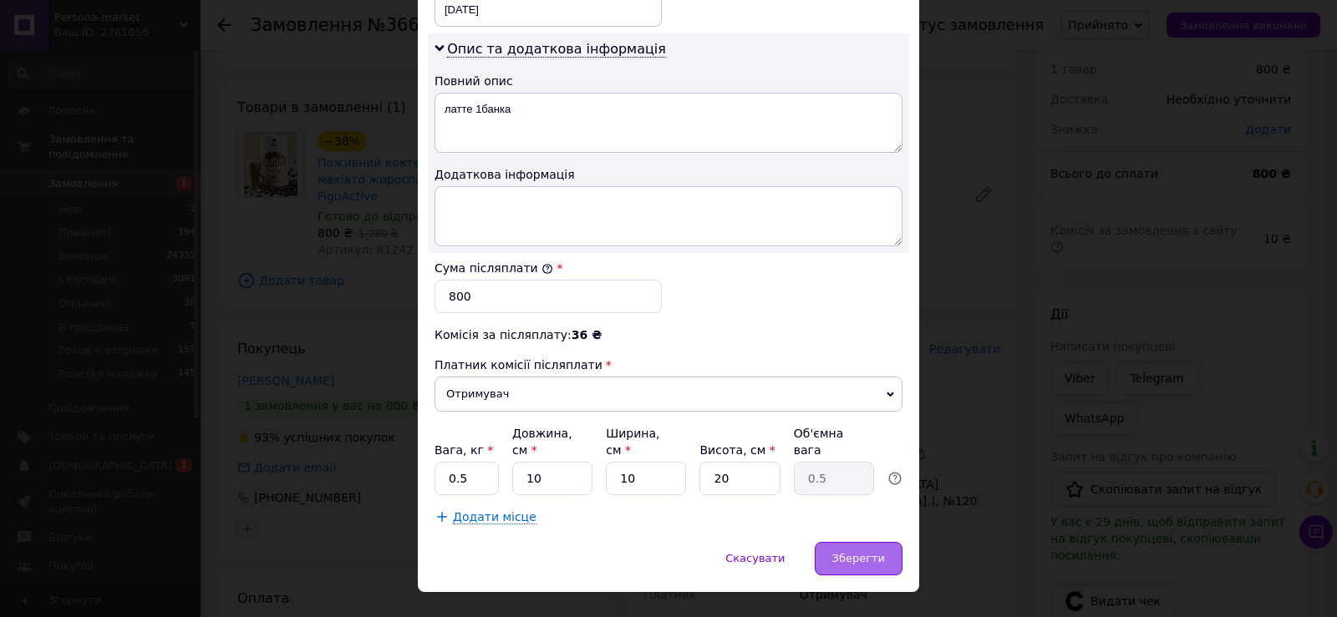
click at [850, 552] on span "Зберегти" at bounding box center [858, 558] width 53 height 13
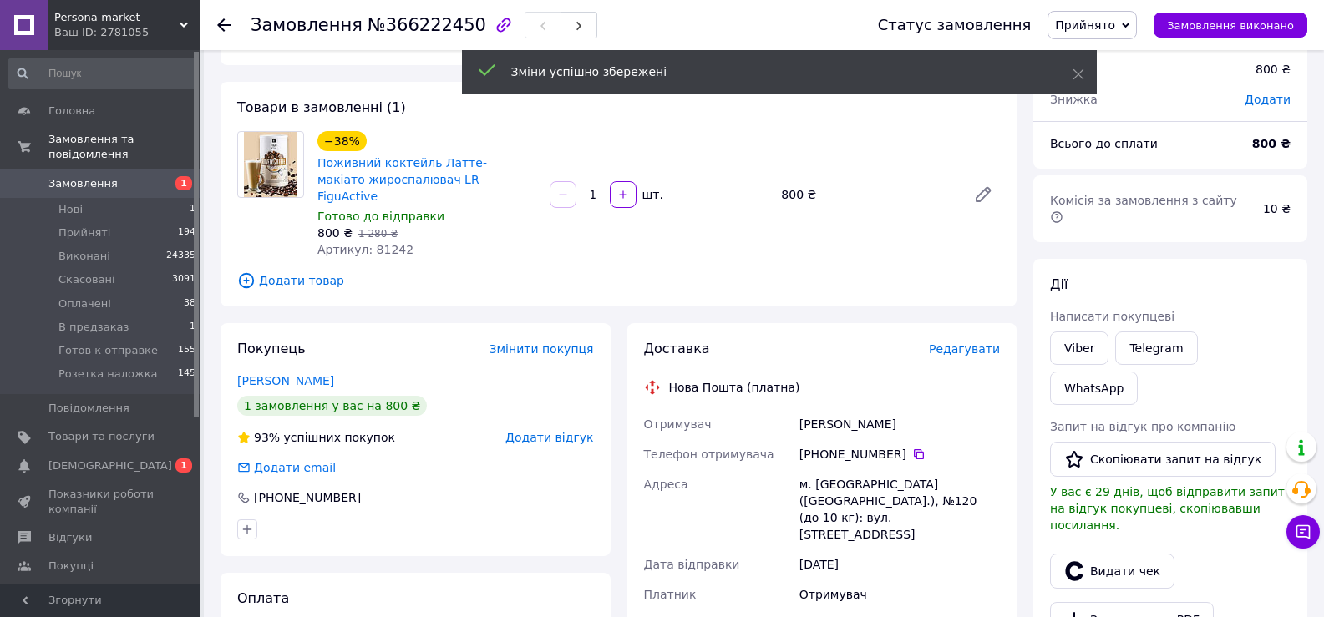
scroll to position [389, 0]
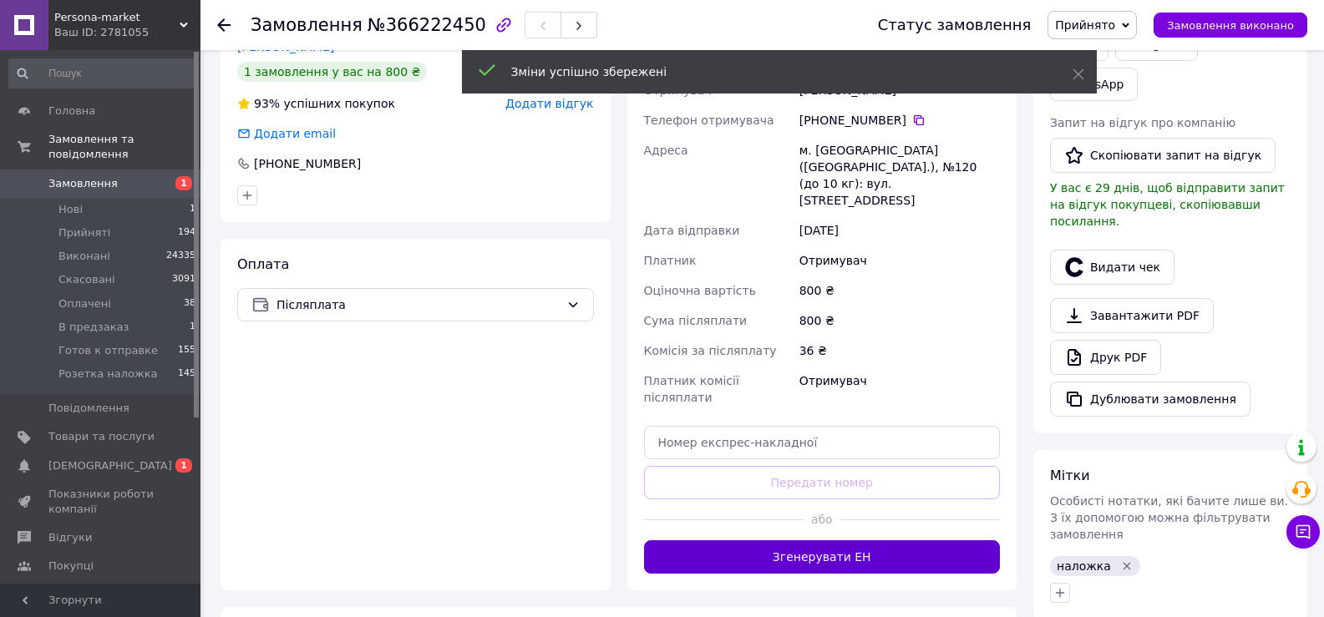
click at [853, 540] on button "Згенерувати ЕН" at bounding box center [822, 556] width 357 height 33
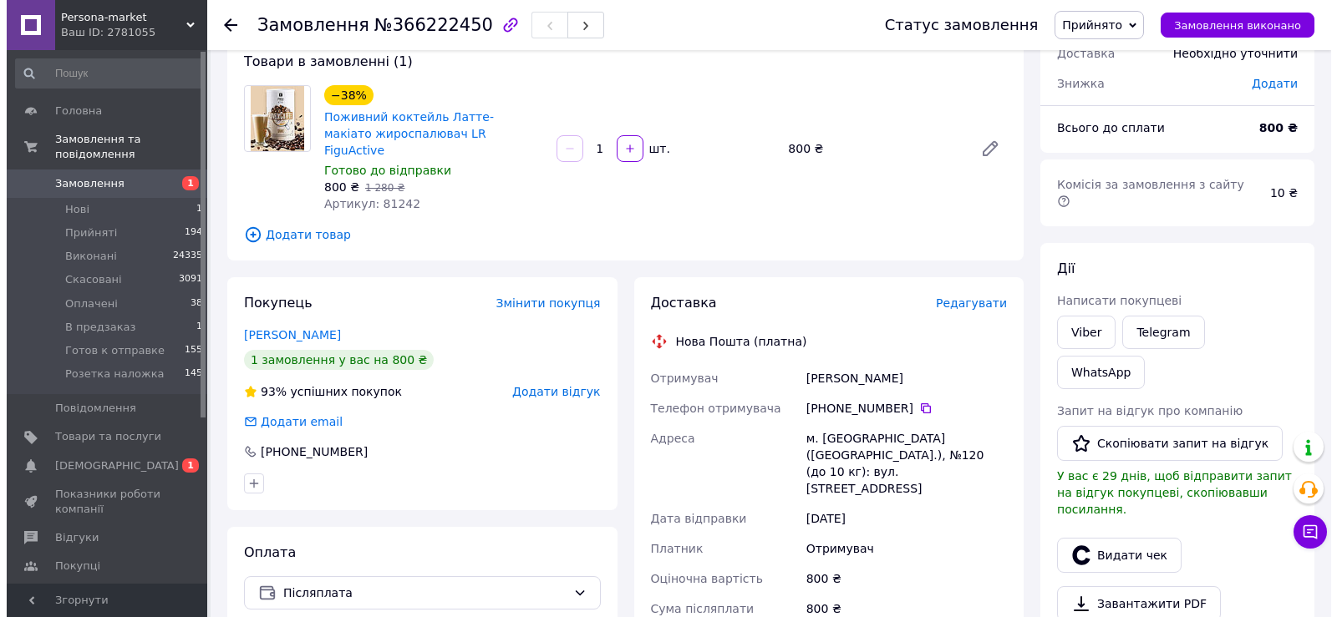
scroll to position [55, 0]
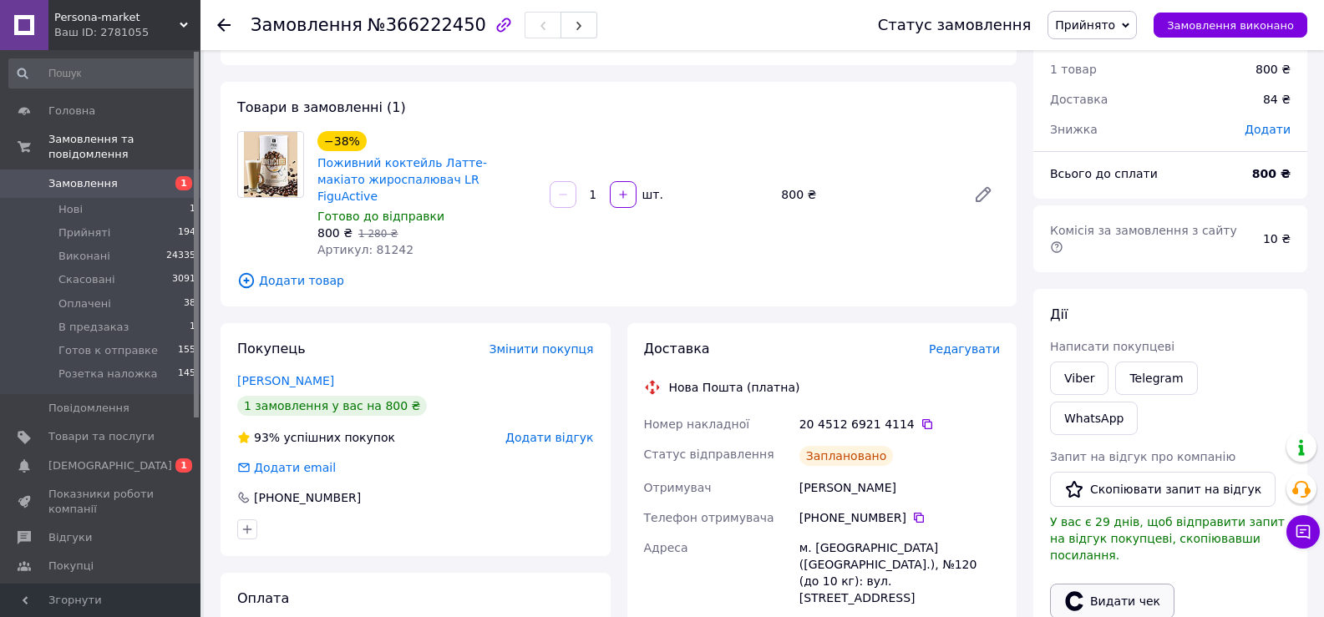
click at [1123, 584] on button "Видати чек" at bounding box center [1112, 601] width 124 height 35
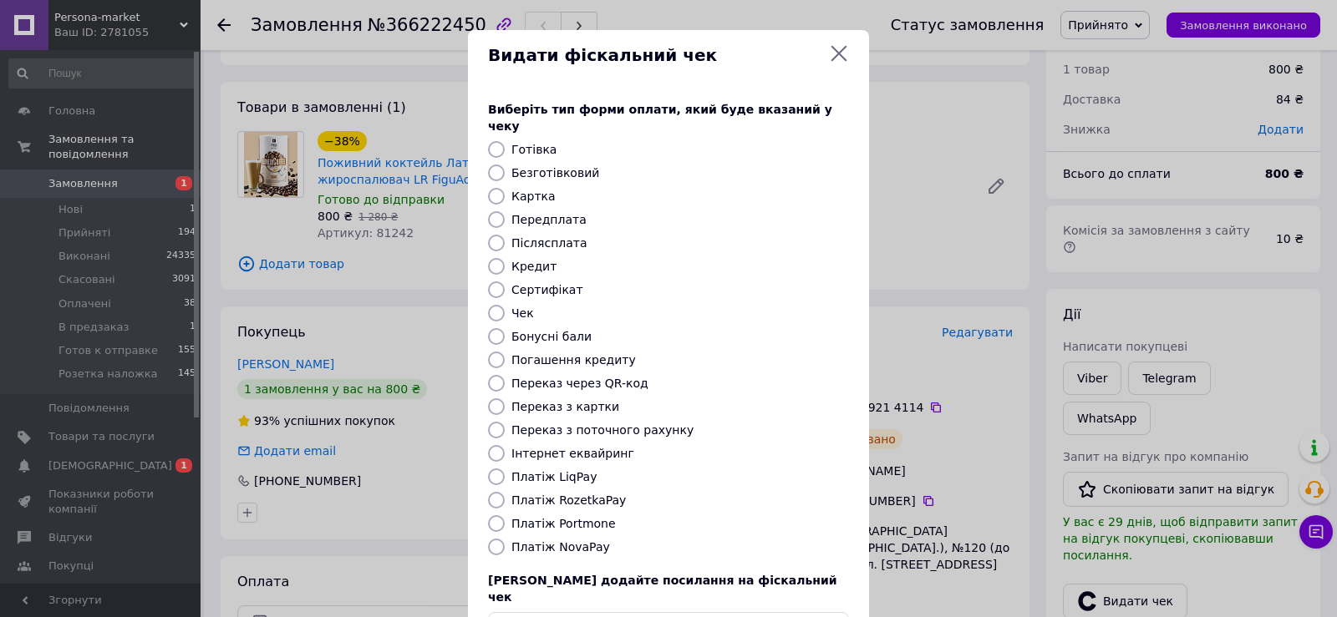
click at [561, 166] on label "Безготівковий" at bounding box center [555, 172] width 88 height 13
click at [505, 165] on input "Безготівковий" at bounding box center [496, 173] width 17 height 17
radio input "true"
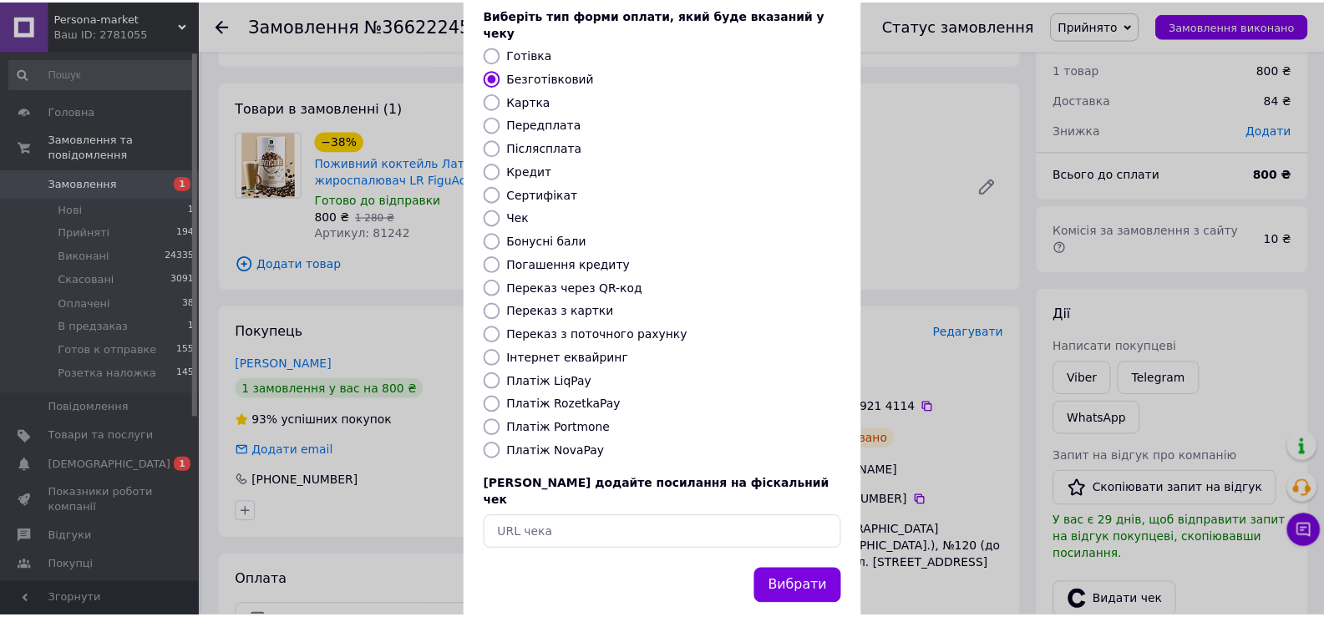
scroll to position [100, 0]
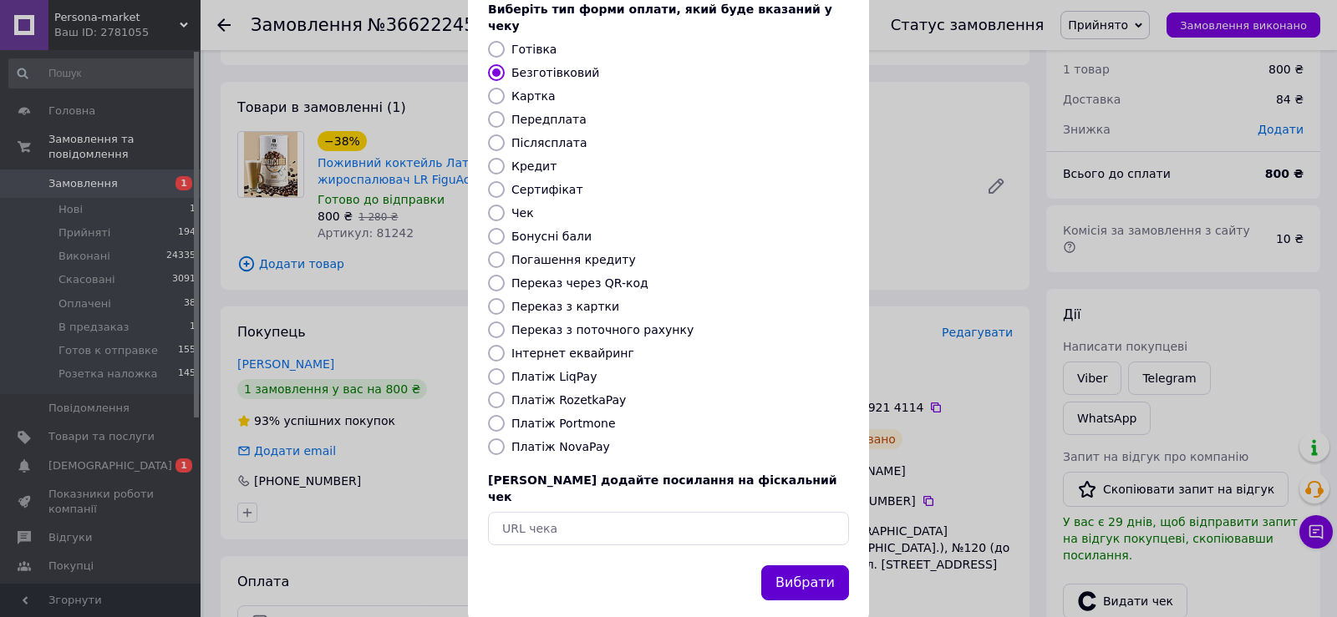
click at [823, 566] on button "Вибрати" at bounding box center [805, 584] width 88 height 36
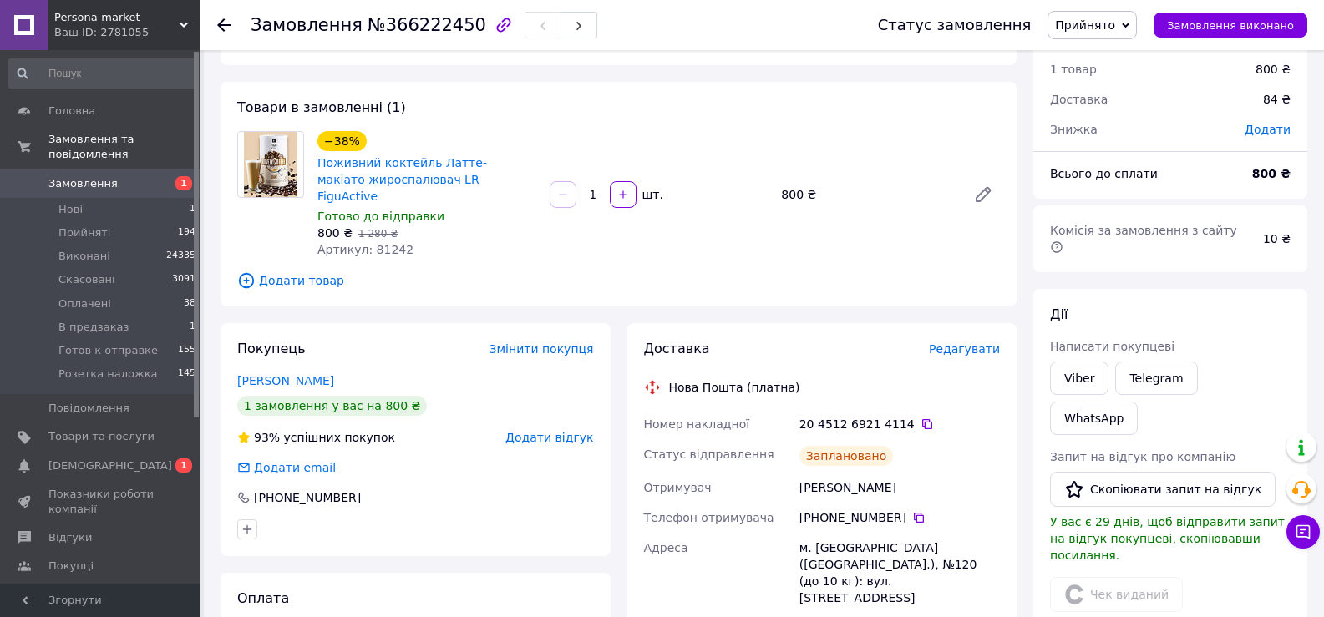
click at [226, 23] on icon at bounding box center [223, 24] width 13 height 13
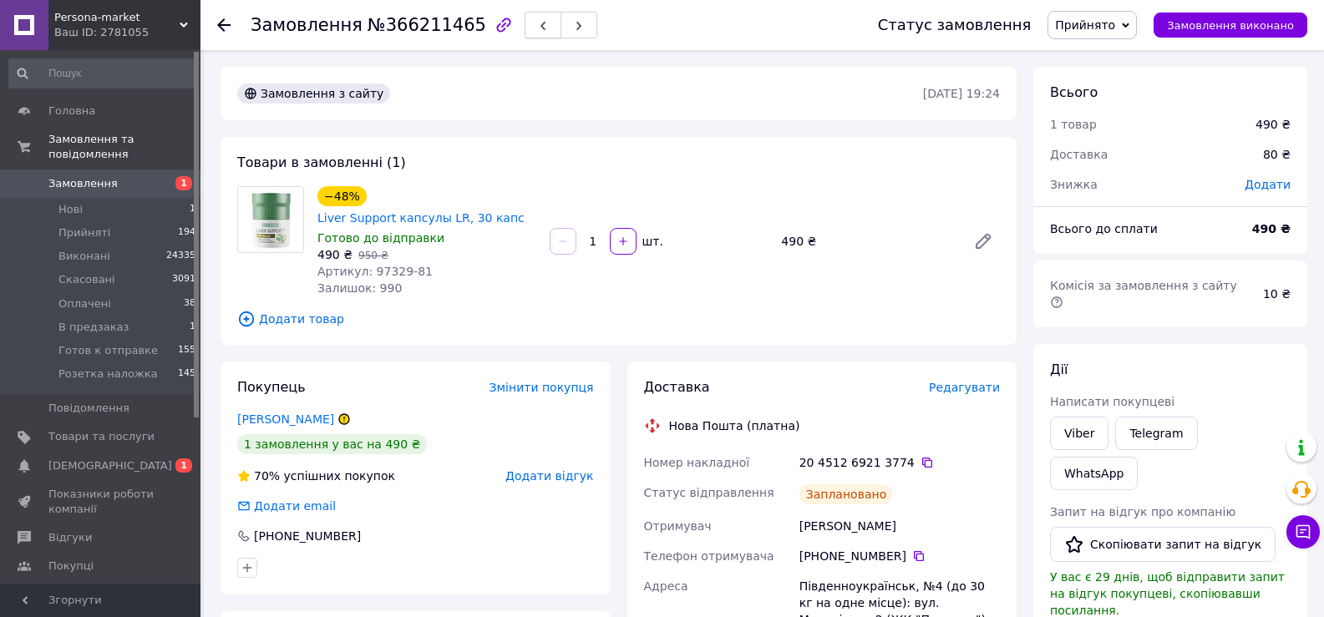
click at [538, 22] on icon "button" at bounding box center [543, 26] width 10 height 10
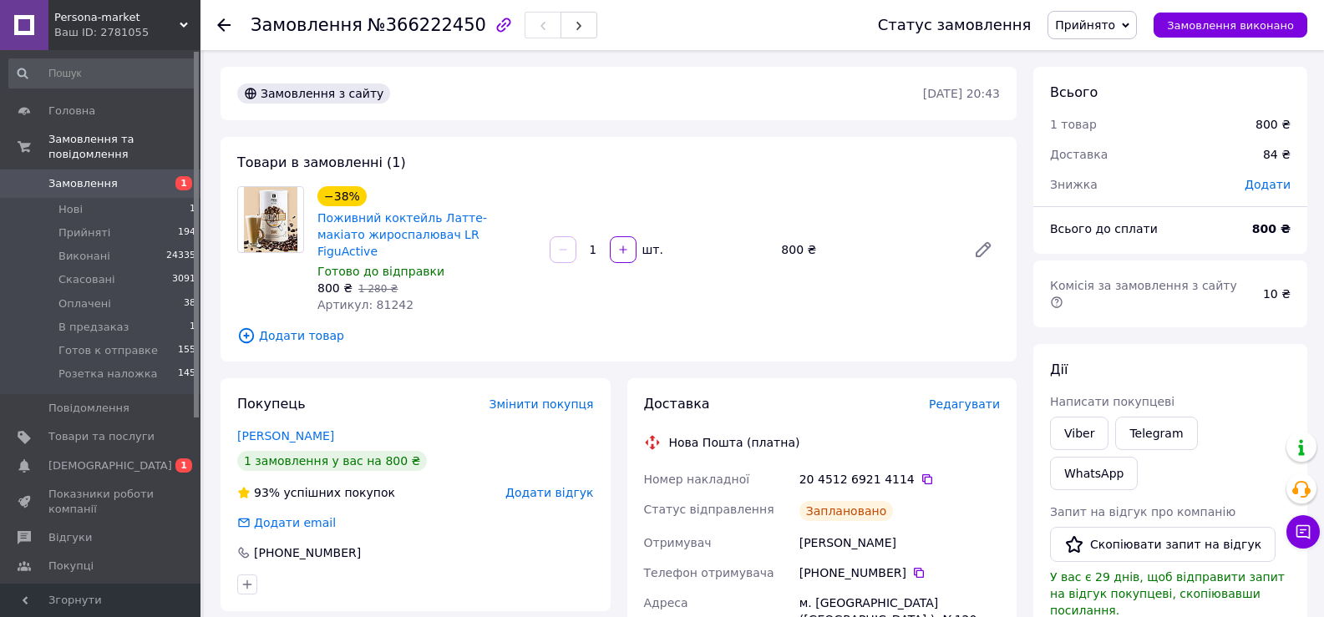
click at [142, 176] on span "Замовлення" at bounding box center [101, 183] width 106 height 15
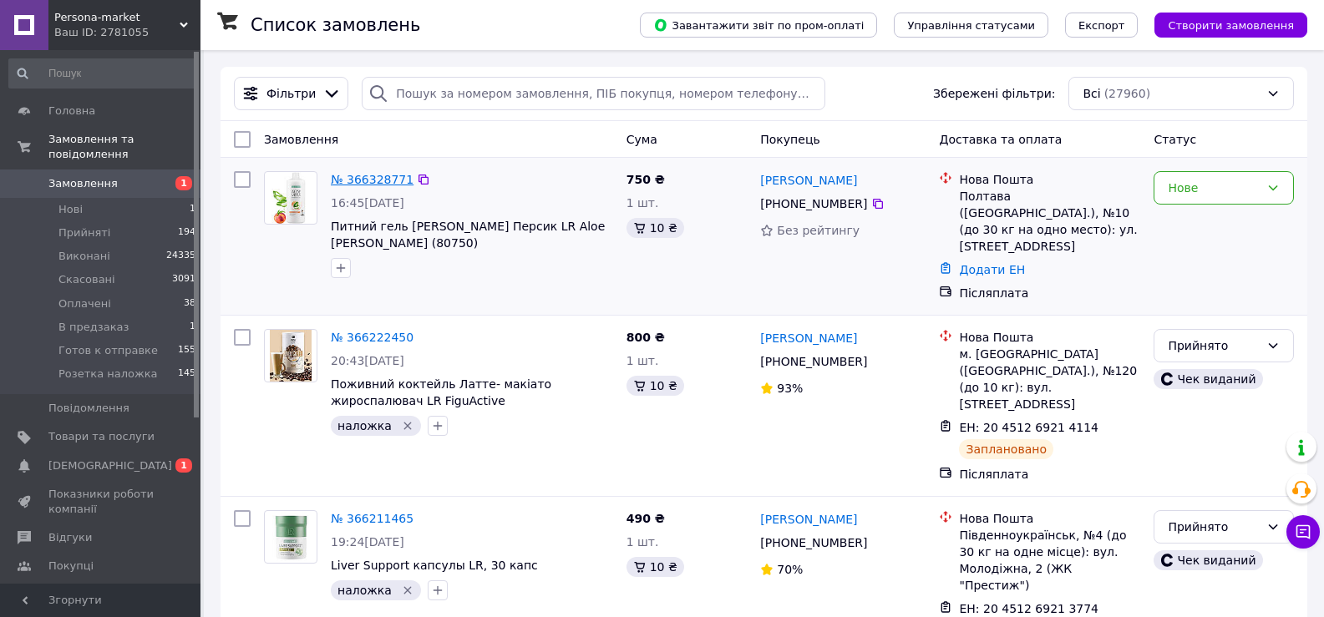
click at [371, 180] on link "№ 366328771" at bounding box center [372, 179] width 83 height 13
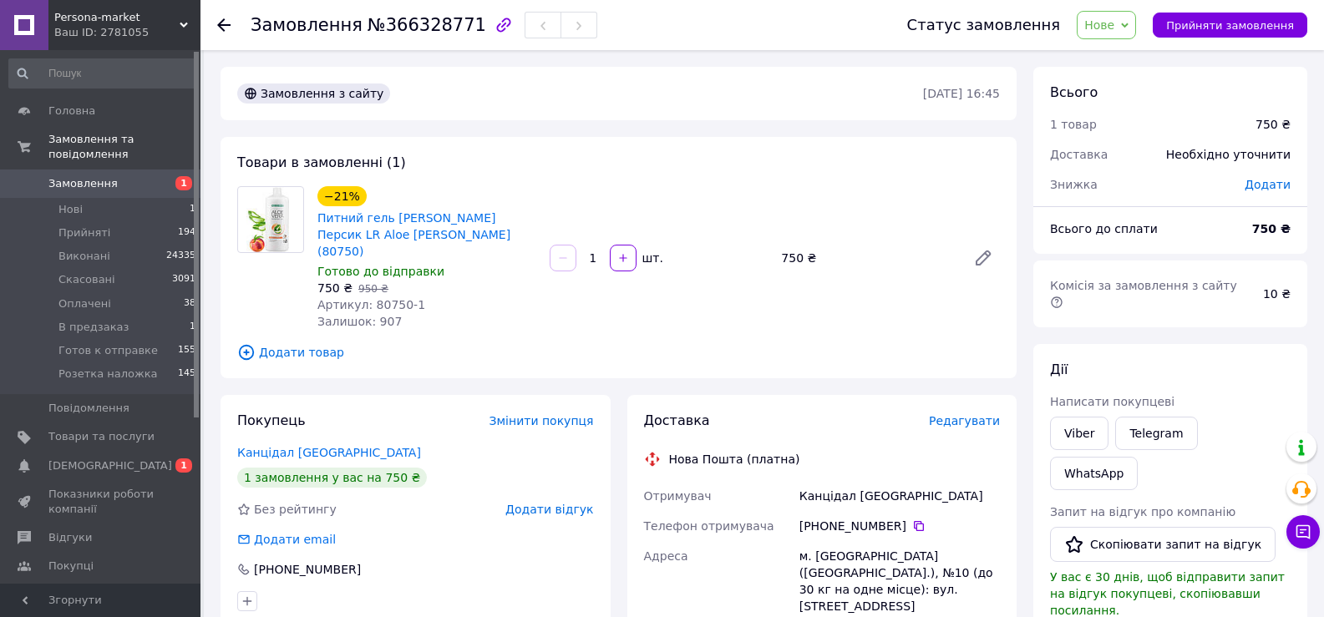
click at [991, 414] on span "Редагувати" at bounding box center [964, 420] width 71 height 13
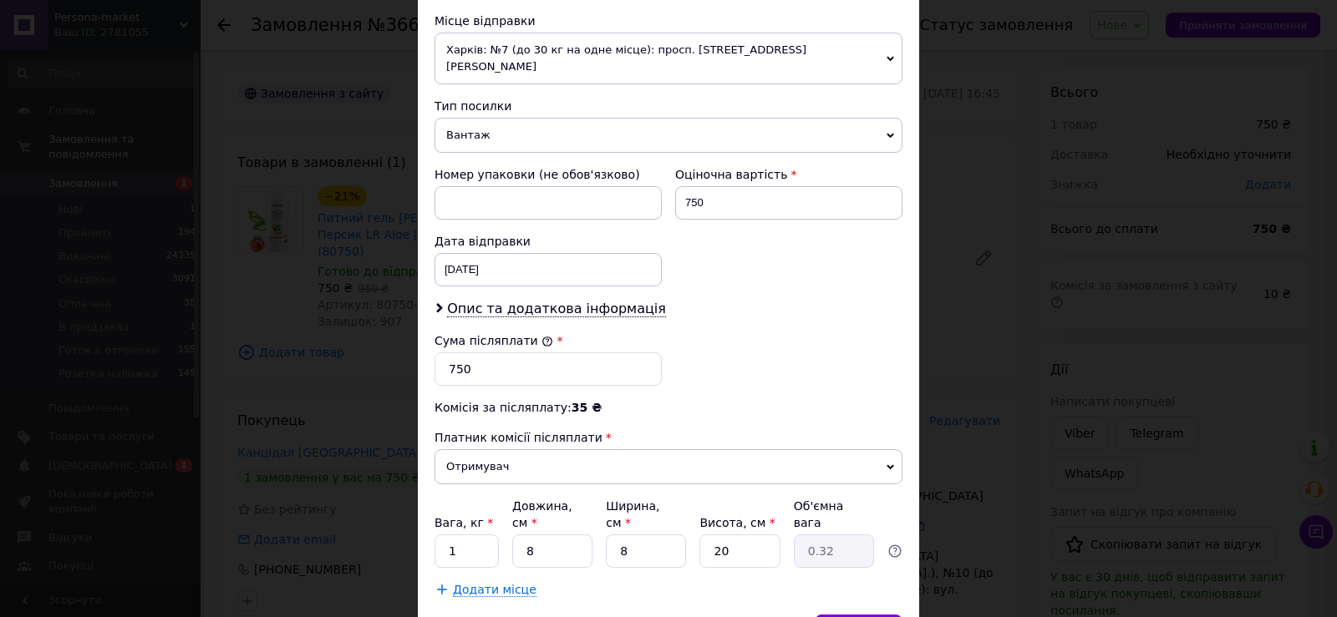
scroll to position [657, 0]
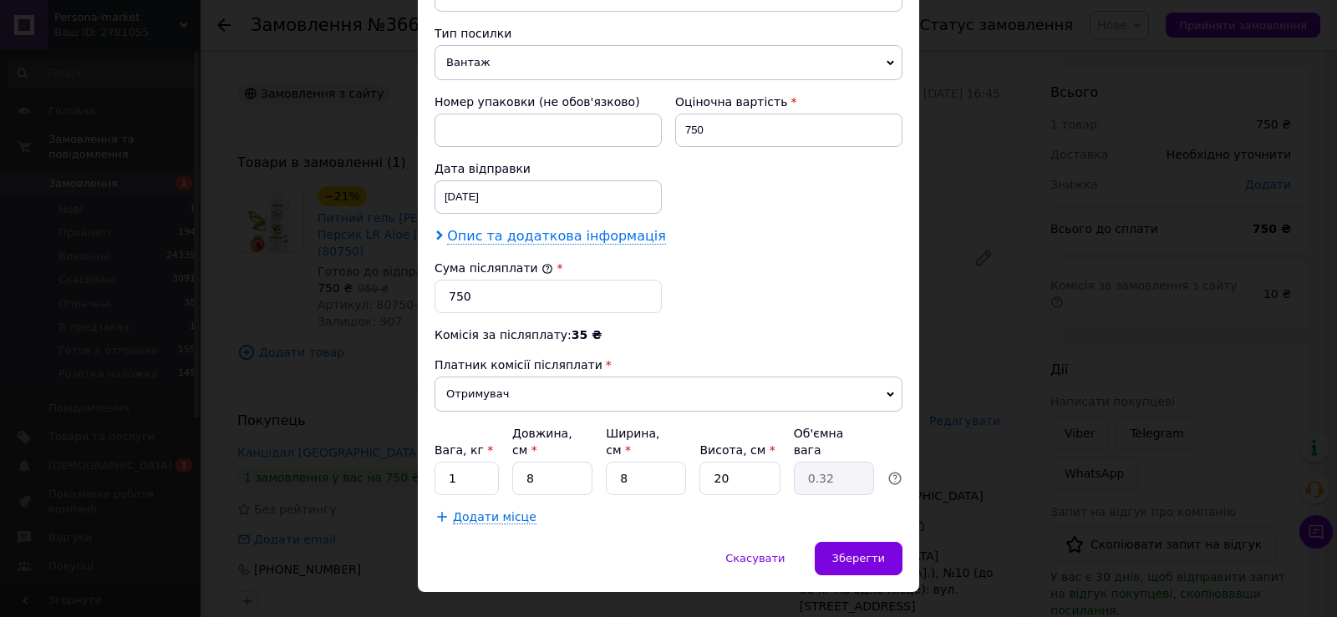
click at [571, 228] on span "Опис та додаткова інформація" at bounding box center [556, 236] width 219 height 17
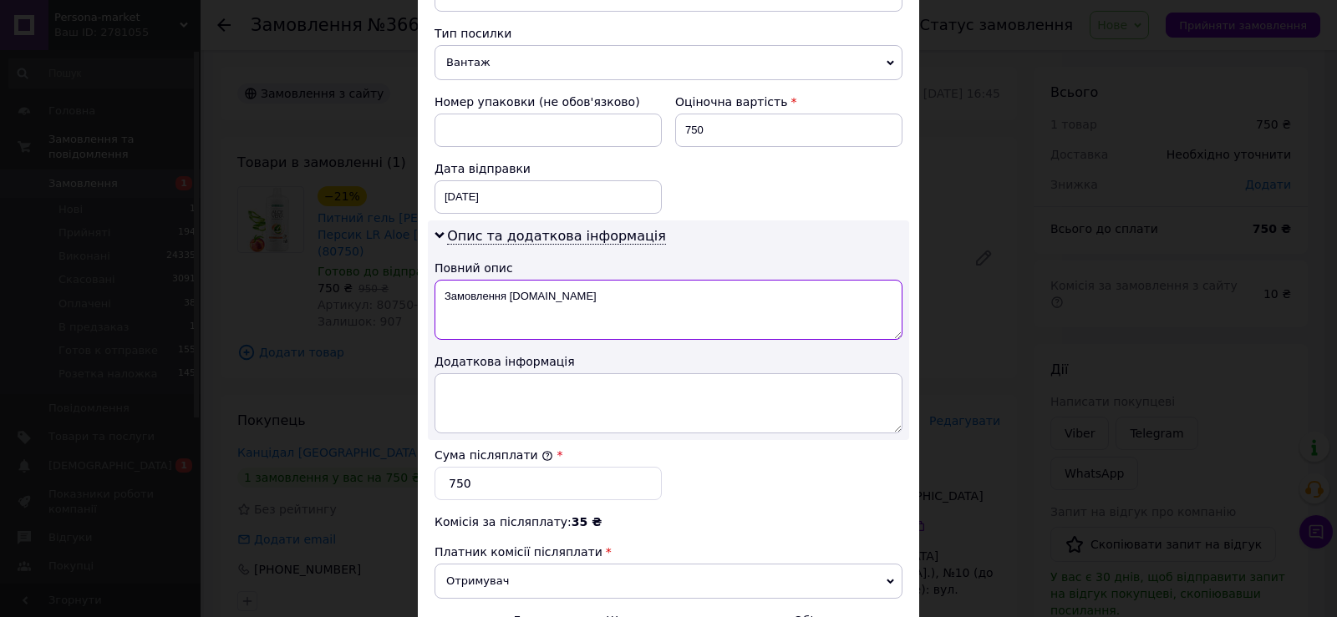
drag, startPoint x: 440, startPoint y: 278, endPoint x: 607, endPoint y: 279, distance: 167.1
click at [607, 280] on textarea "Замовлення [DOMAIN_NAME]" at bounding box center [668, 310] width 468 height 60
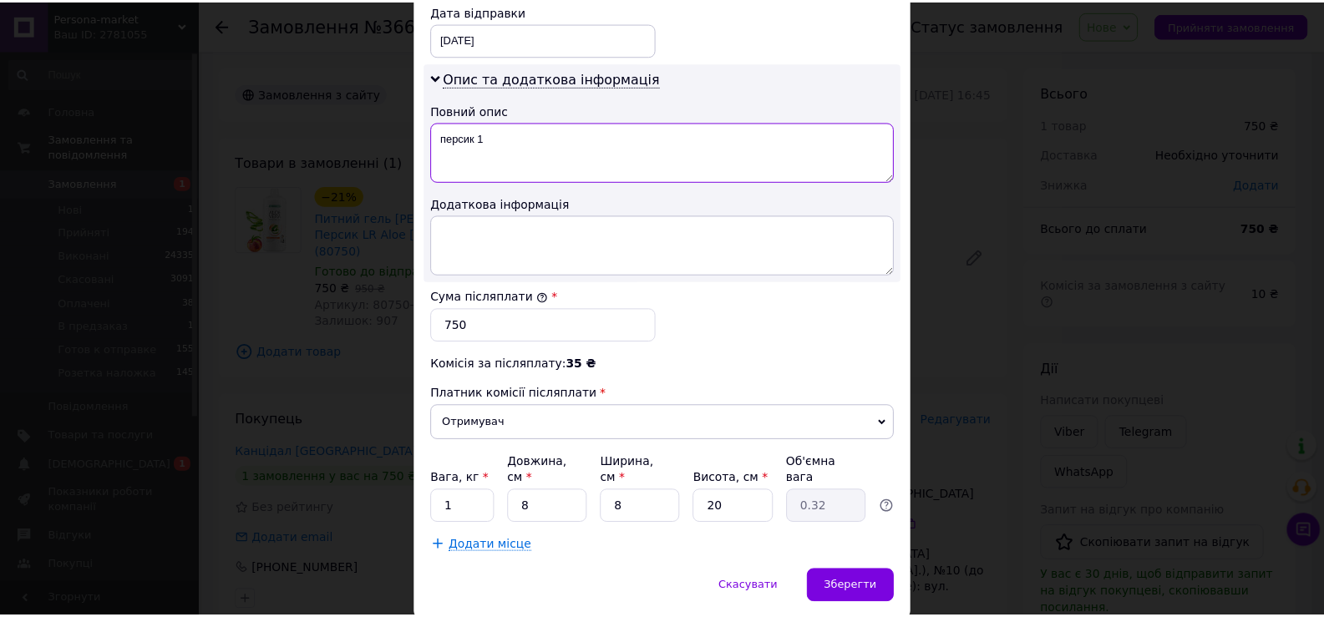
scroll to position [845, 0]
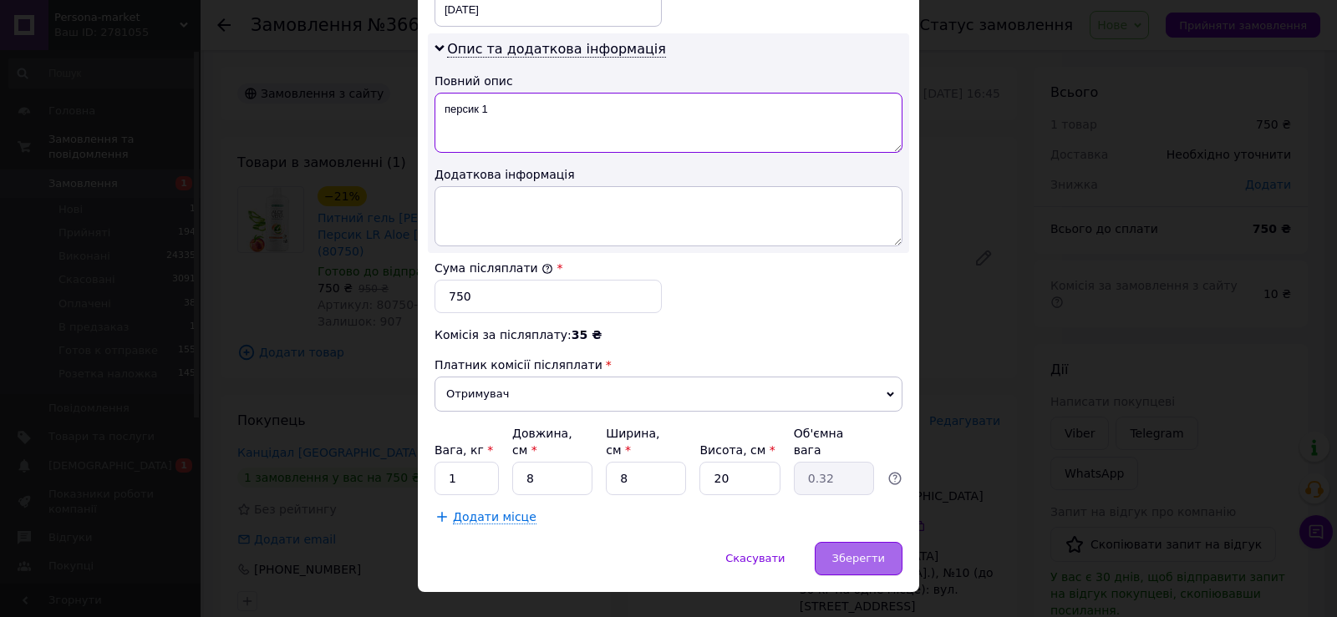
type textarea "персик 1"
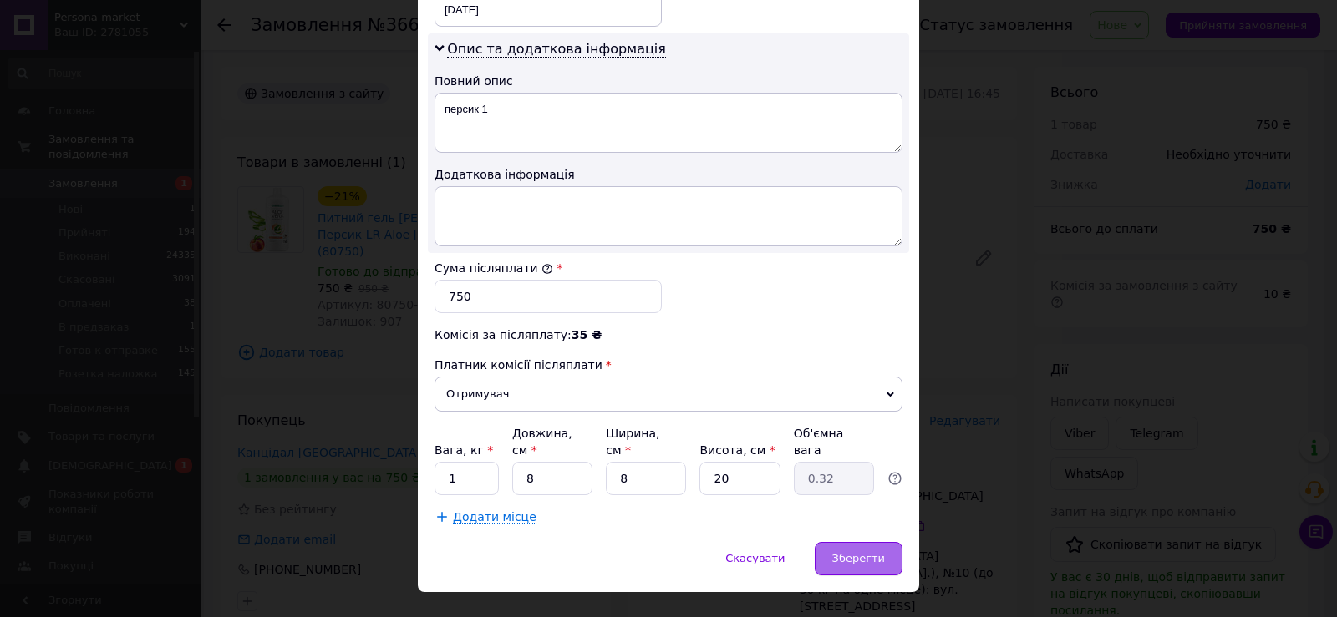
click at [840, 552] on span "Зберегти" at bounding box center [858, 558] width 53 height 13
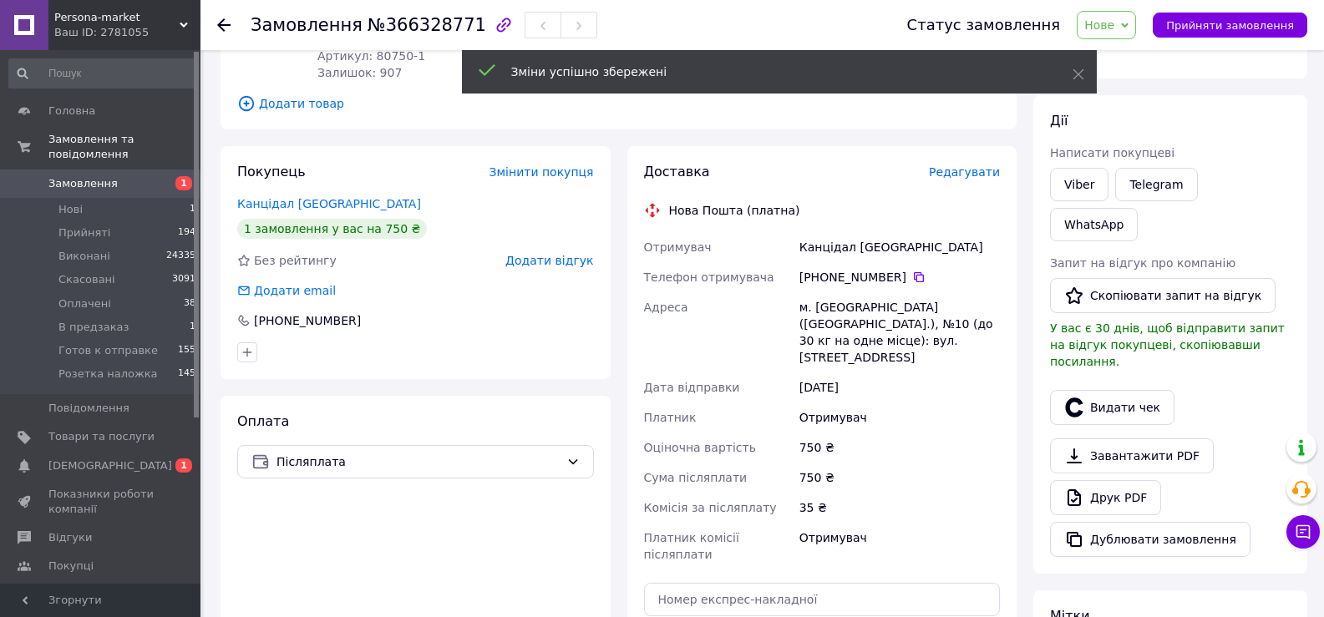
scroll to position [418, 0]
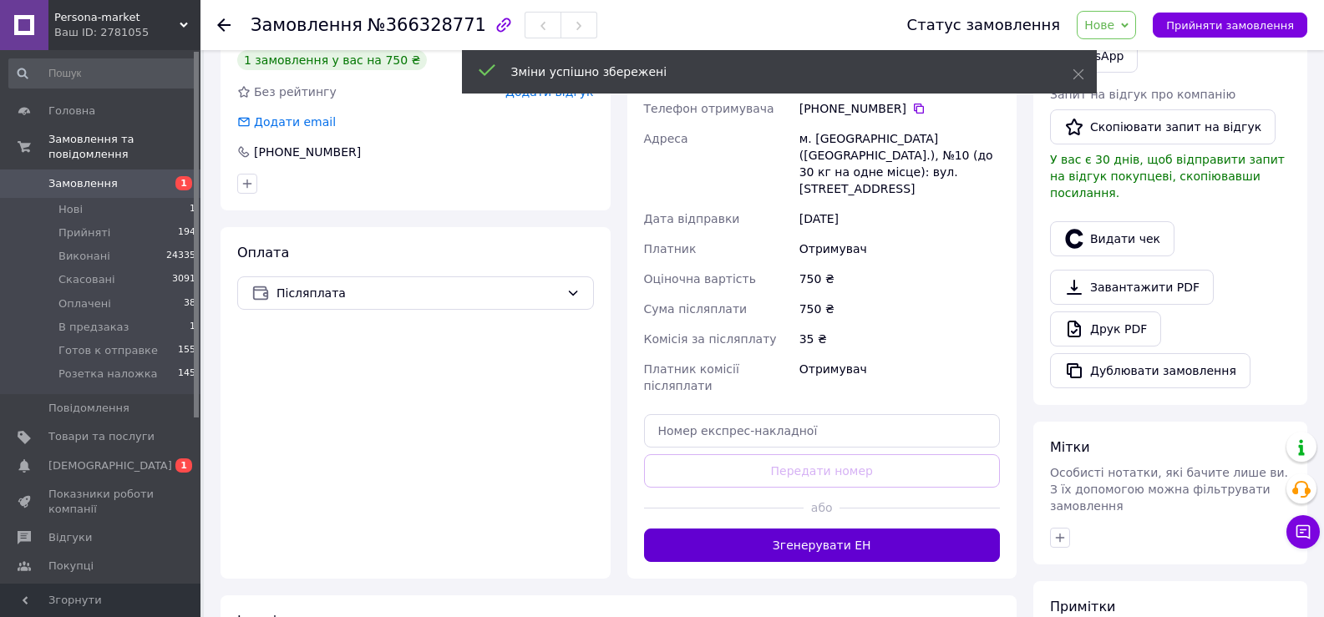
click at [846, 529] on button "Згенерувати ЕН" at bounding box center [822, 545] width 357 height 33
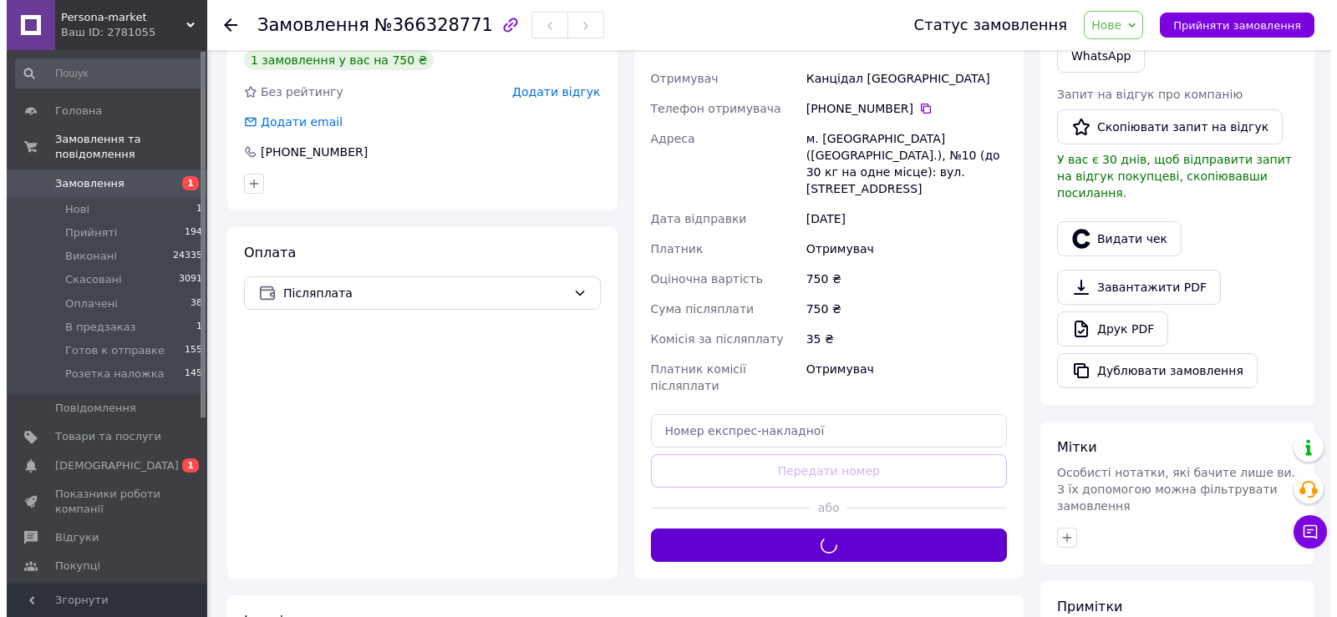
scroll to position [167, 0]
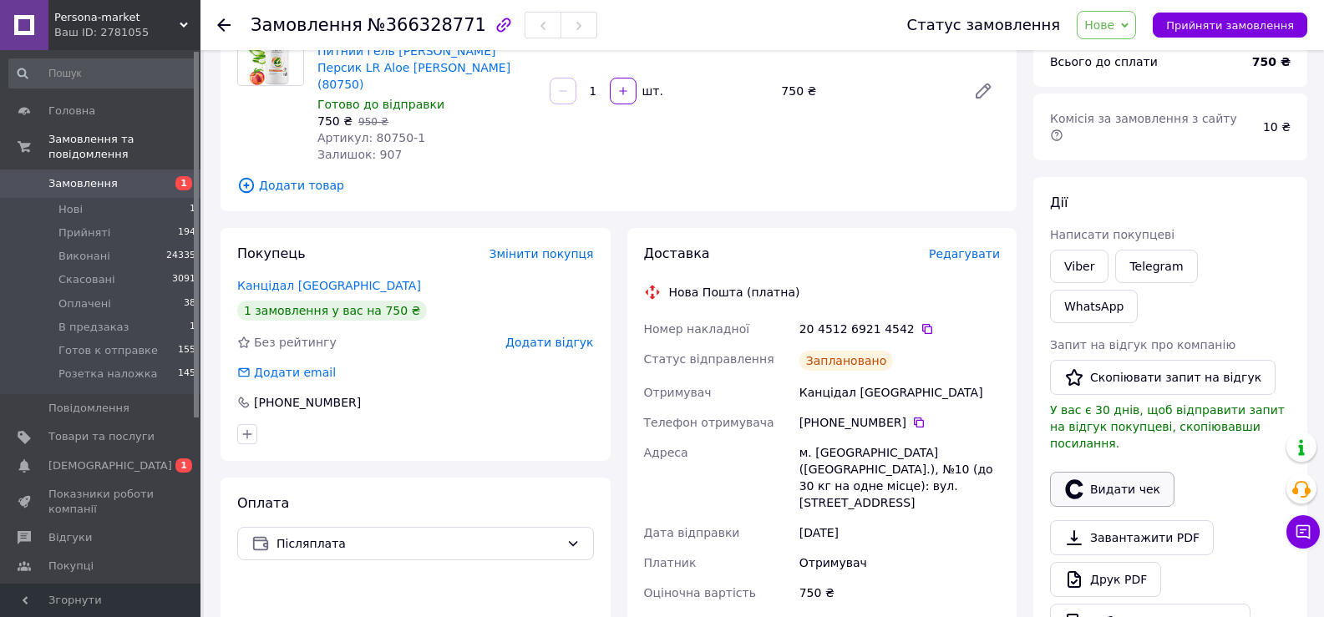
click at [1121, 472] on button "Видати чек" at bounding box center [1112, 489] width 124 height 35
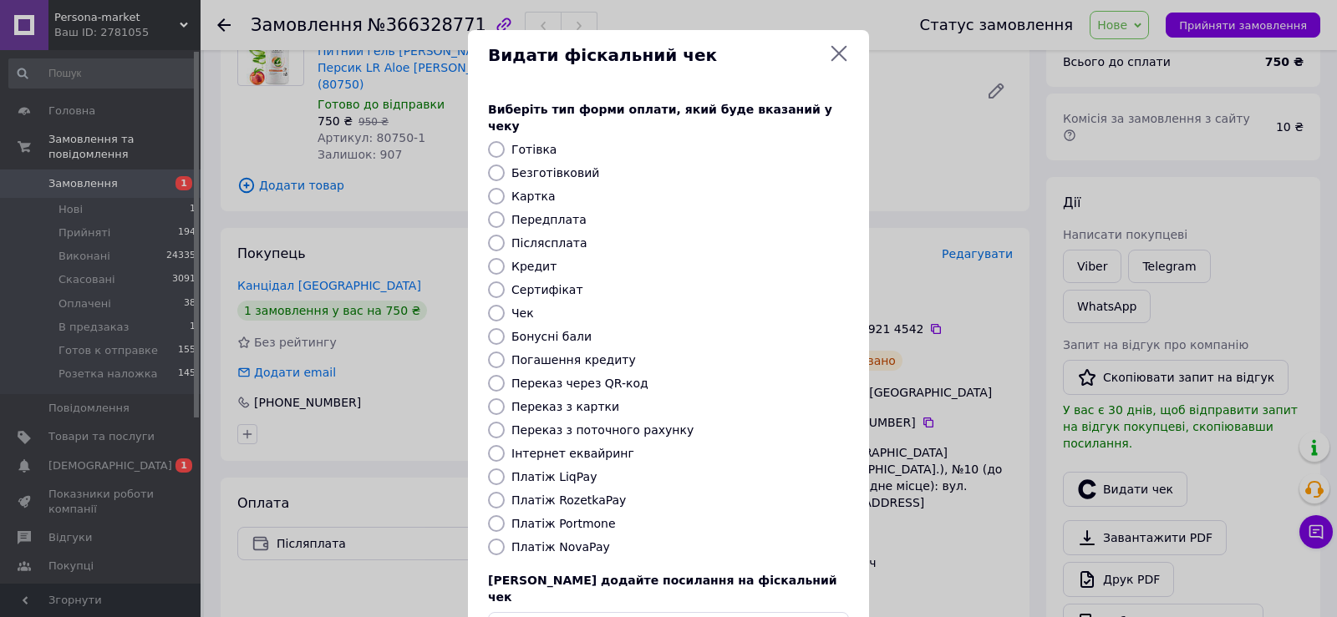
click at [524, 166] on label "Безготівковий" at bounding box center [555, 172] width 88 height 13
click at [505, 165] on input "Безготівковий" at bounding box center [496, 173] width 17 height 17
radio input "true"
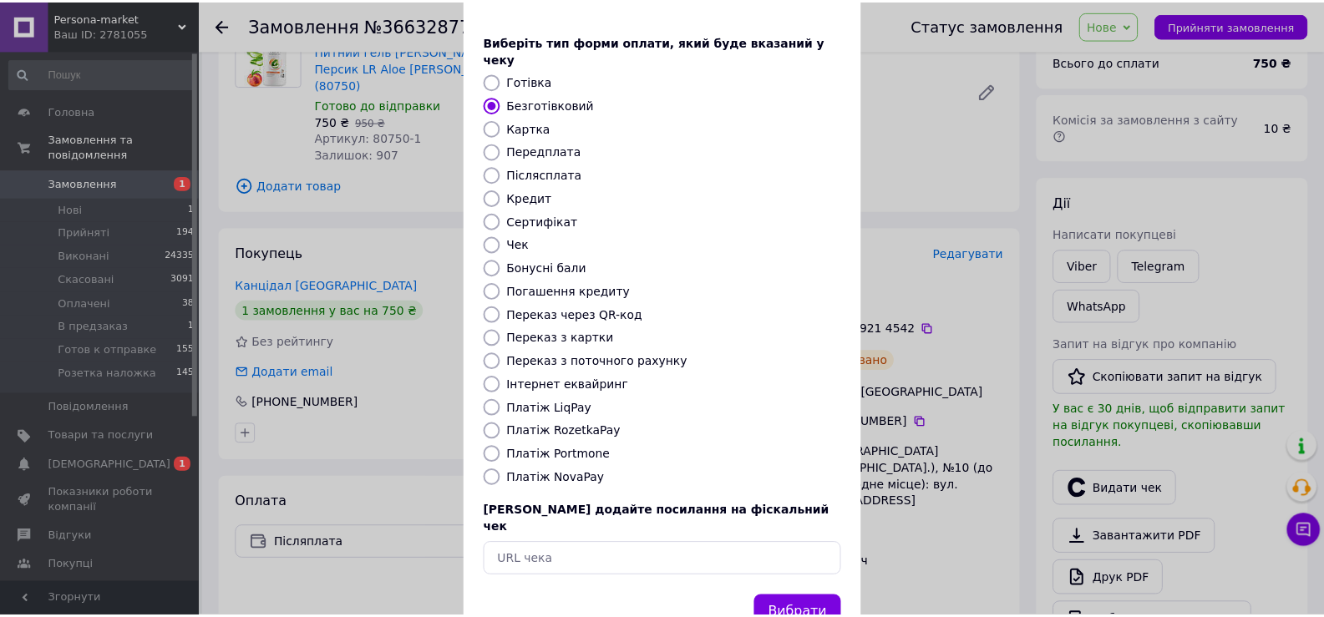
scroll to position [100, 0]
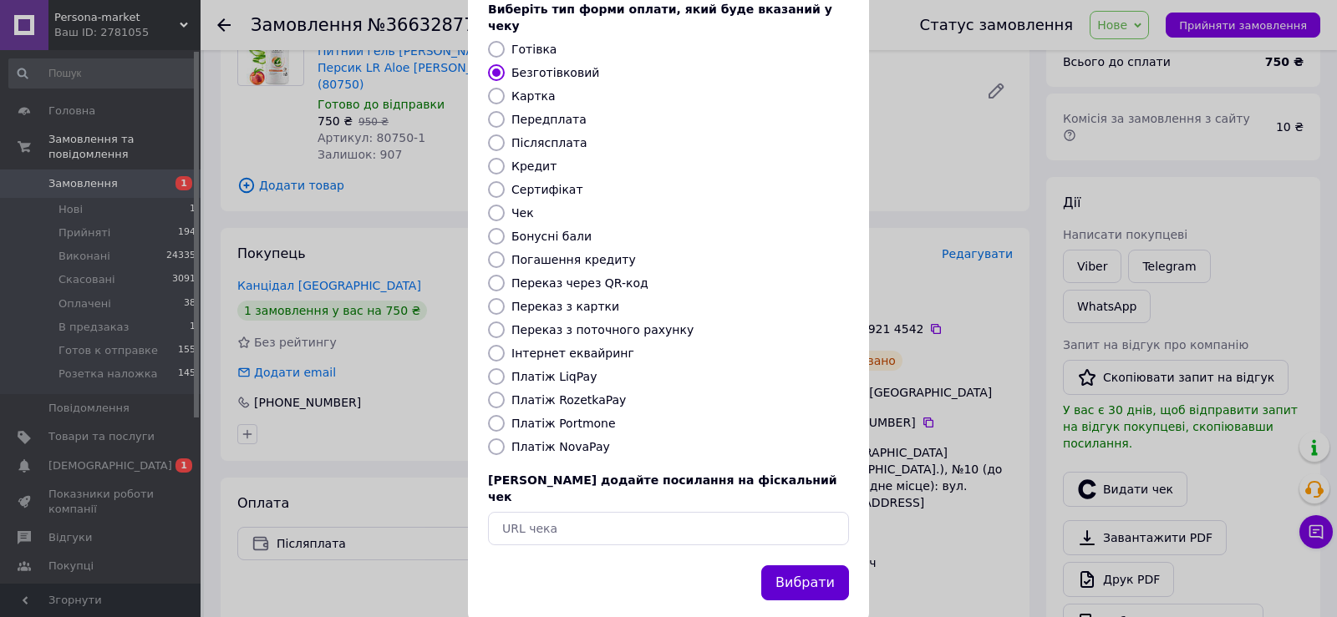
click at [823, 566] on button "Вибрати" at bounding box center [805, 584] width 88 height 36
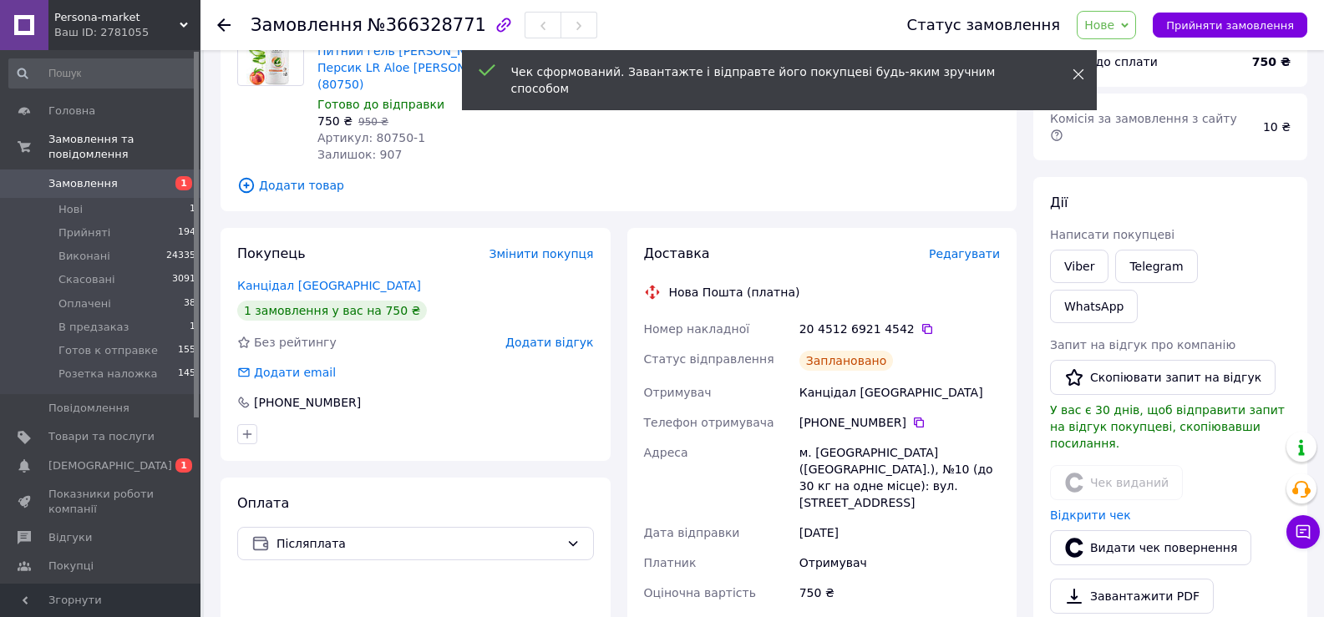
click at [1080, 75] on icon at bounding box center [1079, 74] width 12 height 12
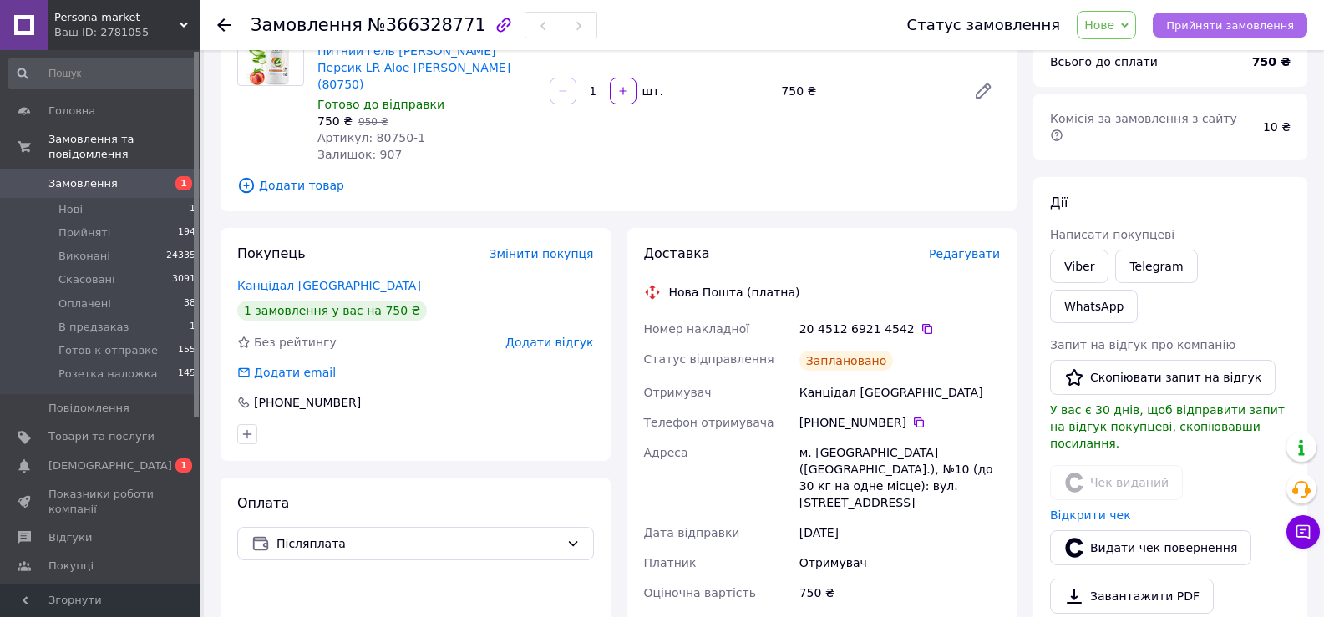
click at [1180, 33] on button "Прийняти замовлення" at bounding box center [1230, 25] width 155 height 25
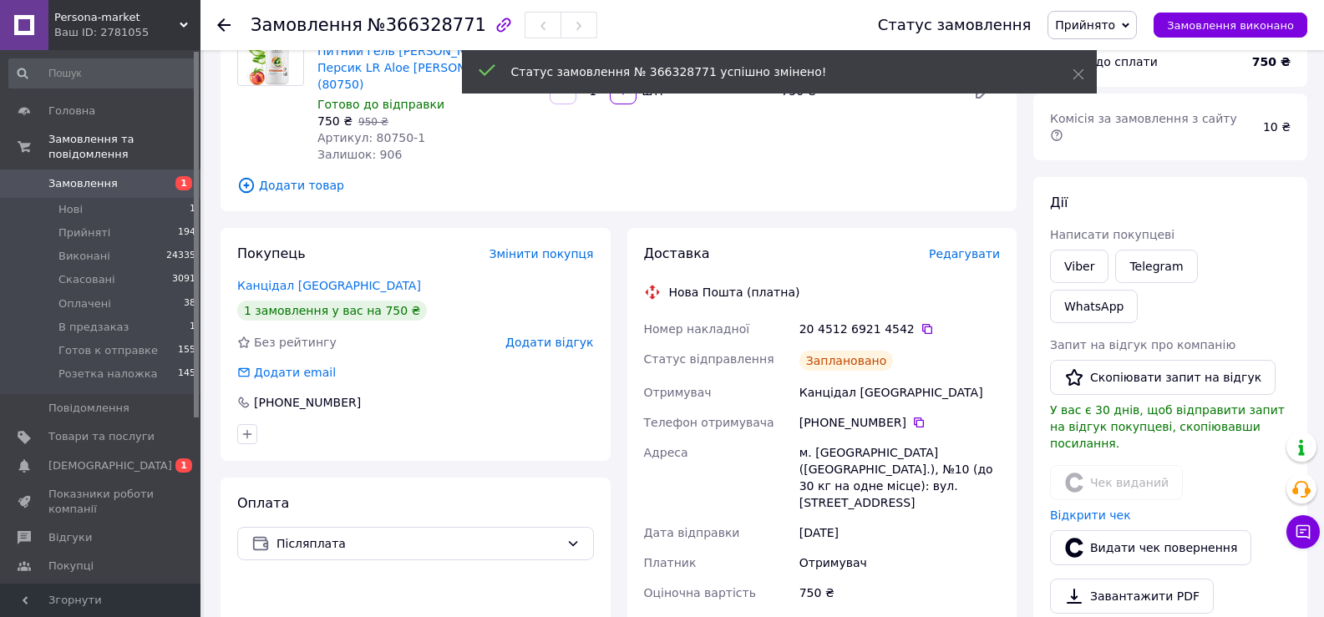
click at [219, 26] on use at bounding box center [223, 24] width 13 height 13
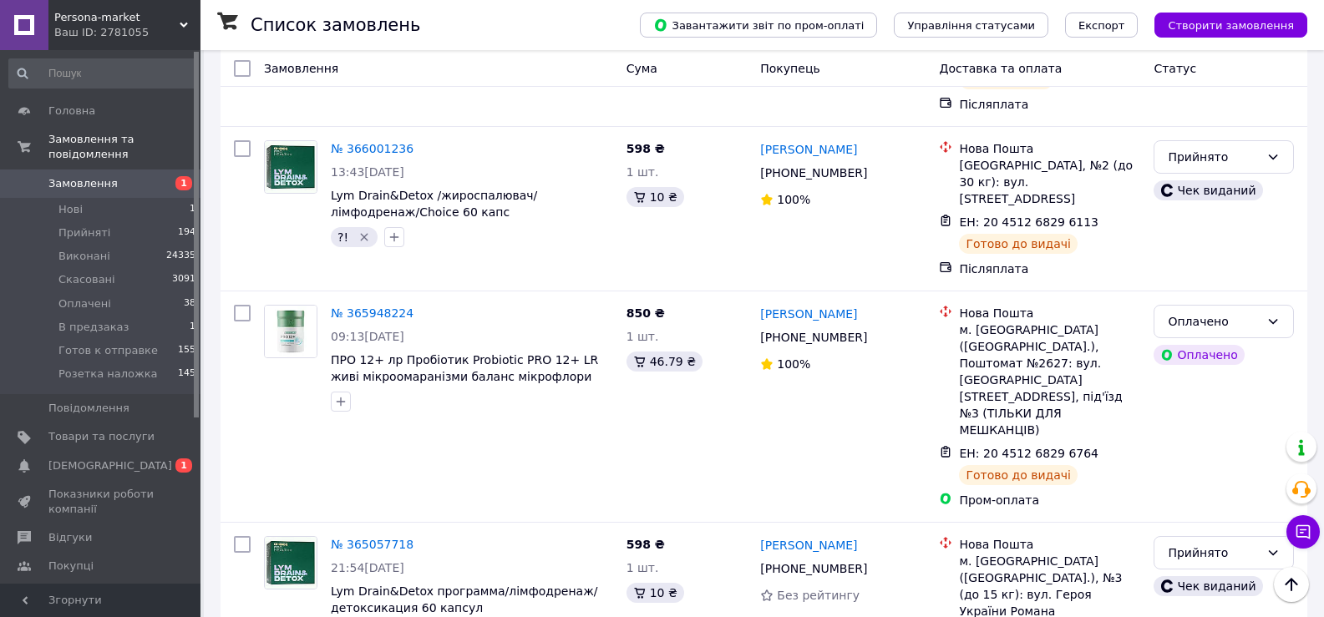
scroll to position [752, 0]
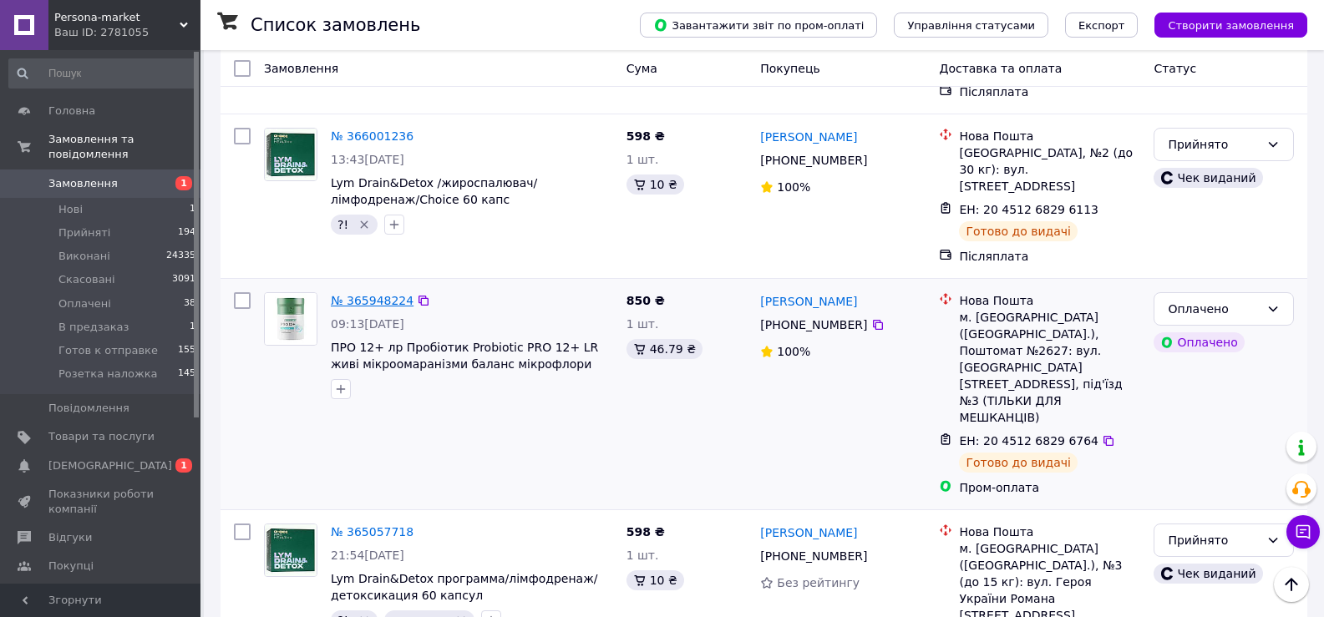
click at [366, 294] on link "№ 365948224" at bounding box center [372, 300] width 83 height 13
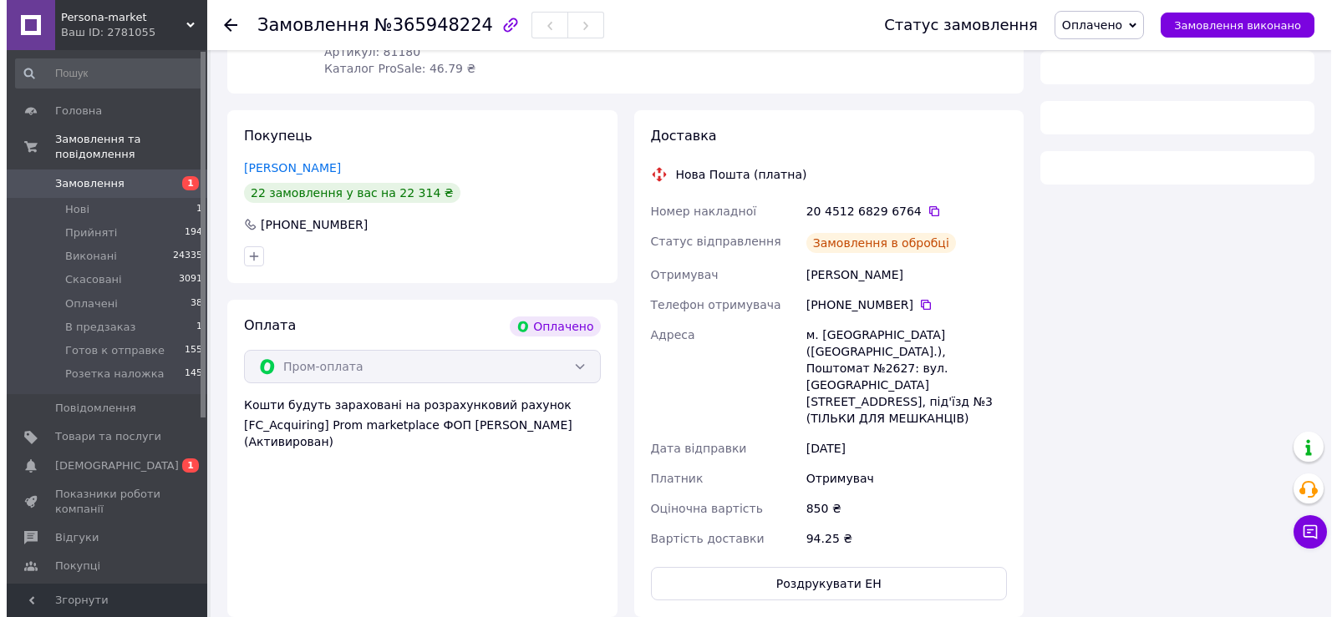
scroll to position [752, 0]
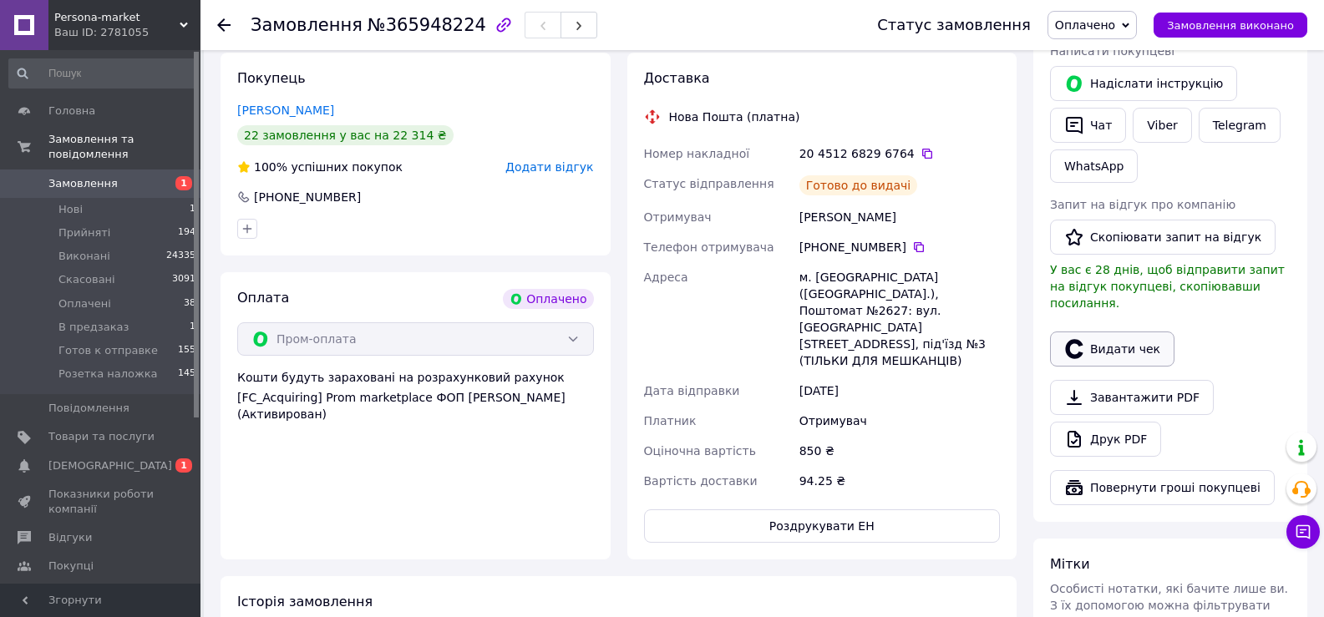
click at [1125, 332] on button "Видати чек" at bounding box center [1112, 349] width 124 height 35
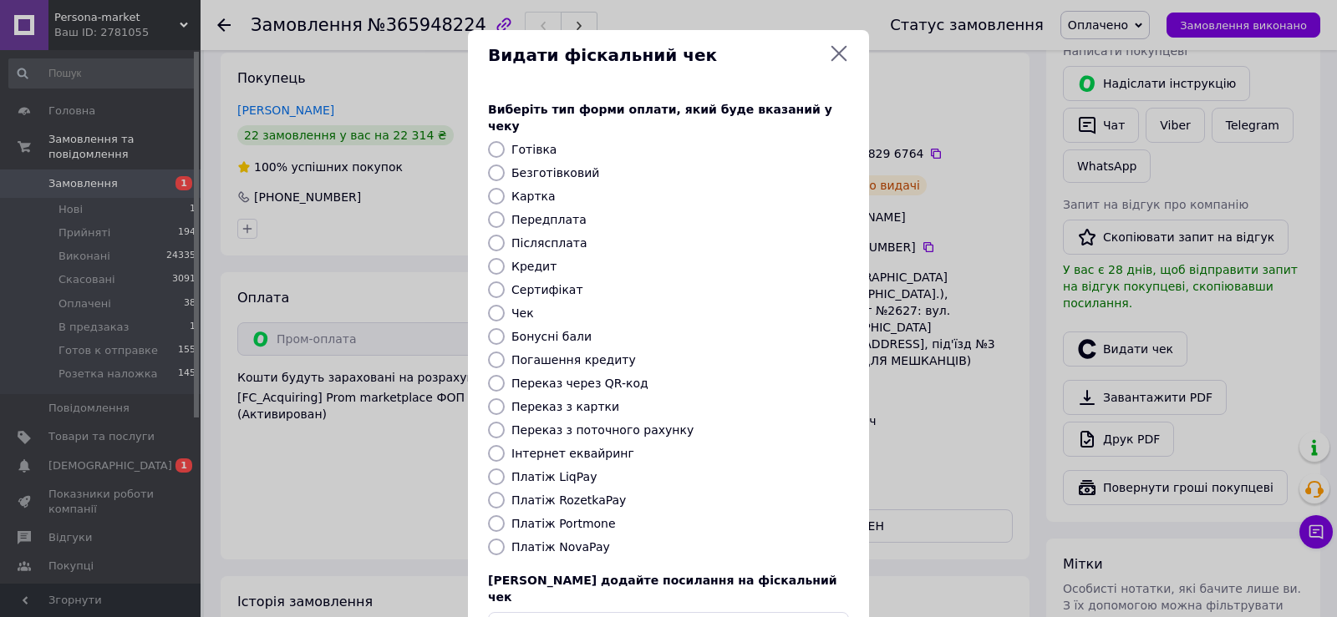
click at [554, 166] on label "Безготівковий" at bounding box center [555, 172] width 88 height 13
click at [505, 165] on input "Безготівковий" at bounding box center [496, 173] width 17 height 17
radio input "true"
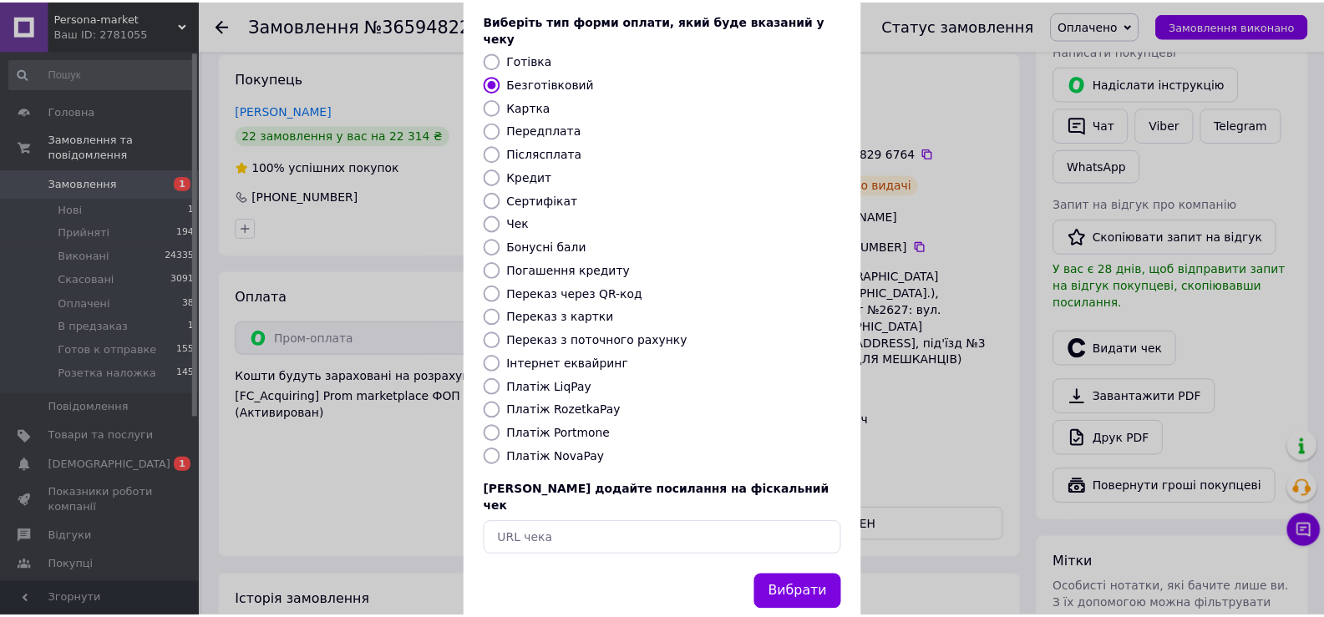
scroll to position [100, 0]
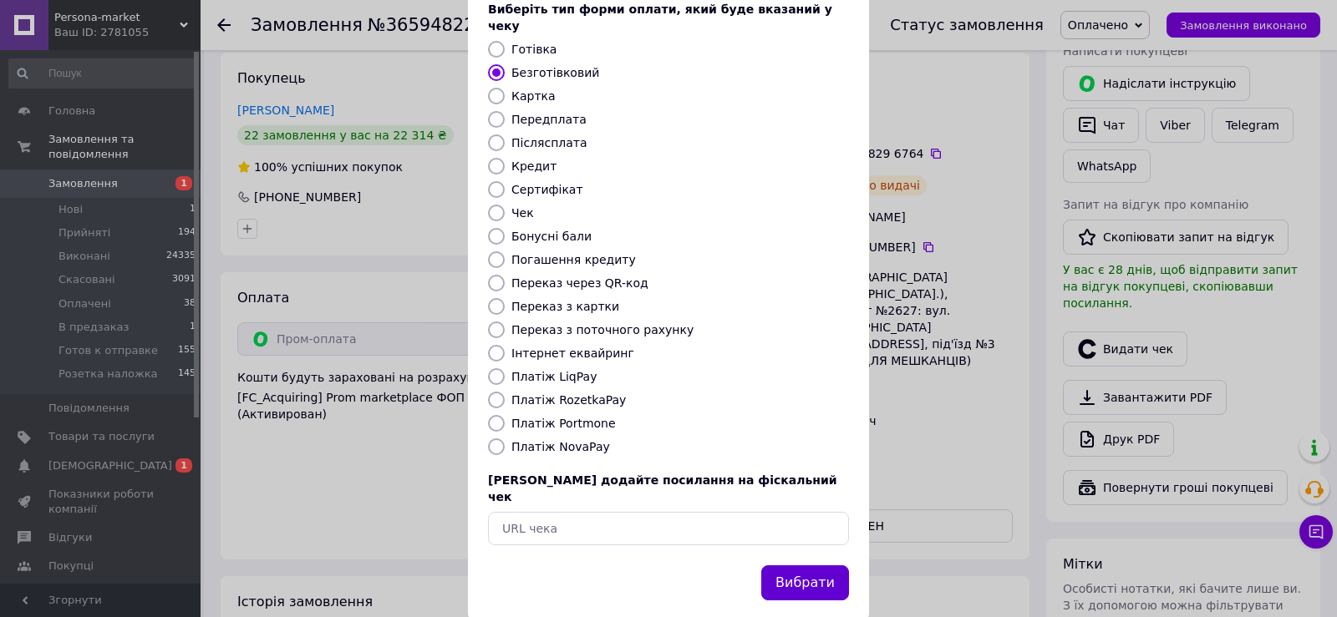
click at [819, 566] on button "Вибрати" at bounding box center [805, 584] width 88 height 36
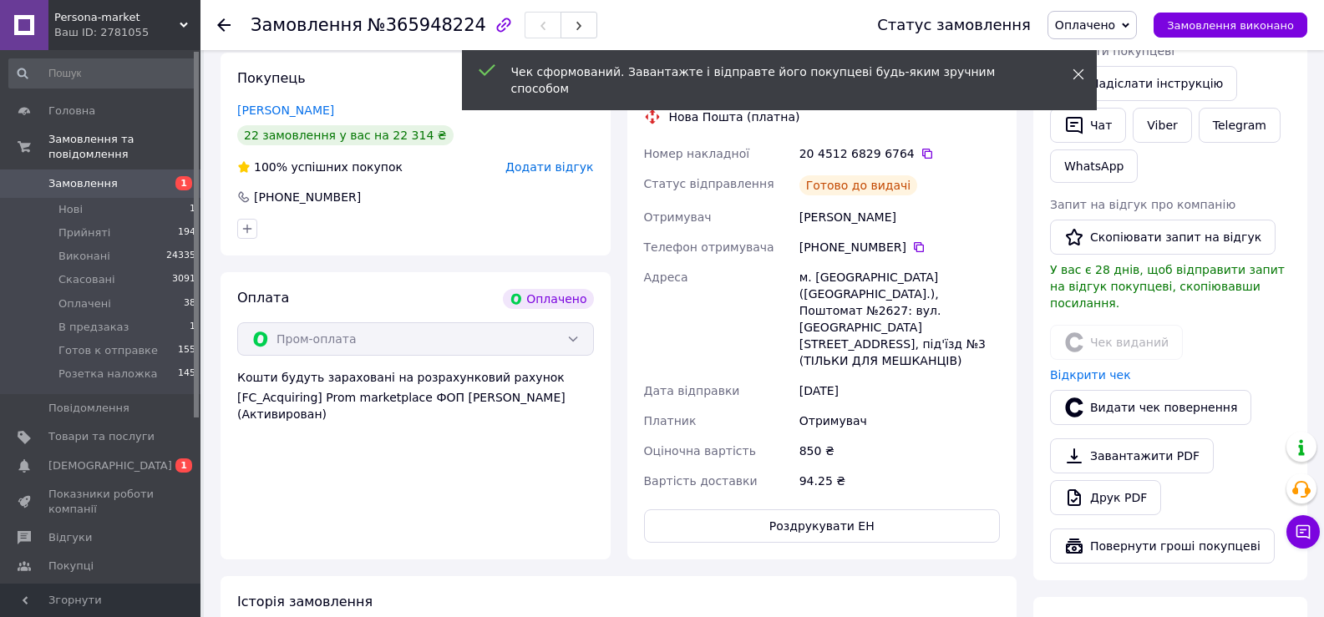
click at [1077, 72] on icon at bounding box center [1079, 74] width 12 height 12
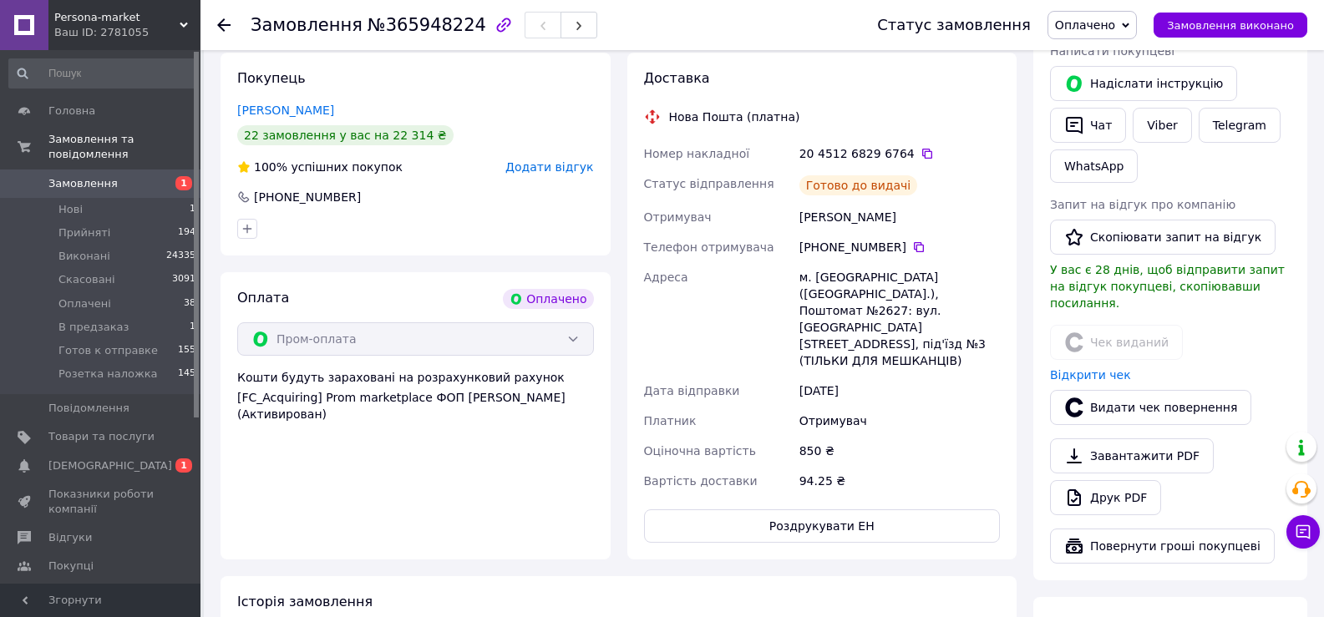
click at [224, 25] on use at bounding box center [223, 24] width 13 height 13
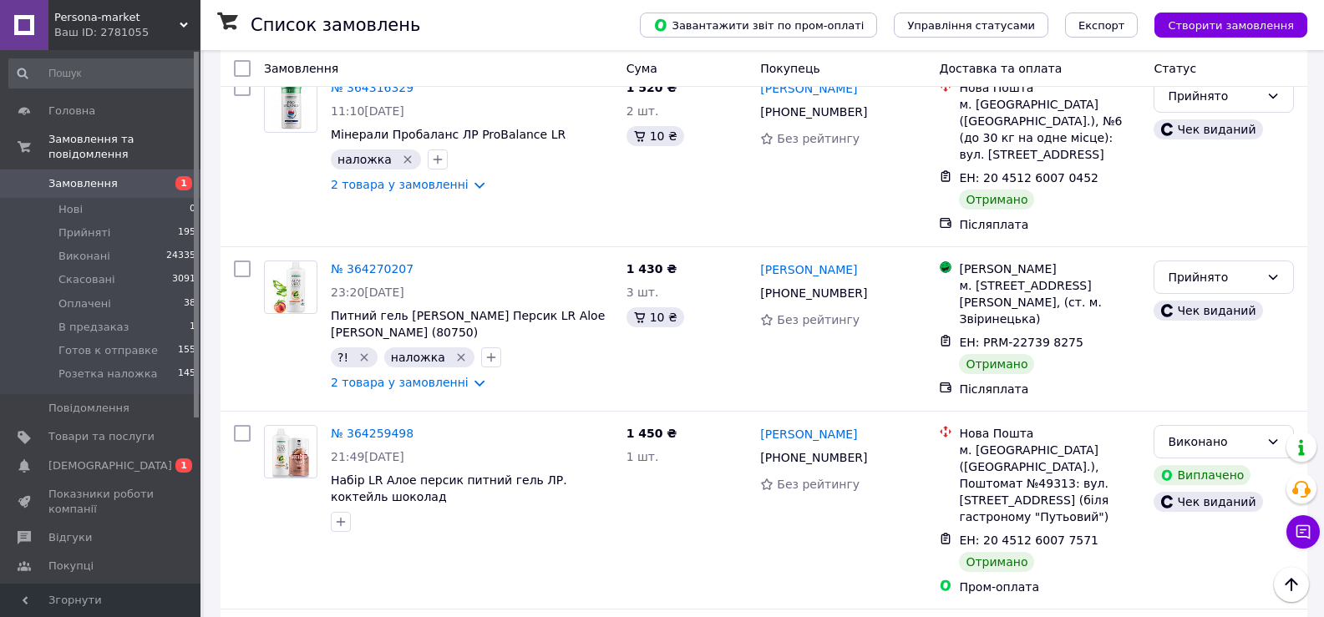
scroll to position [2088, 0]
